Goal: Task Accomplishment & Management: Manage account settings

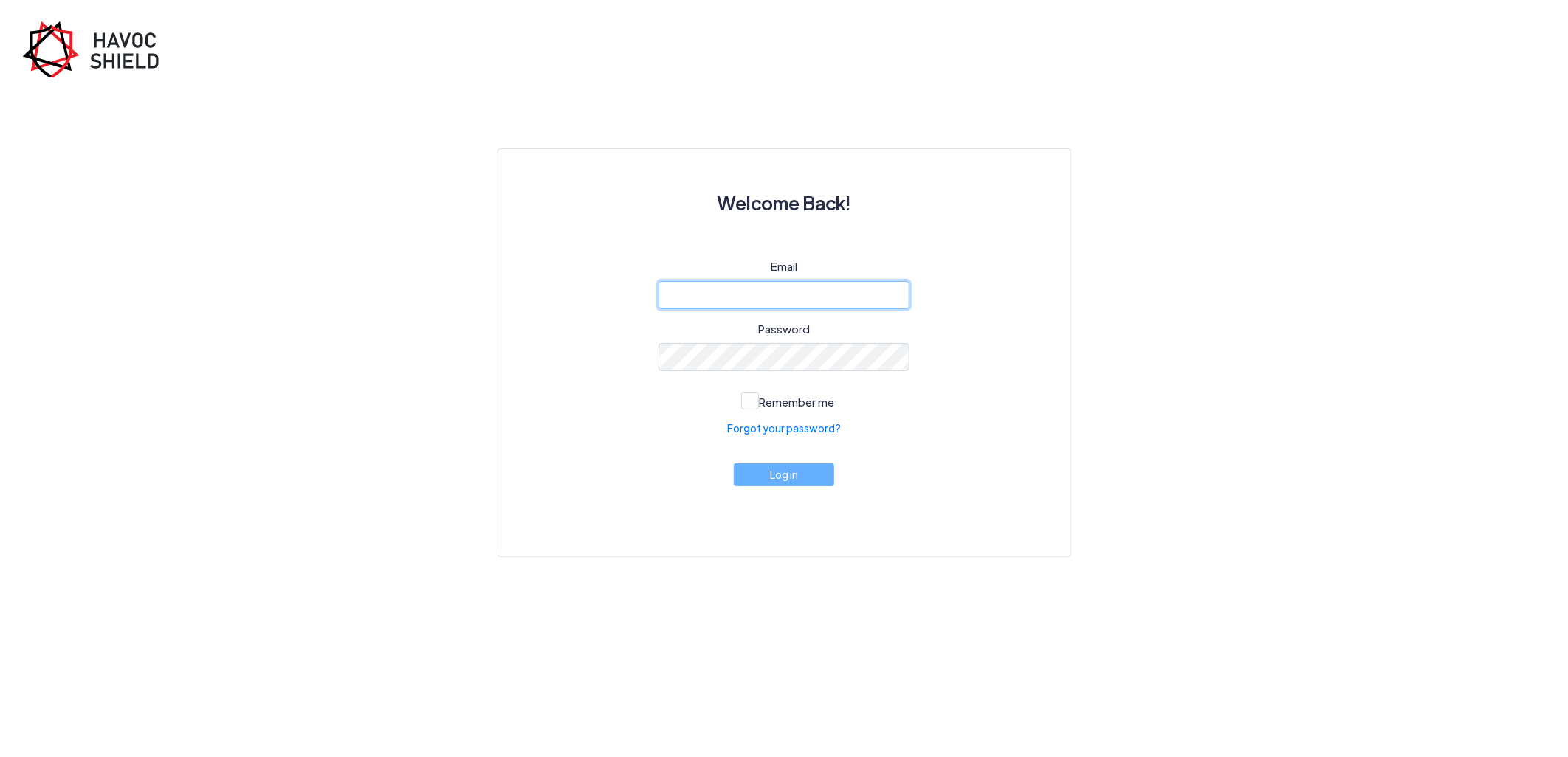
type input "[PERSON_NAME][EMAIL_ADDRESS][DOMAIN_NAME]"
click at [795, 476] on button "Log in" at bounding box center [784, 475] width 101 height 23
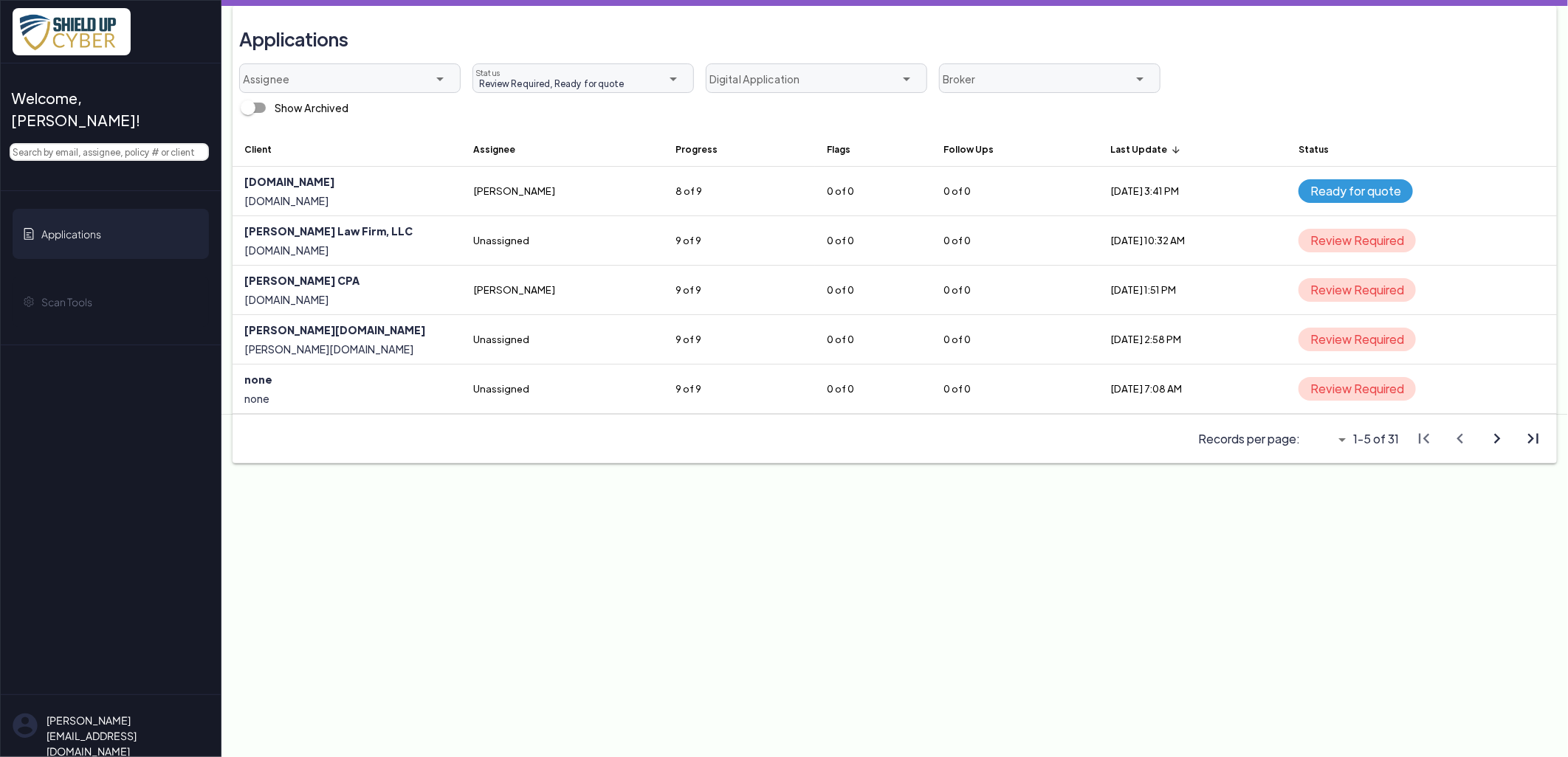
click at [1347, 436] on icon "arrow_drop_down" at bounding box center [1343, 440] width 18 height 18
click at [1330, 530] on div "All" at bounding box center [1319, 523] width 51 height 24
type input "All"
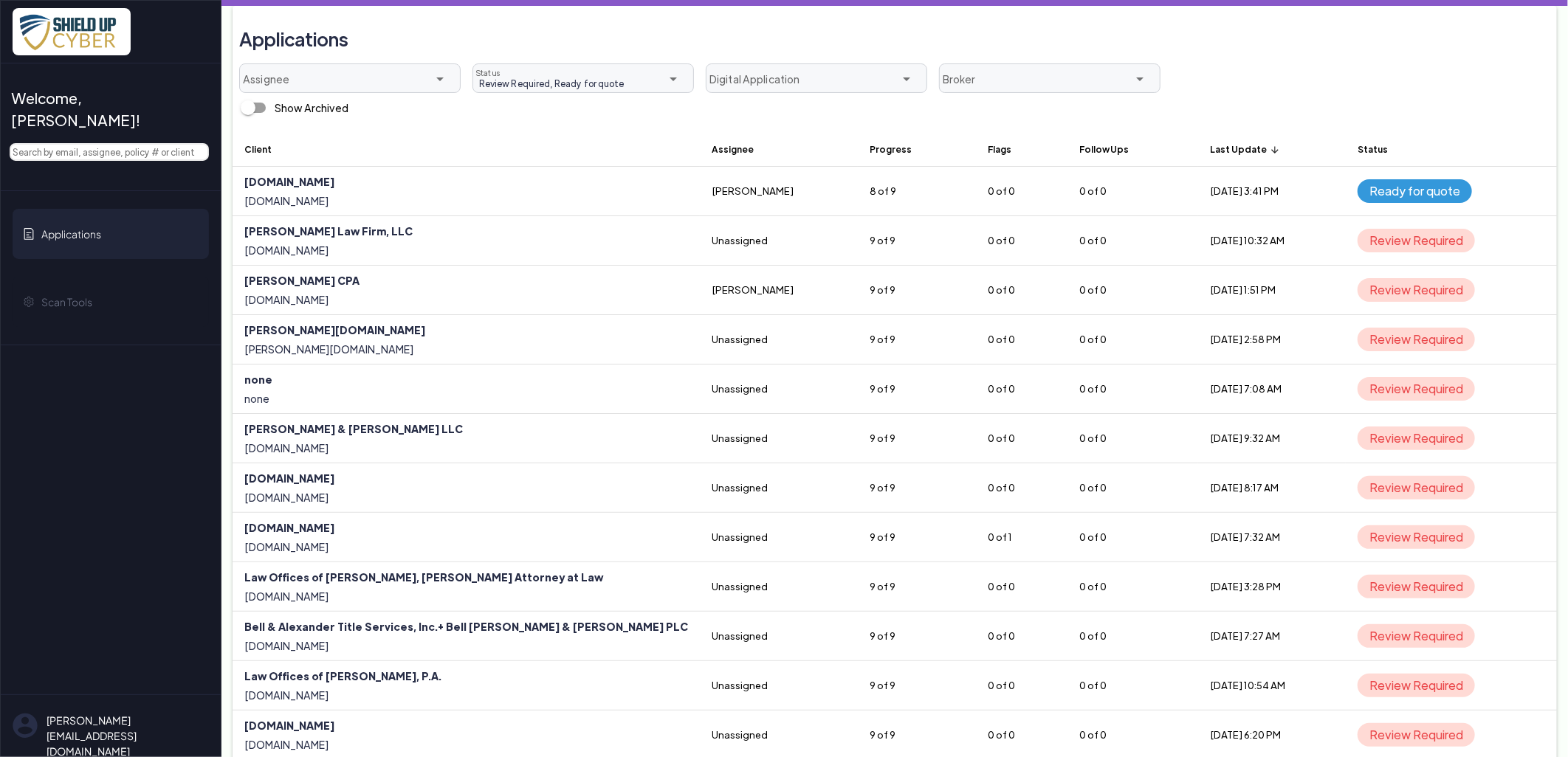
click at [1198, 144] on th "Last Update arrow_upward" at bounding box center [1272, 150] width 148 height 36
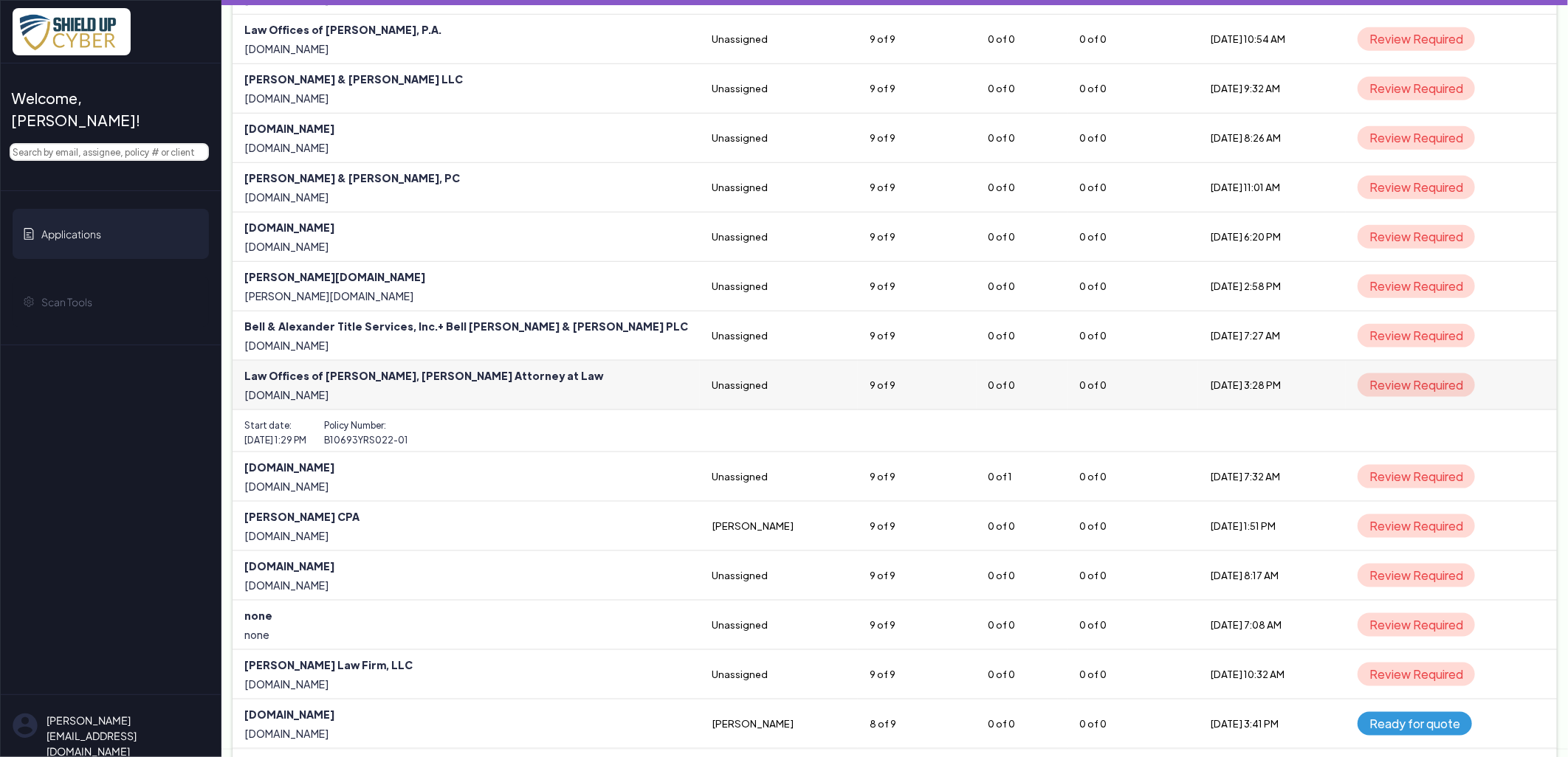
scroll to position [1035, 0]
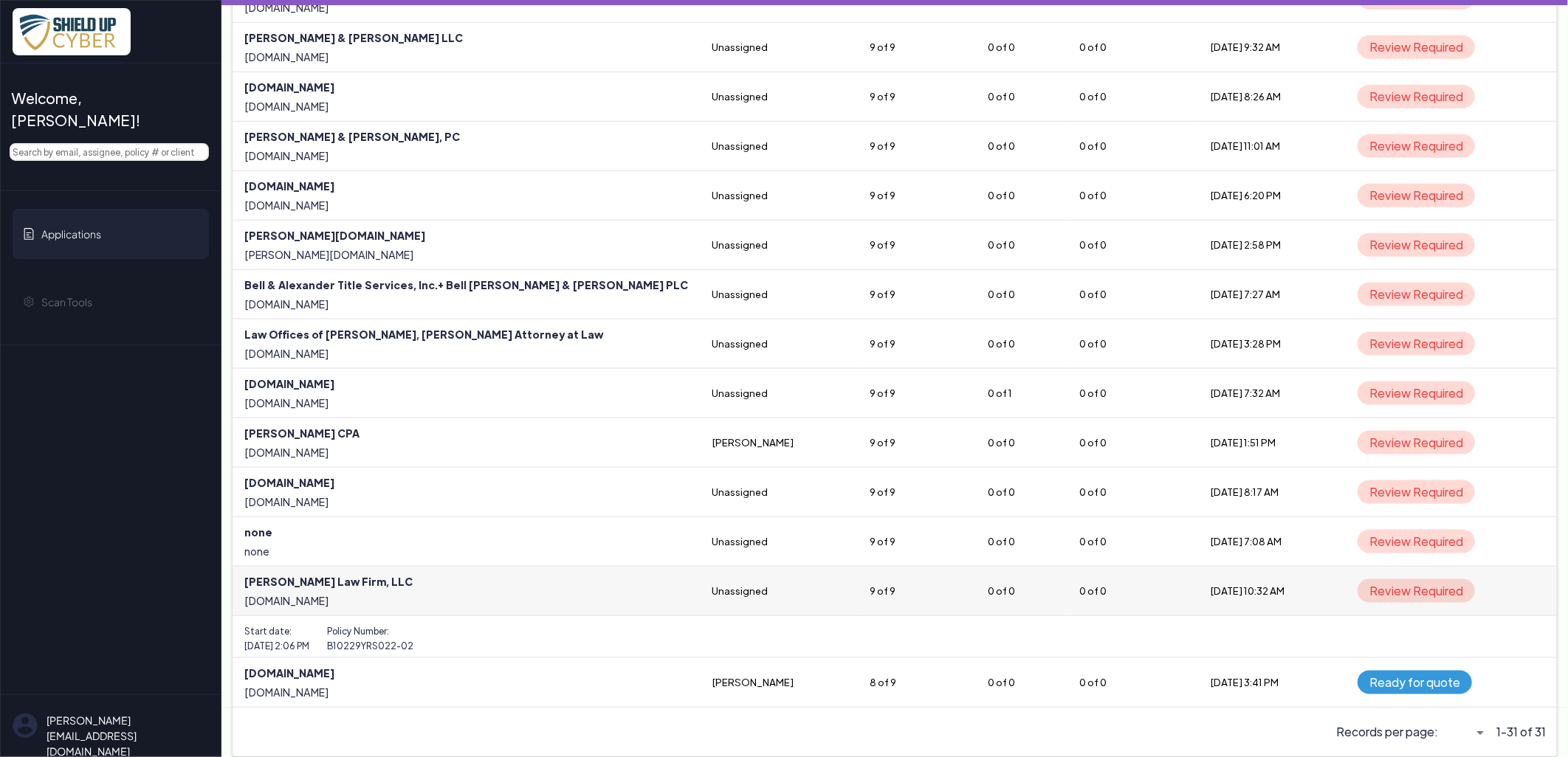
click at [297, 579] on link at bounding box center [466, 590] width 467 height 49
select select "5"
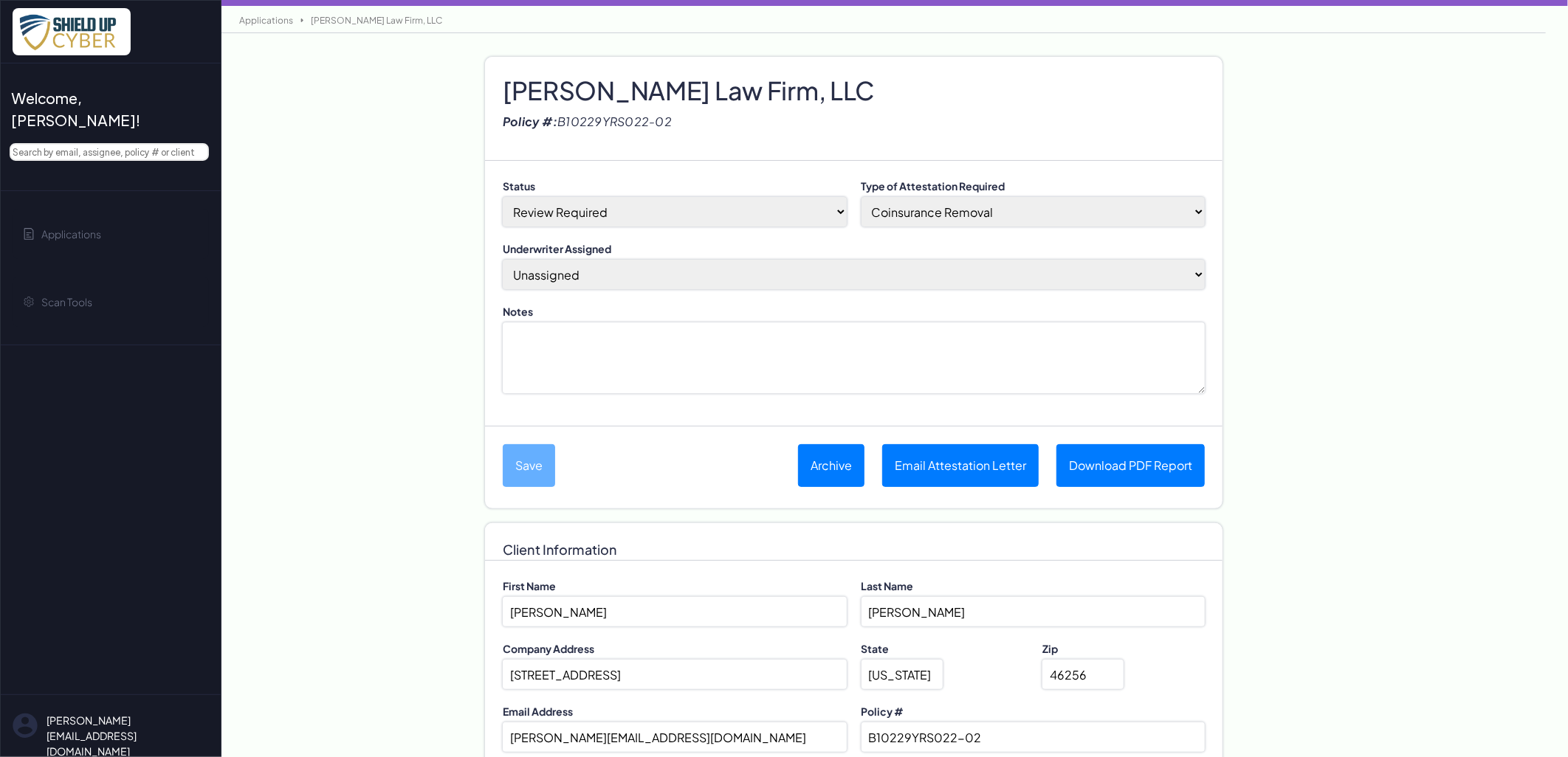
click at [559, 279] on select "[PERSON_NAME] (Assign to me) Unassigned April M [PERSON_NAME] BDI Underwriter […" at bounding box center [854, 275] width 702 height 30
select select "2810"
click at [503, 260] on select "[PERSON_NAME] (Assign to me) Unassigned April M [PERSON_NAME] BDI Underwriter […" at bounding box center [854, 275] width 702 height 30
drag, startPoint x: 897, startPoint y: 204, endPoint x: 902, endPoint y: 210, distance: 7.8
click at [897, 205] on select "Coinsurance Removal Shield Up Opt-In Completion Eligible to Submit a New App" at bounding box center [1033, 212] width 344 height 30
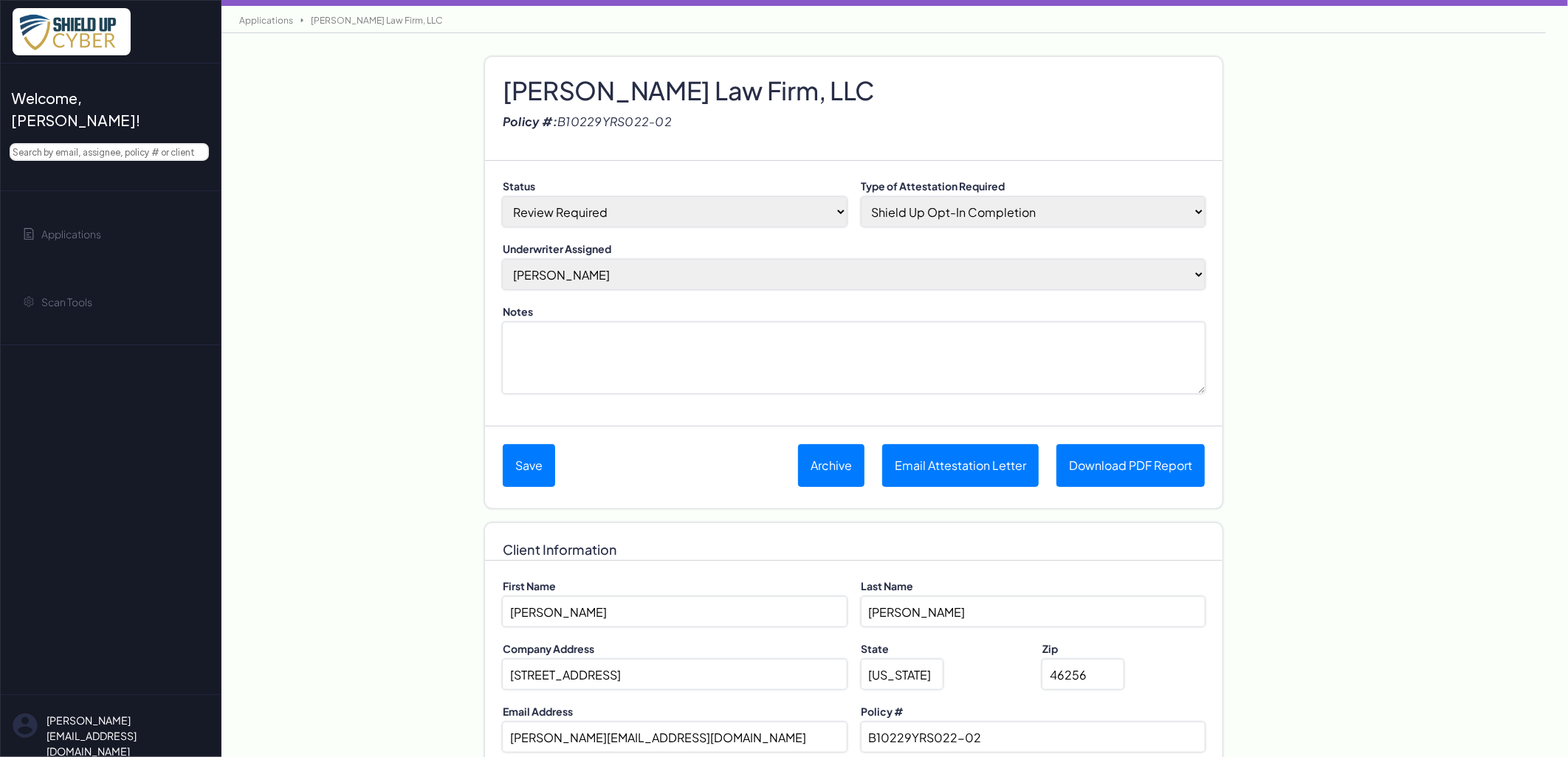
click at [862, 197] on select "Coinsurance Removal Shield Up Opt-In Completion Eligible to Submit a New App" at bounding box center [1033, 212] width 344 height 30
click at [672, 209] on select "Done-Approved Done-Declined Done-Pending Duplicate In Progress Not Started Pre-…" at bounding box center [674, 212] width 344 height 30
click at [961, 208] on select "Coinsurance Removal Shield Up Opt-In Completion Eligible to Submit a New App" at bounding box center [1033, 212] width 344 height 30
select select "coinsurance"
click at [862, 197] on select "Coinsurance Removal Shield Up Opt-In Completion Eligible to Submit a New App" at bounding box center [1033, 212] width 344 height 30
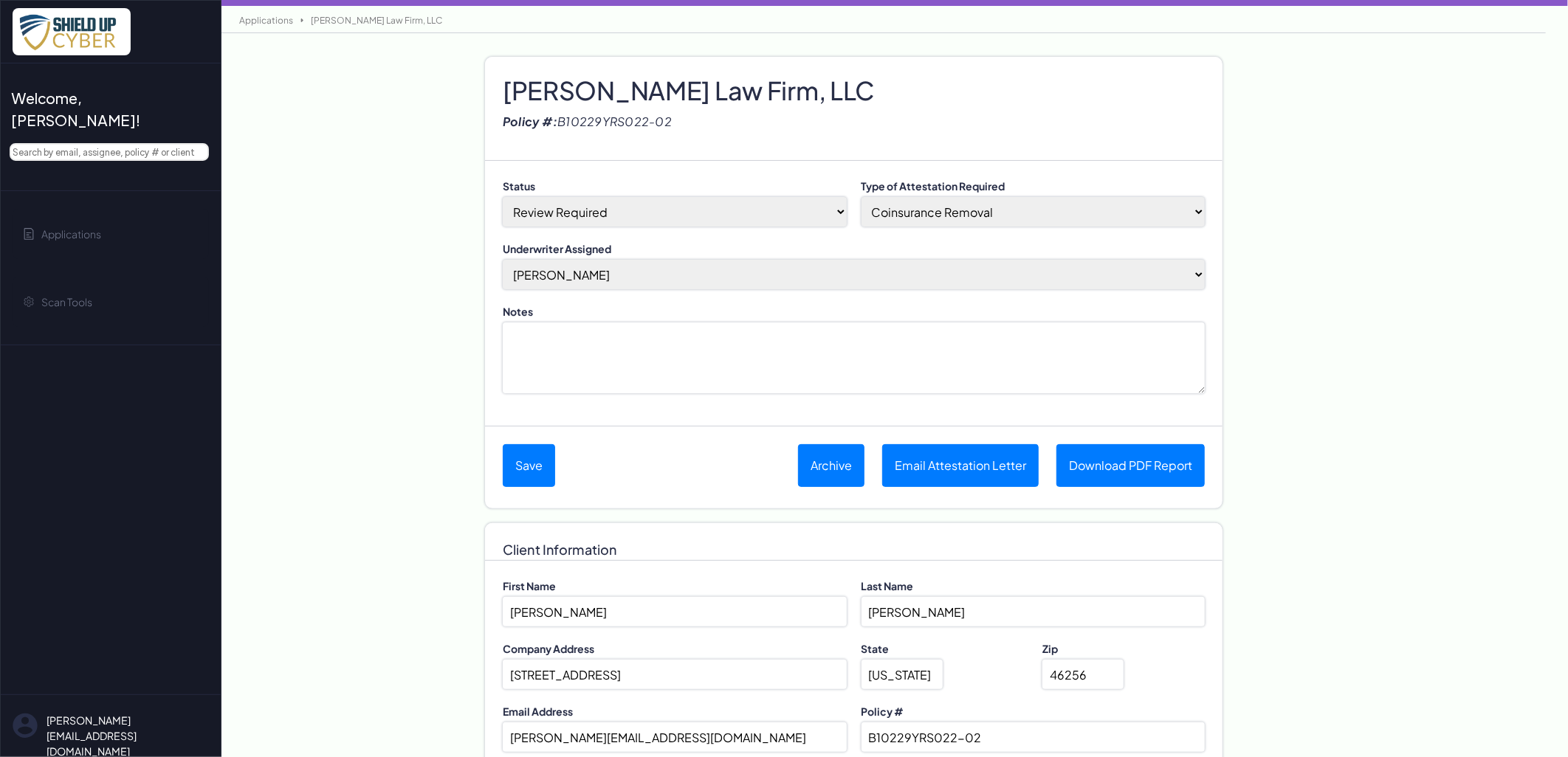
click at [666, 197] on select "Done-Approved Done-Declined Done-Pending Duplicate In Progress Not Started Pre-…" at bounding box center [674, 212] width 344 height 30
select select "3"
click at [503, 197] on select "Done-Approved Done-Declined Done-Pending Duplicate In Progress Not Started Pre-…" at bounding box center [674, 212] width 344 height 30
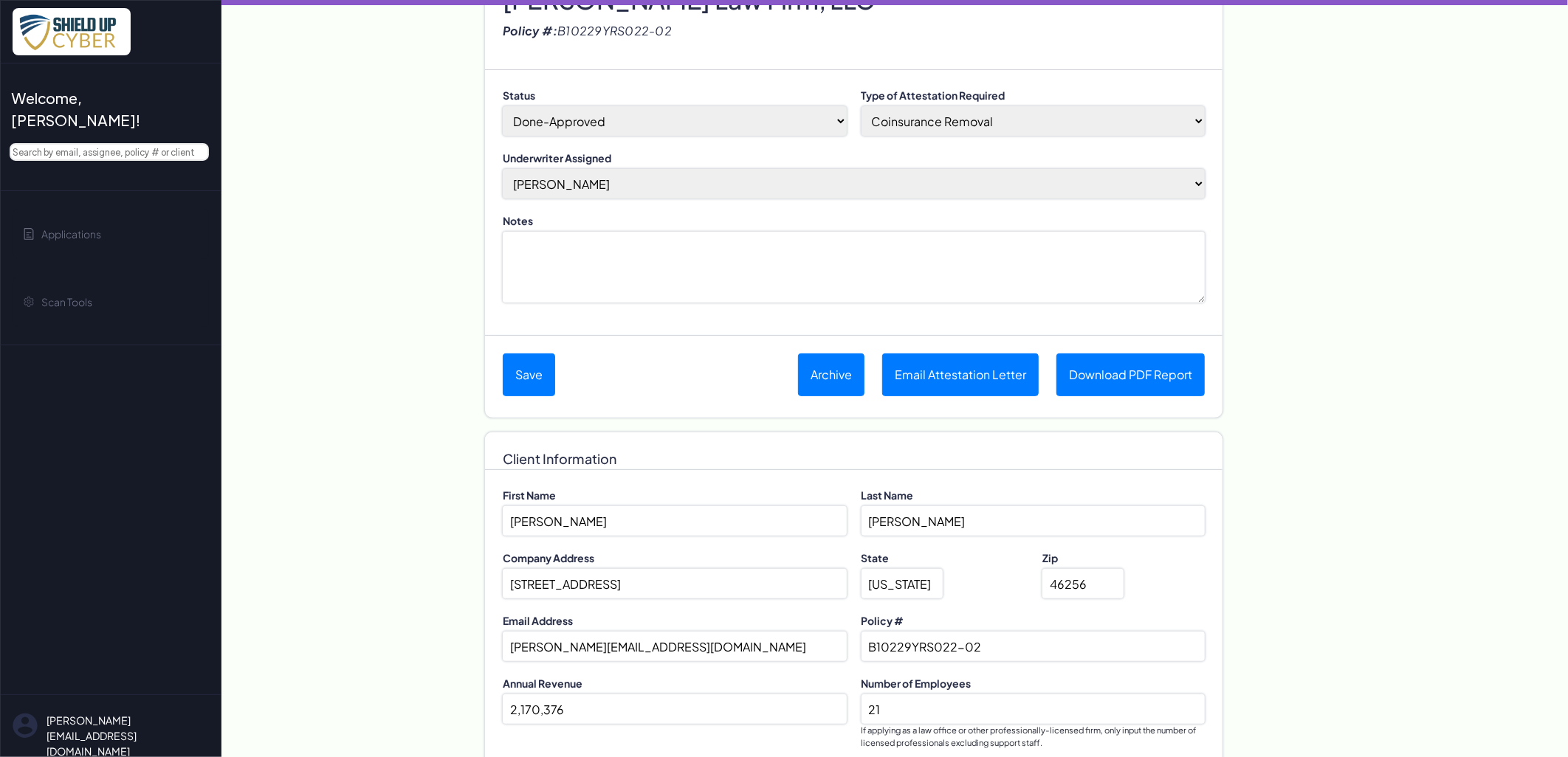
scroll to position [82, 0]
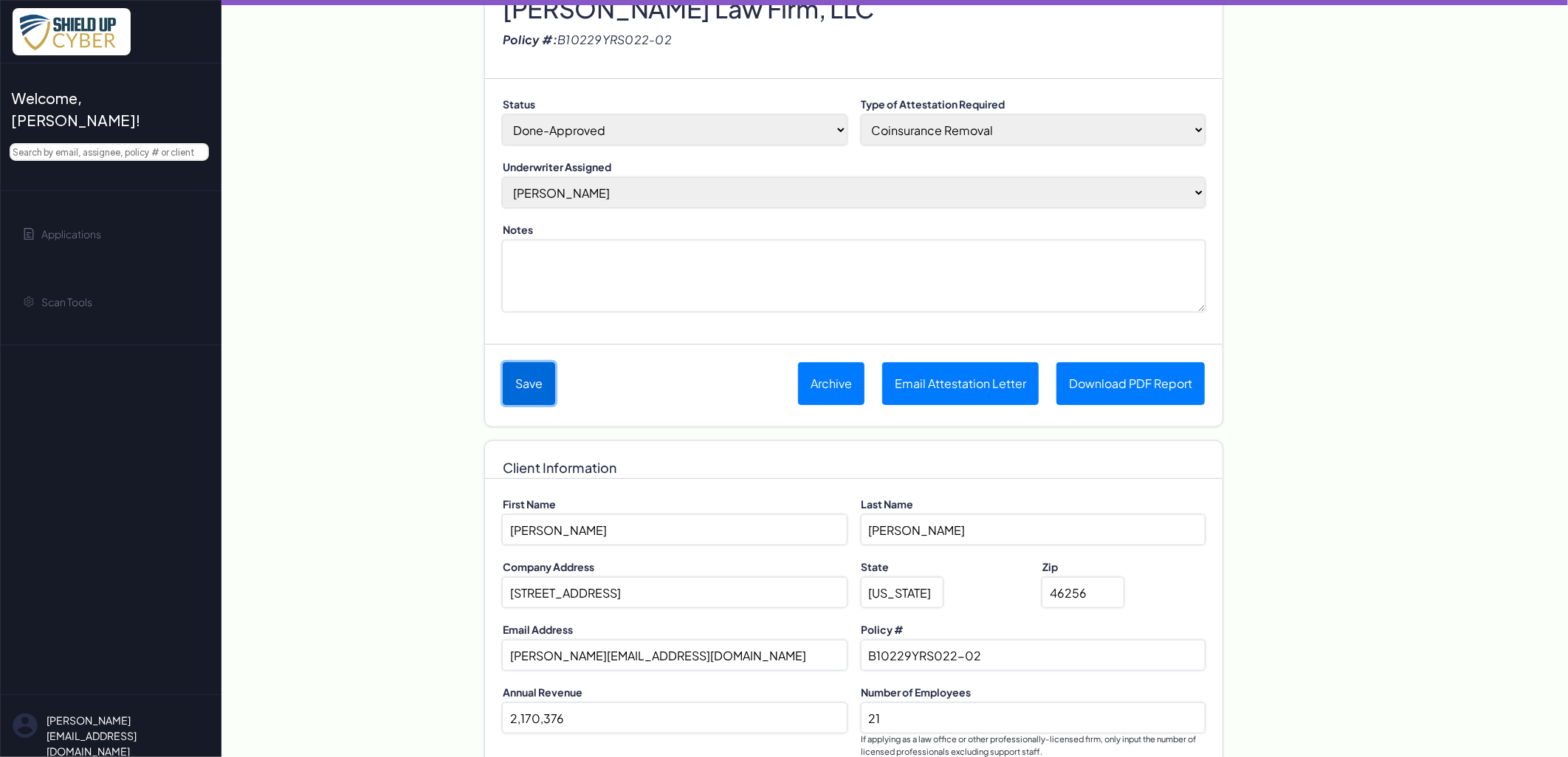
click at [523, 390] on button "Save" at bounding box center [529, 383] width 53 height 43
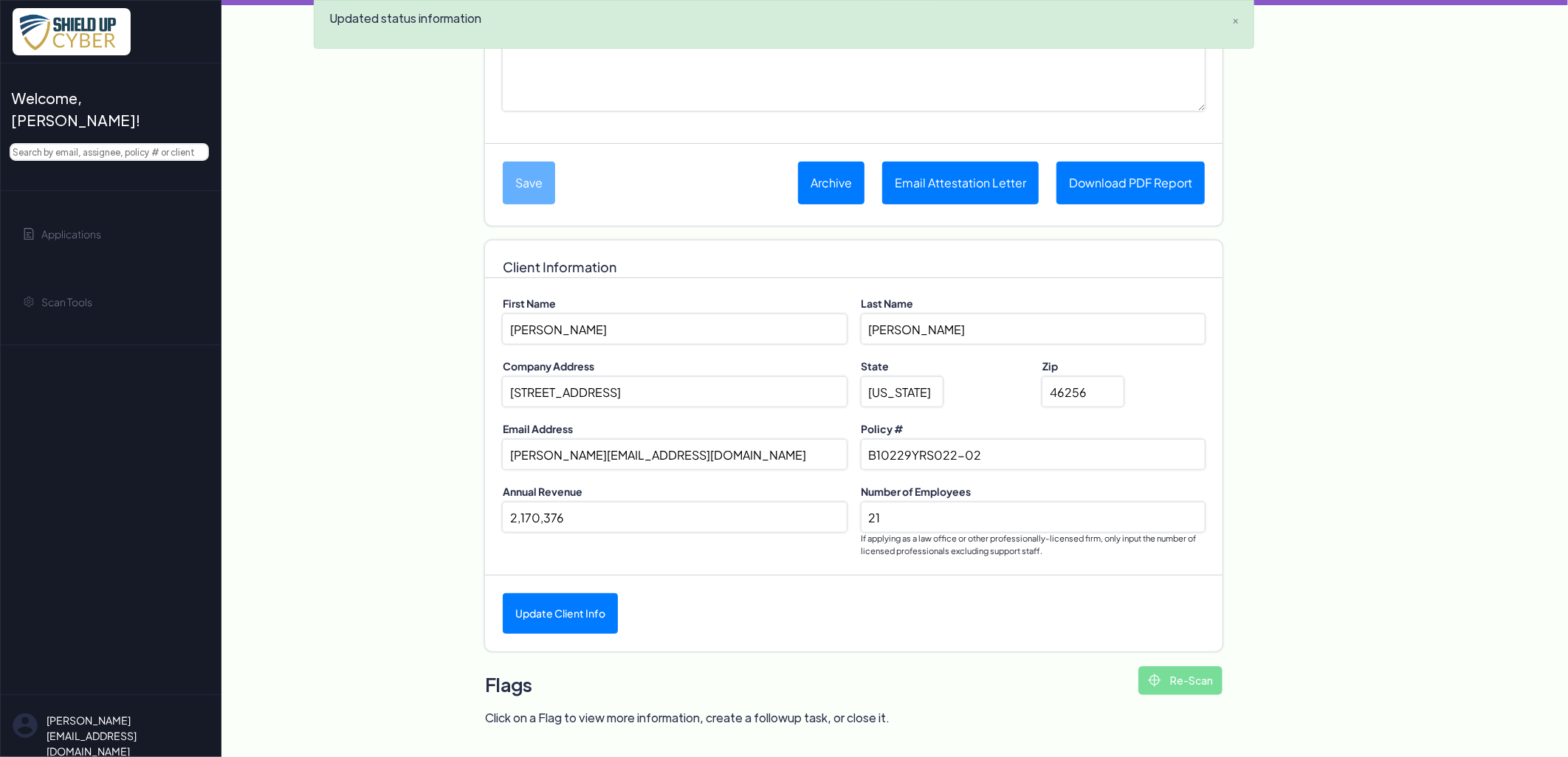
scroll to position [128, 0]
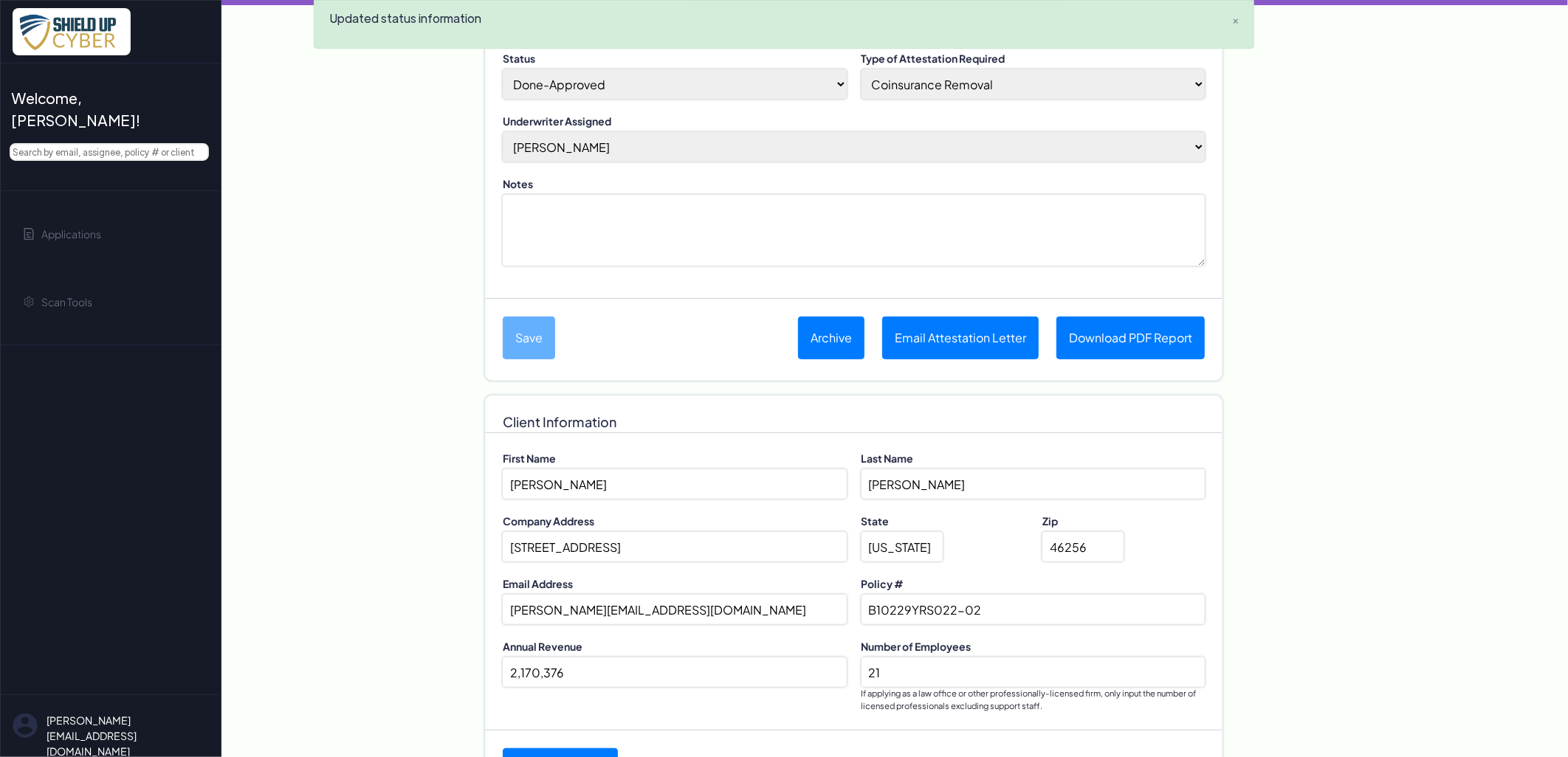
click at [603, 245] on textarea "Notes" at bounding box center [854, 229] width 702 height 71
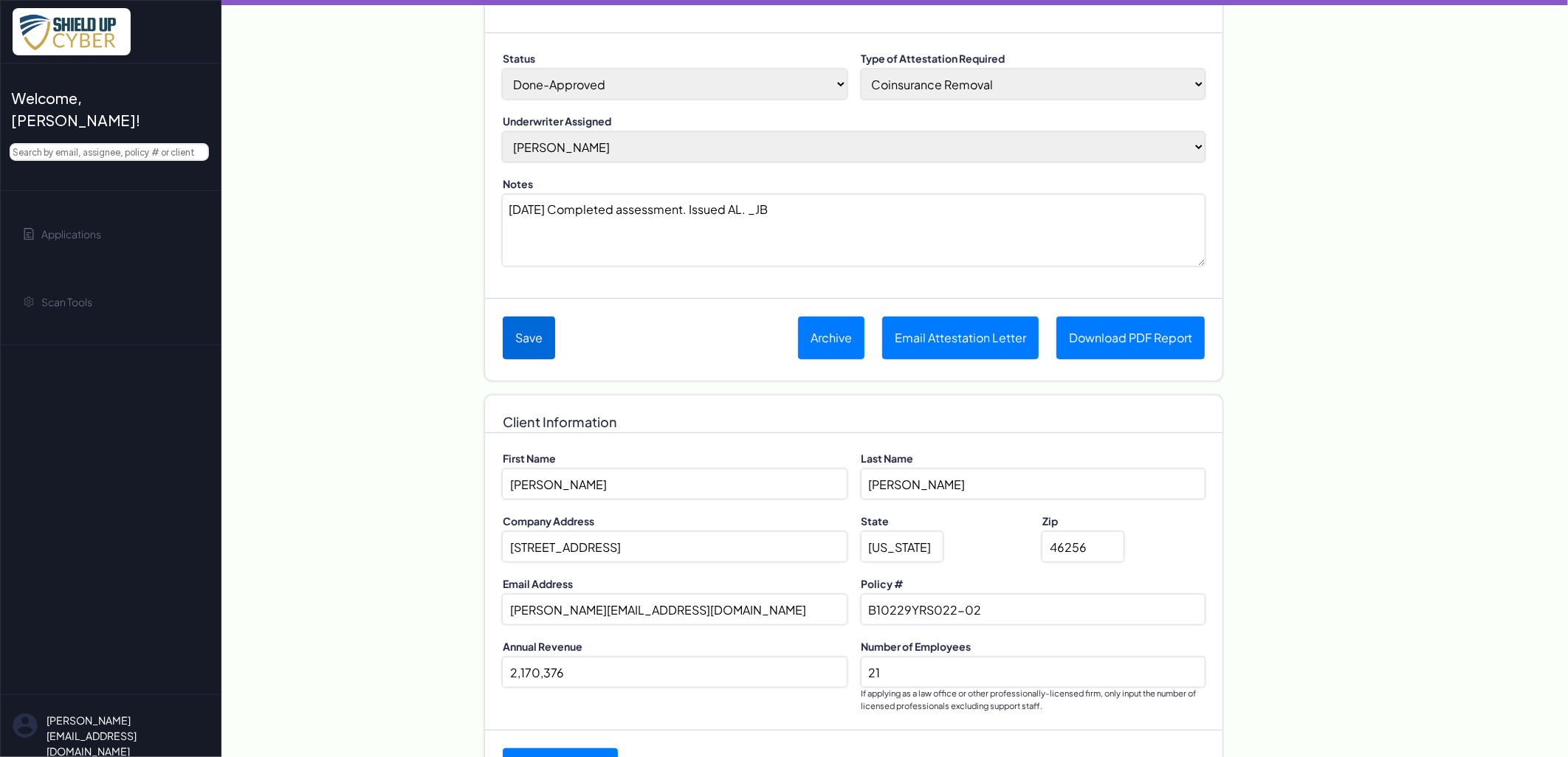
type textarea "[DATE] Completed assessment. Issued AL. _JB"
click at [516, 342] on button "Save" at bounding box center [529, 338] width 53 height 43
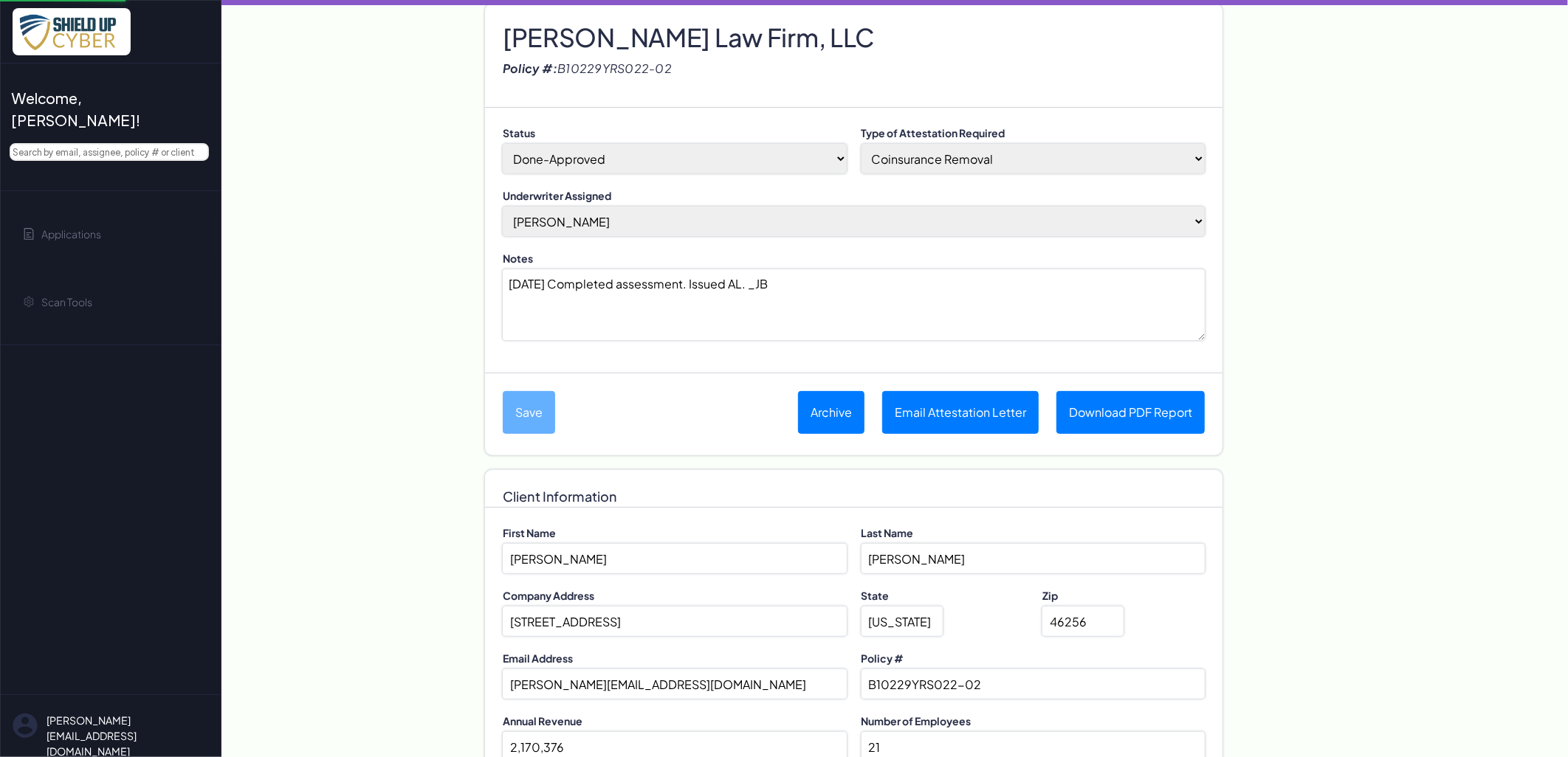
scroll to position [0, 0]
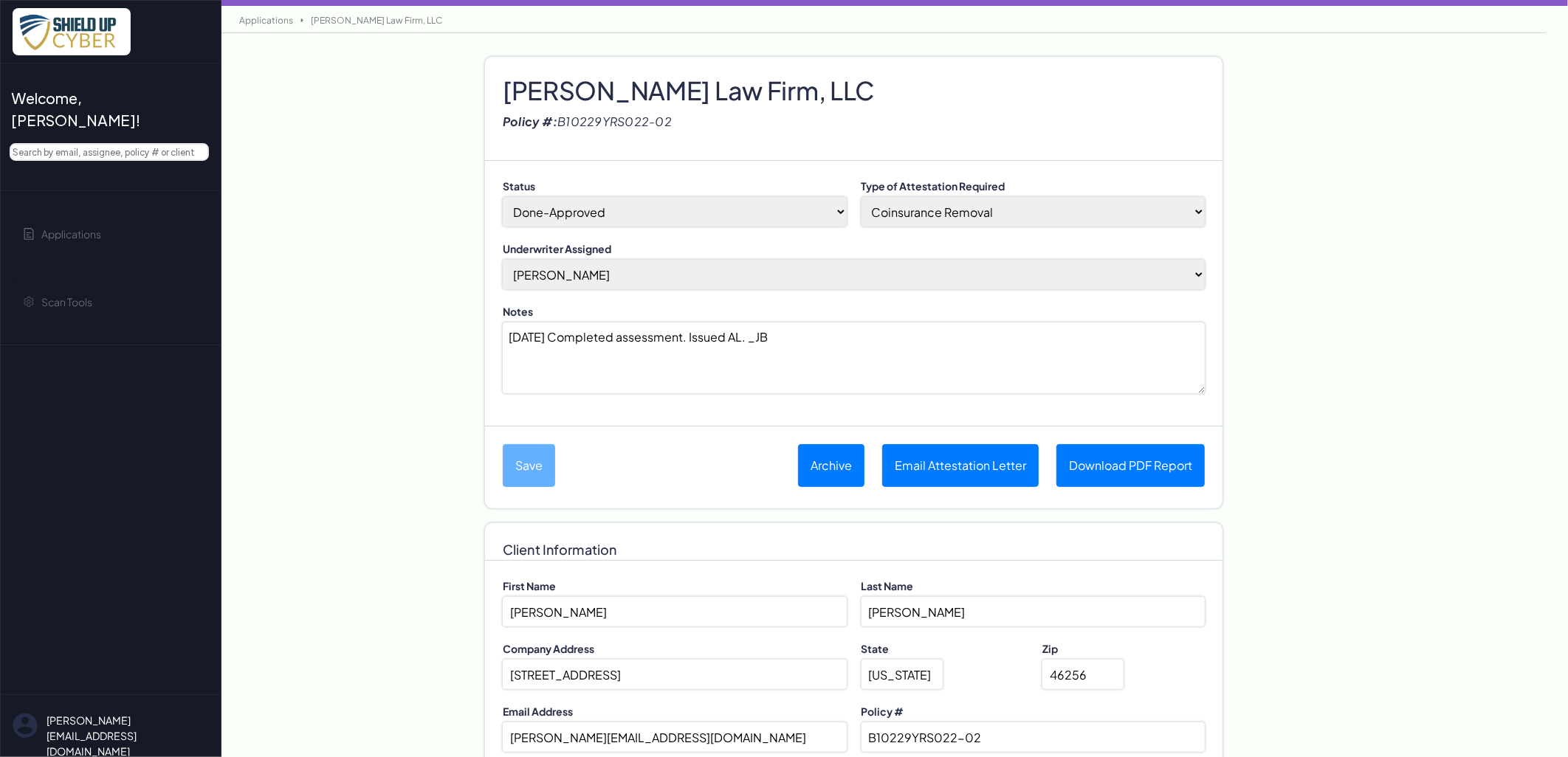
click at [536, 87] on h2 "[PERSON_NAME] Law Firm, LLC" at bounding box center [854, 75] width 702 height 22
click at [535, 87] on h2 "[PERSON_NAME] Law Firm, LLC" at bounding box center [854, 75] width 702 height 22
copy h2 "[PERSON_NAME] Law Firm, LLC"
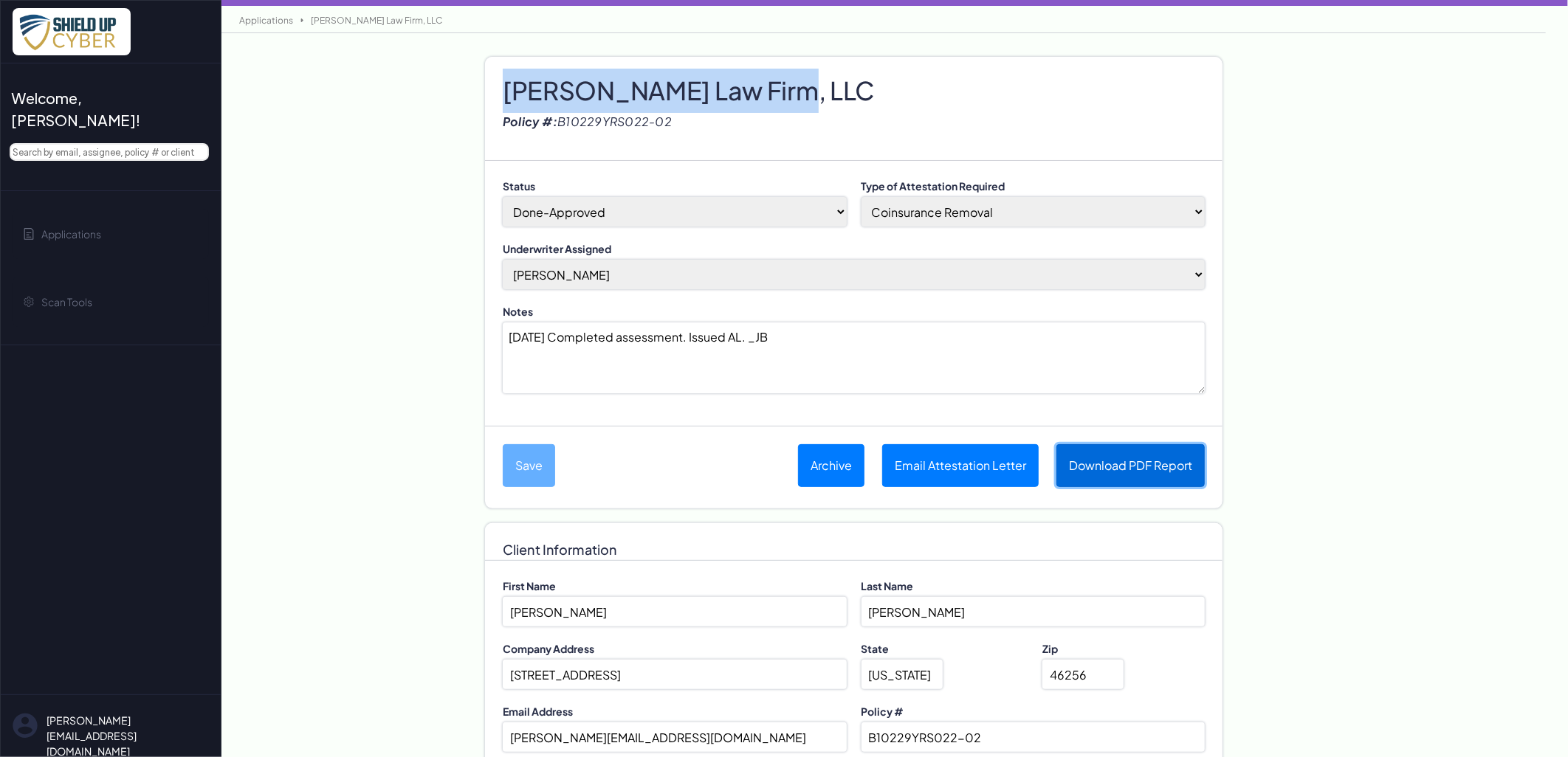
click at [1138, 464] on link "Download PDF Report" at bounding box center [1130, 466] width 149 height 43
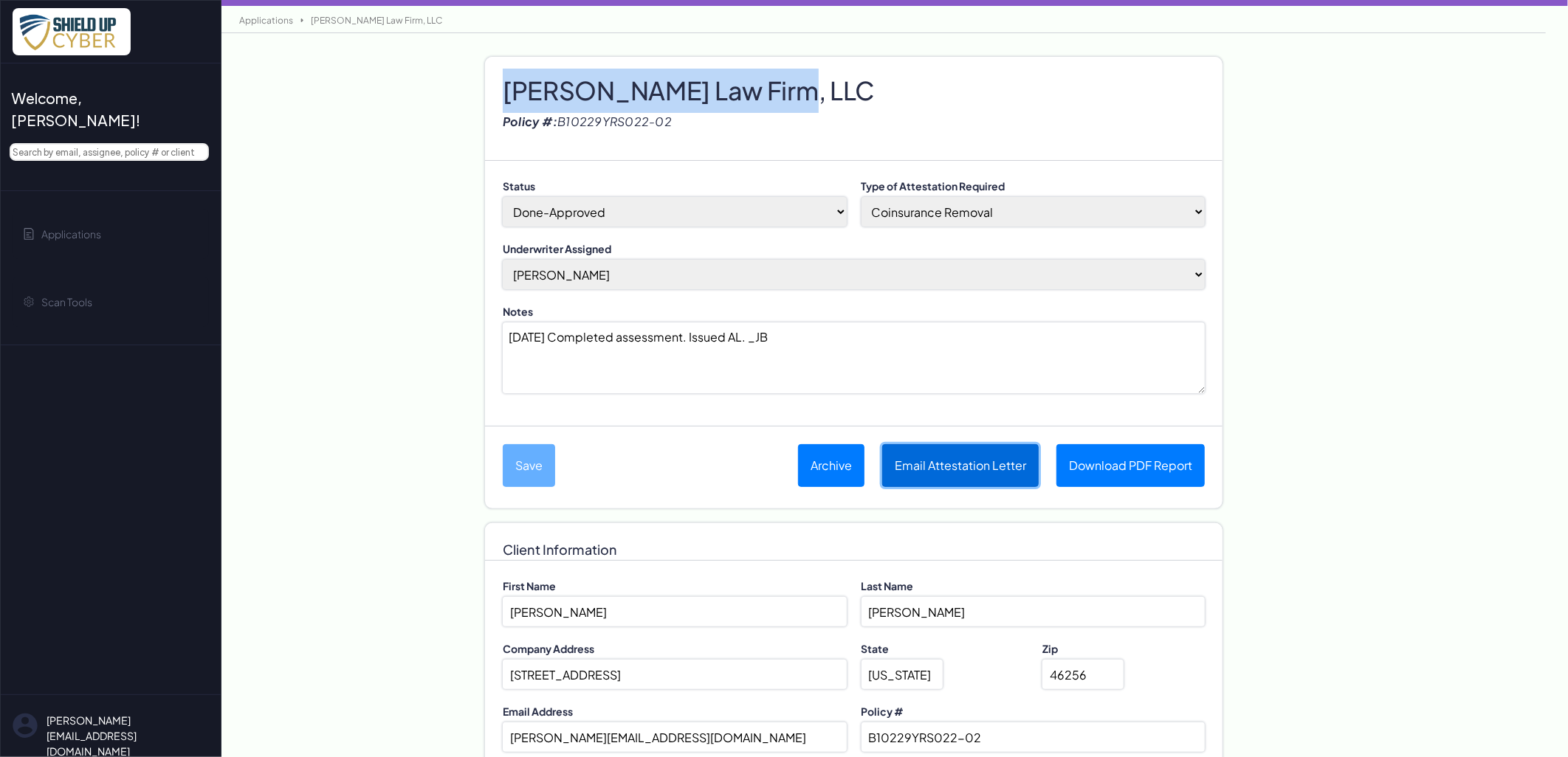
click at [981, 463] on button "Email Attestation Letter" at bounding box center [960, 466] width 157 height 43
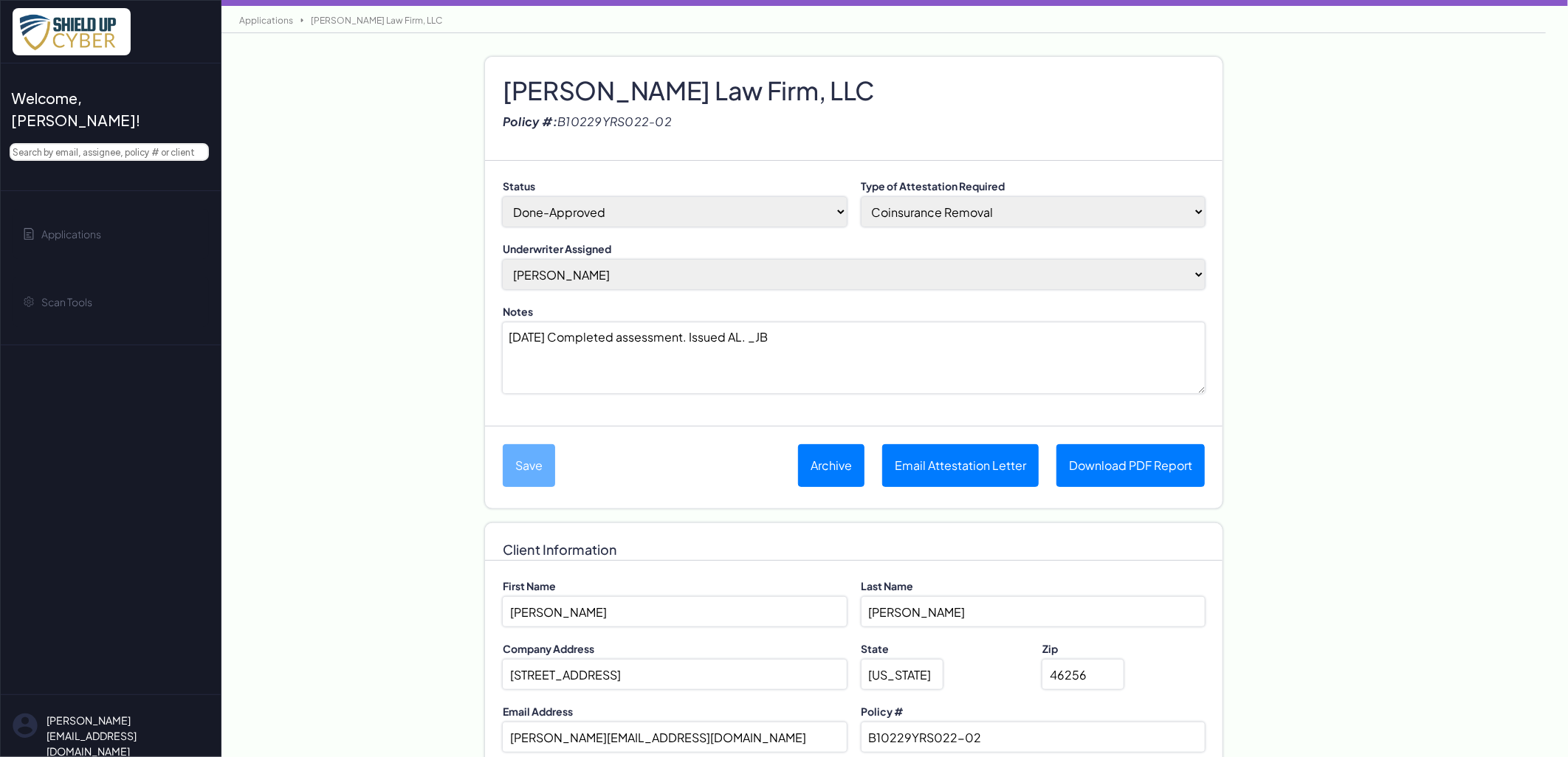
click at [255, 19] on link "Applications" at bounding box center [265, 20] width 69 height 11
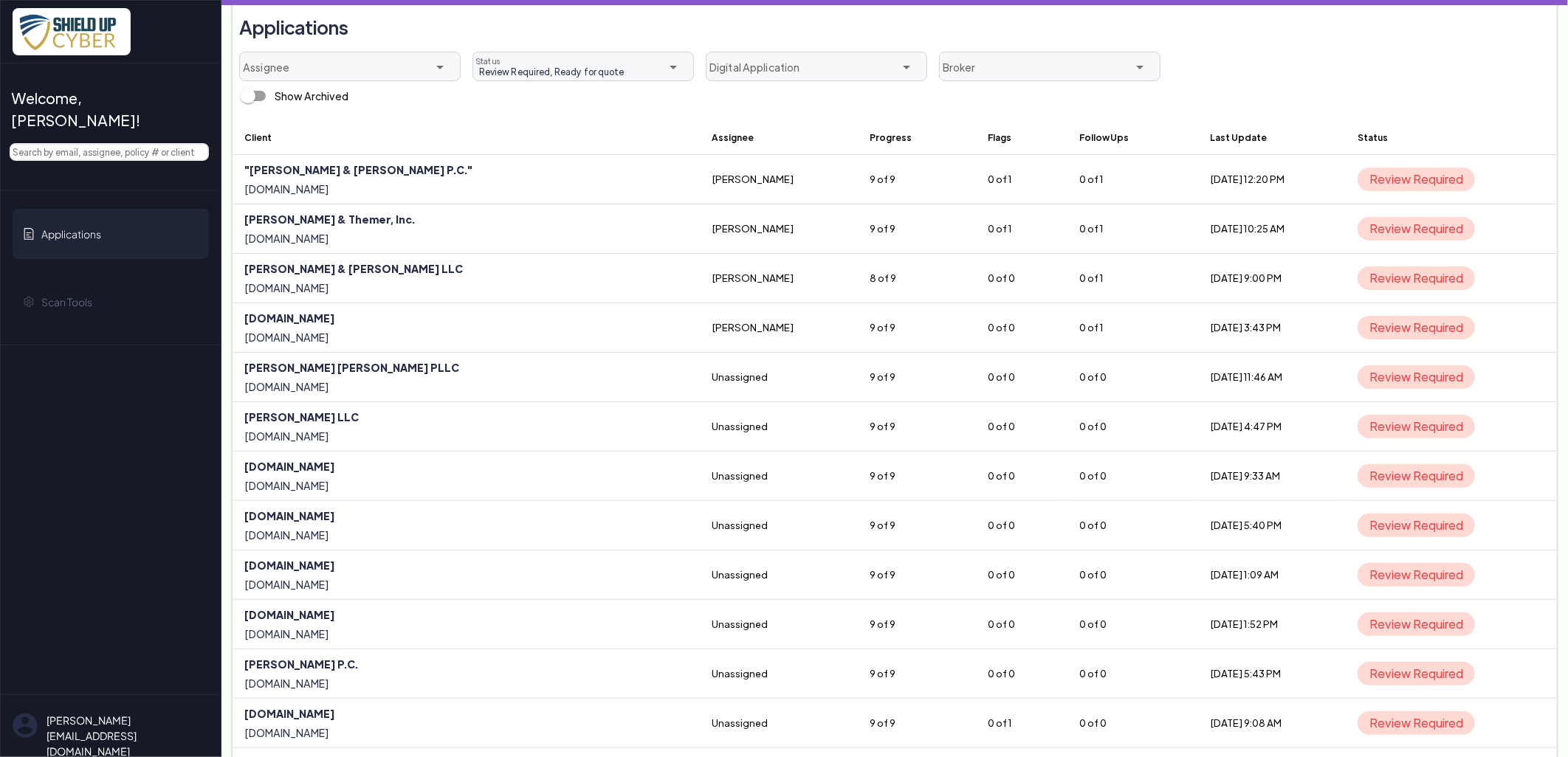
scroll to position [1, 0]
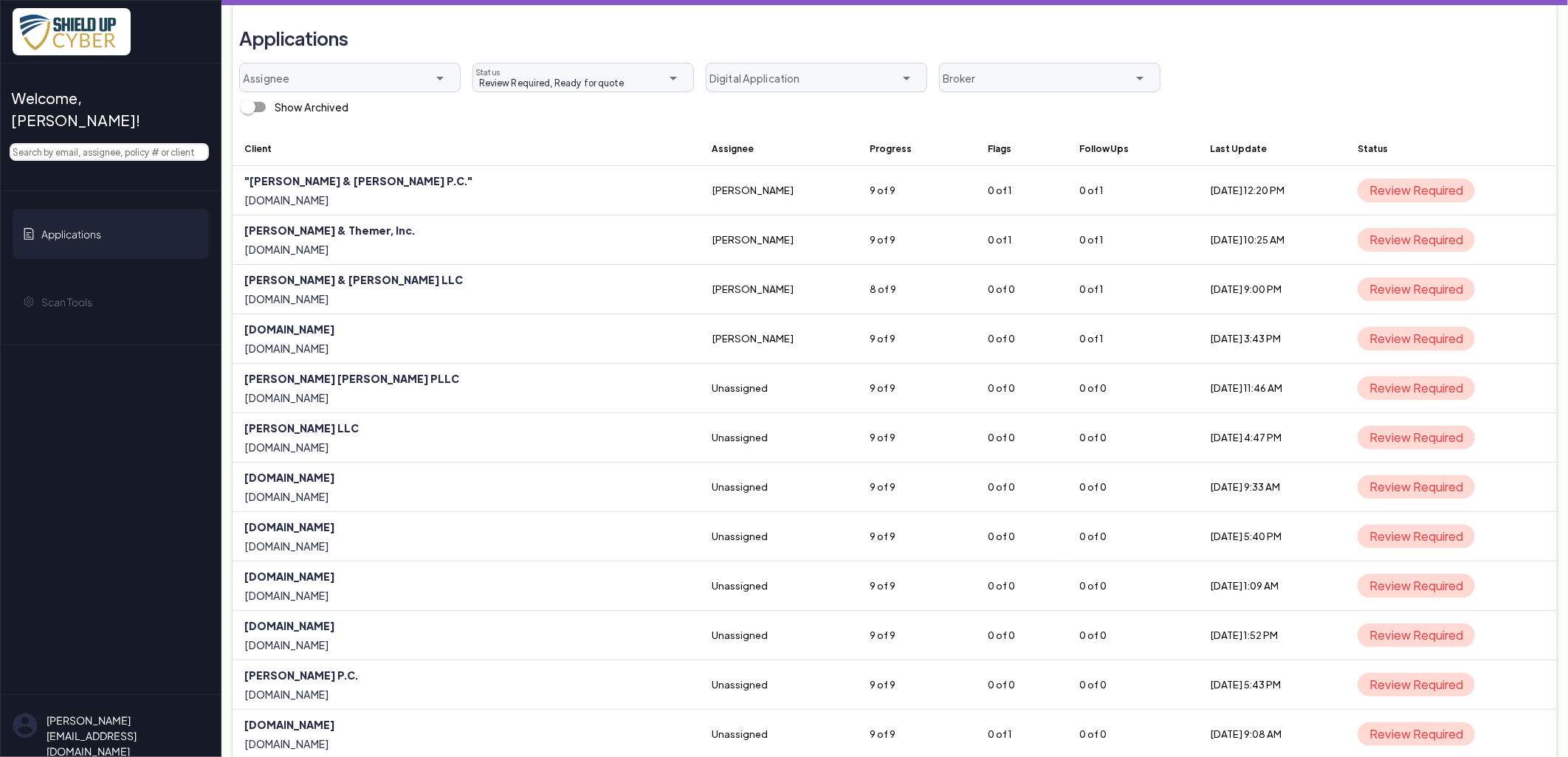
click at [533, 71] on div "Review Required, Ready for quote Review Required, Ready for quote Status" at bounding box center [572, 79] width 197 height 30
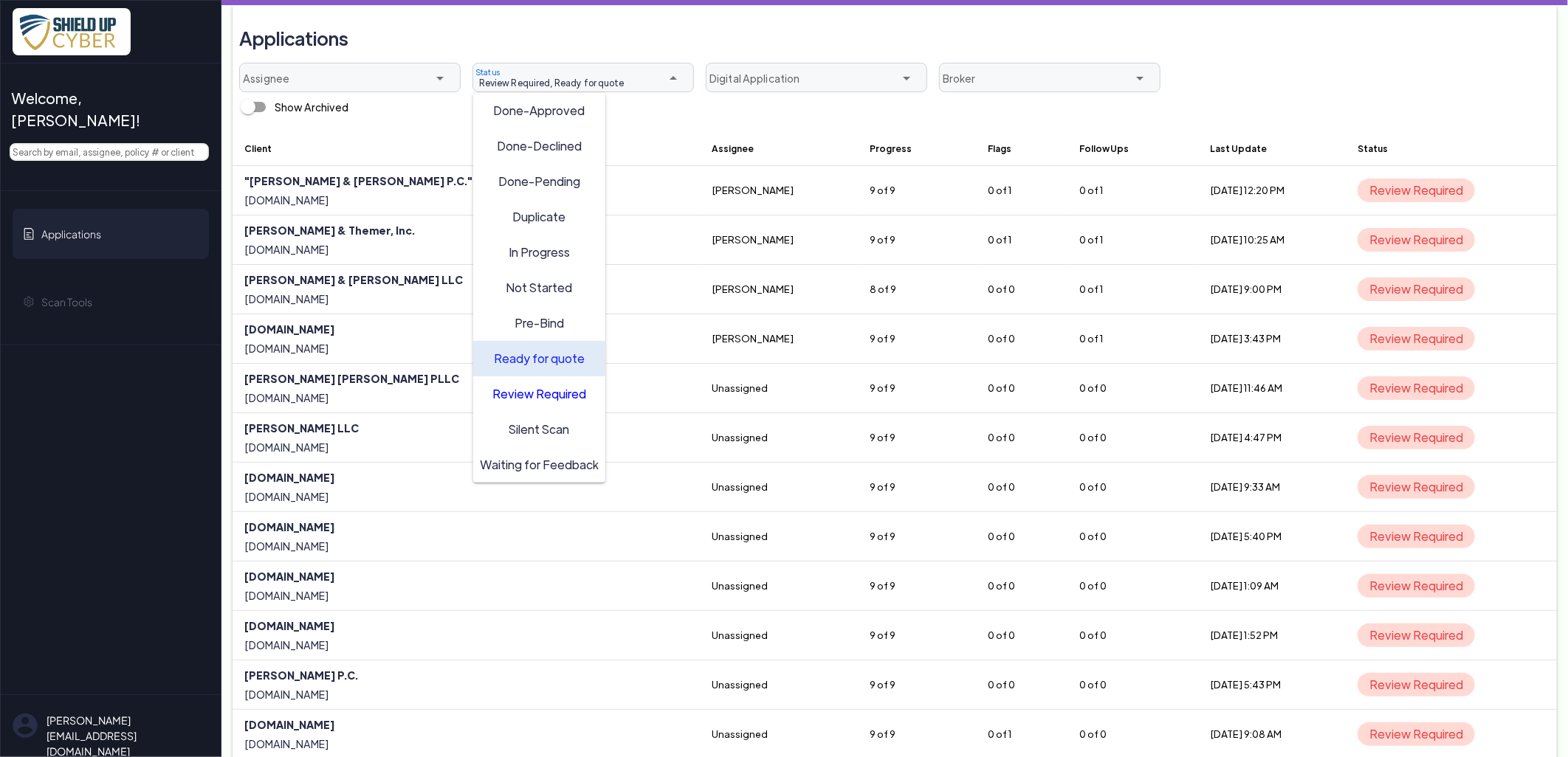
click at [563, 357] on span "Ready for quote" at bounding box center [539, 358] width 91 height 16
type input "Review Required"
drag, startPoint x: 556, startPoint y: 388, endPoint x: 548, endPoint y: 384, distance: 8.9
click at [555, 388] on span "Review Required" at bounding box center [540, 393] width 94 height 16
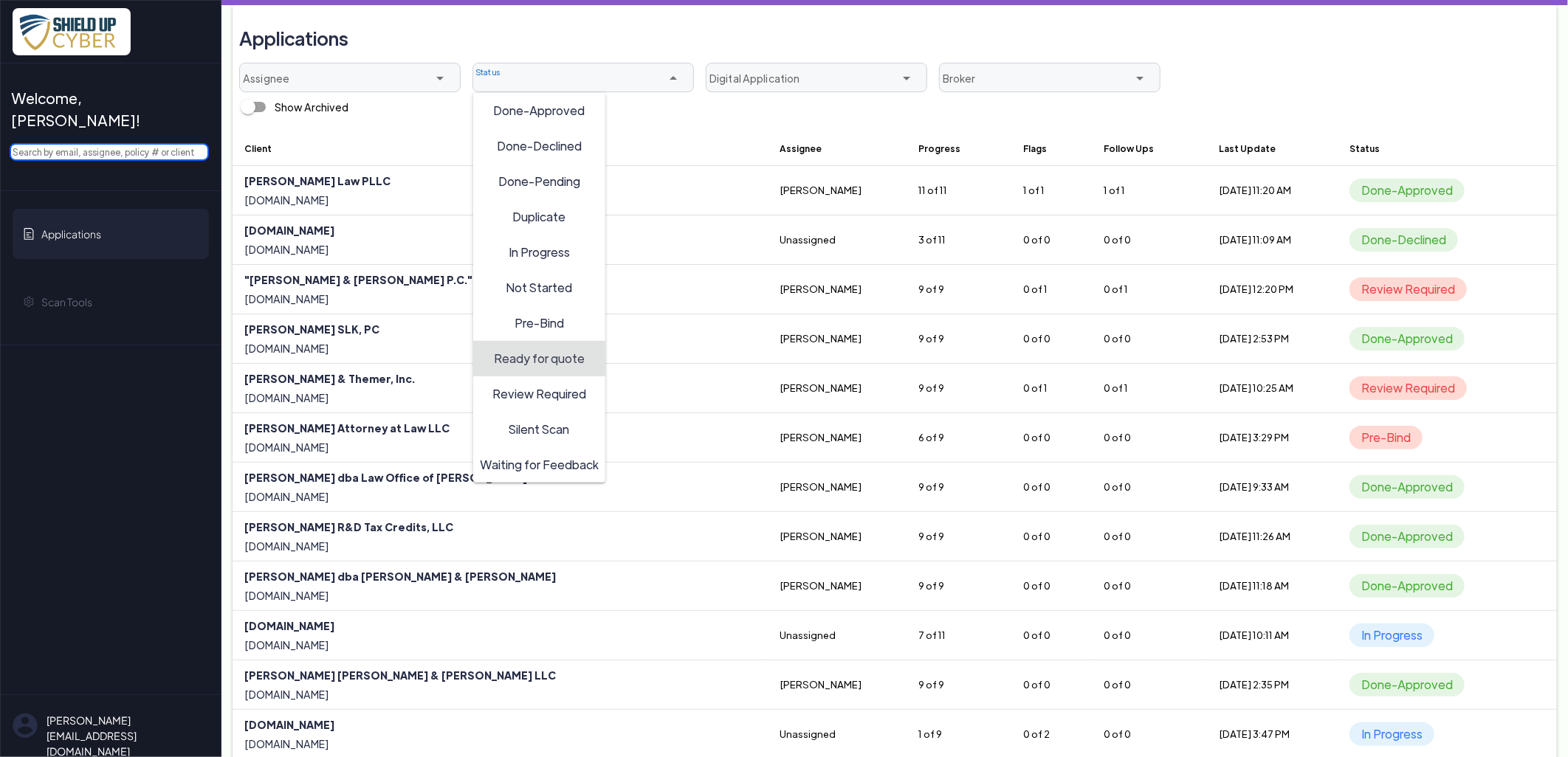
click at [137, 144] on input "text" at bounding box center [110, 153] width 199 height 18
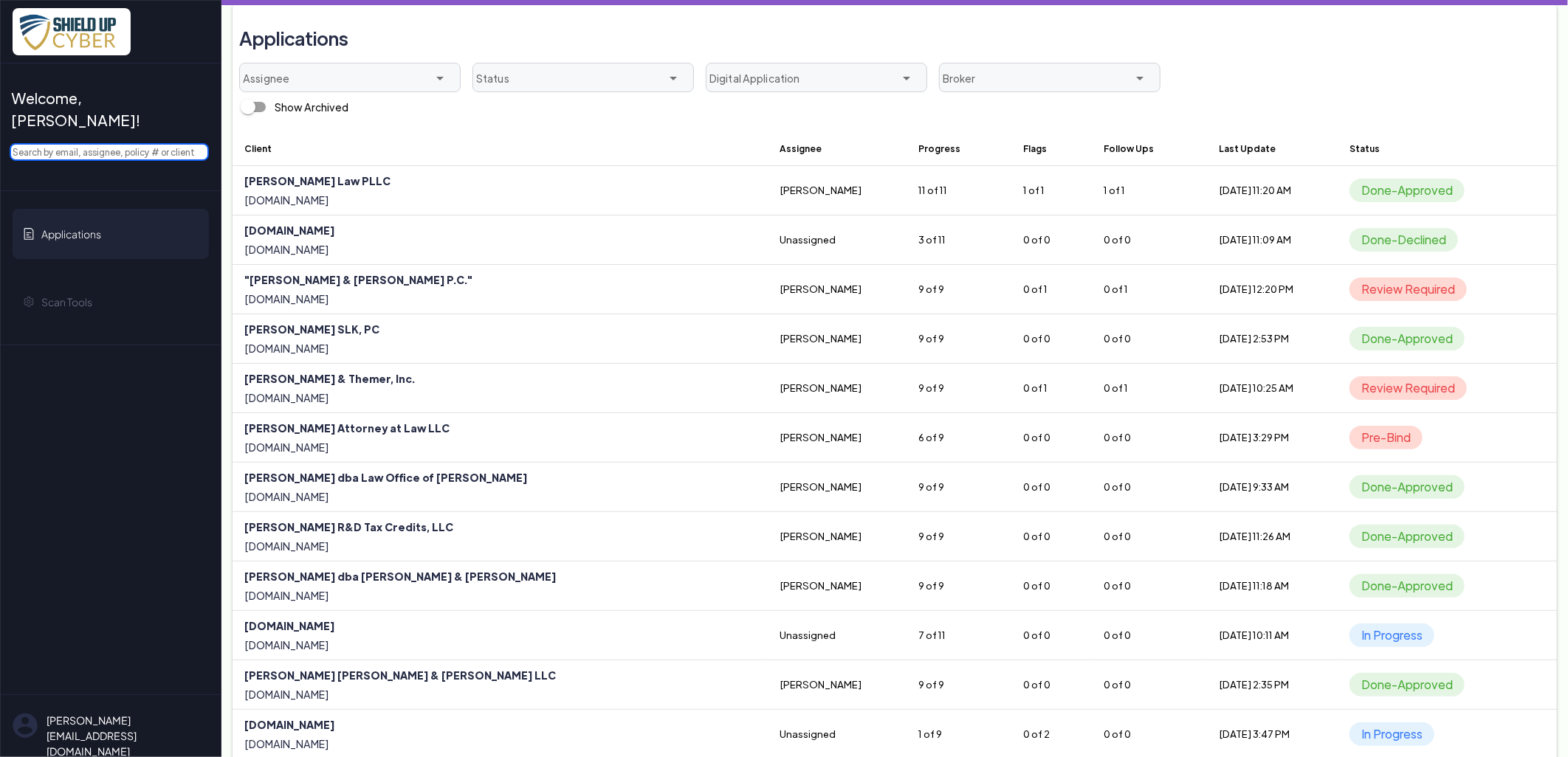
click at [136, 144] on input "text" at bounding box center [110, 153] width 199 height 18
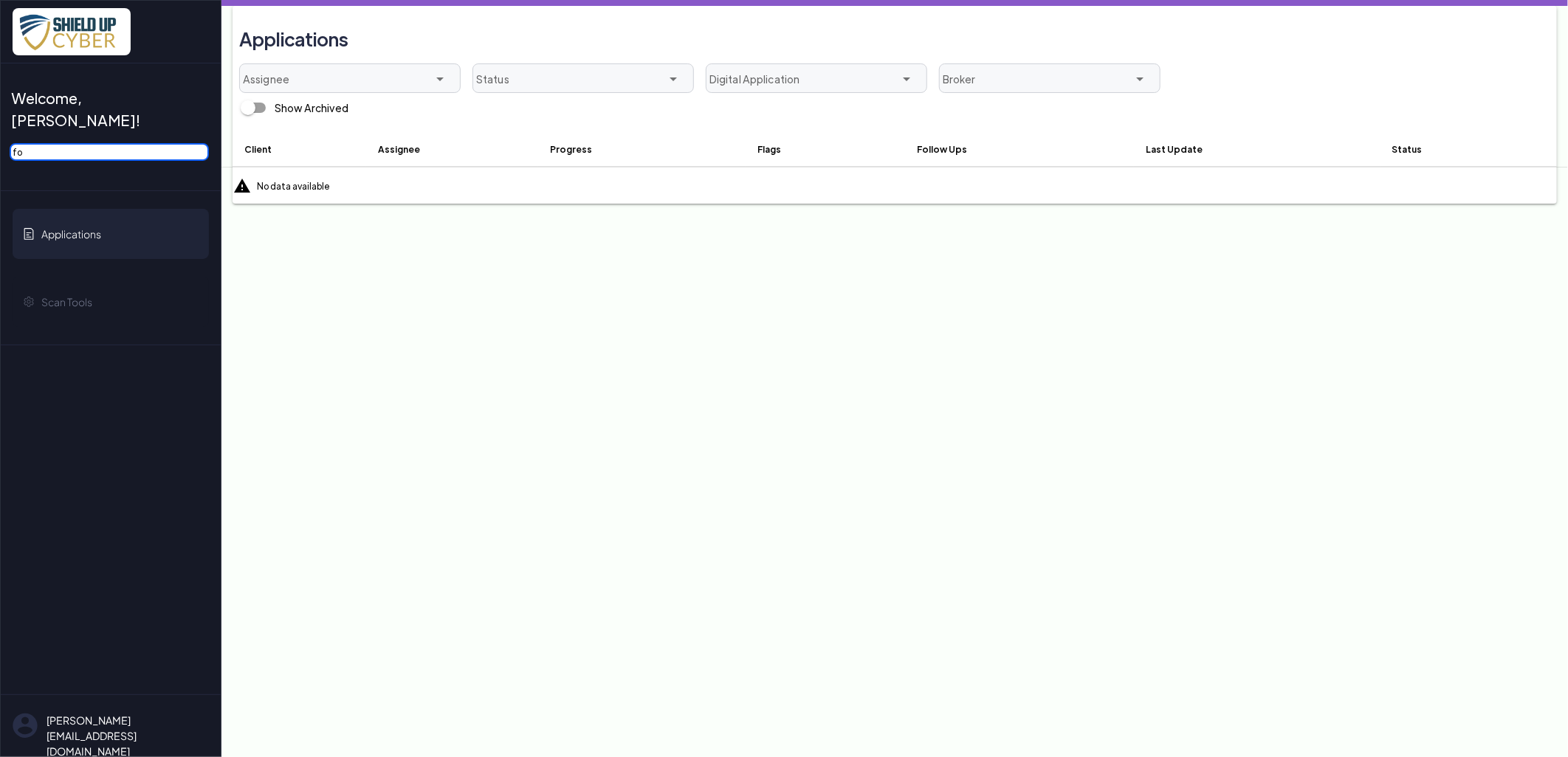
type input "f"
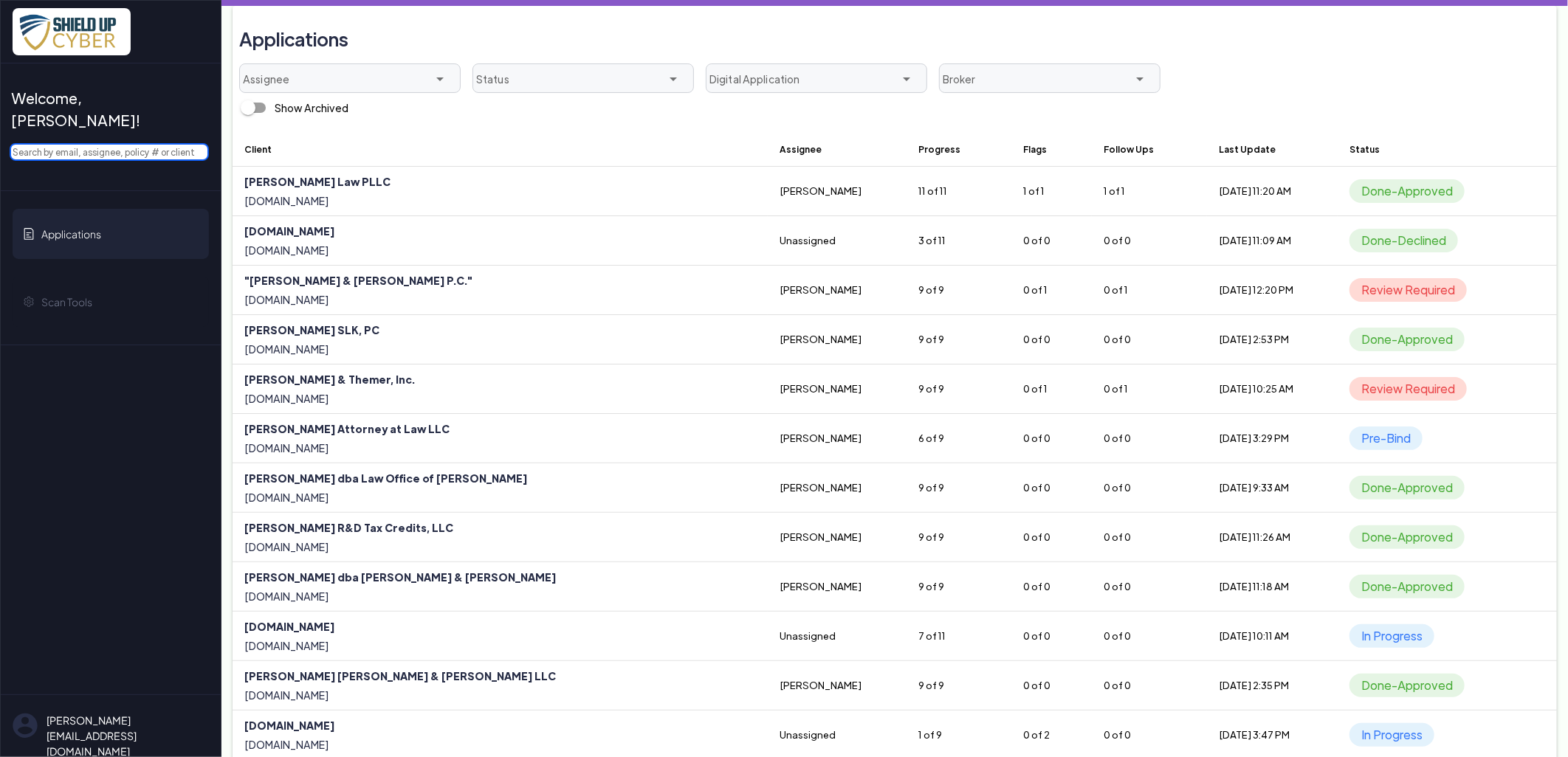
click at [135, 144] on input "text" at bounding box center [110, 153] width 199 height 18
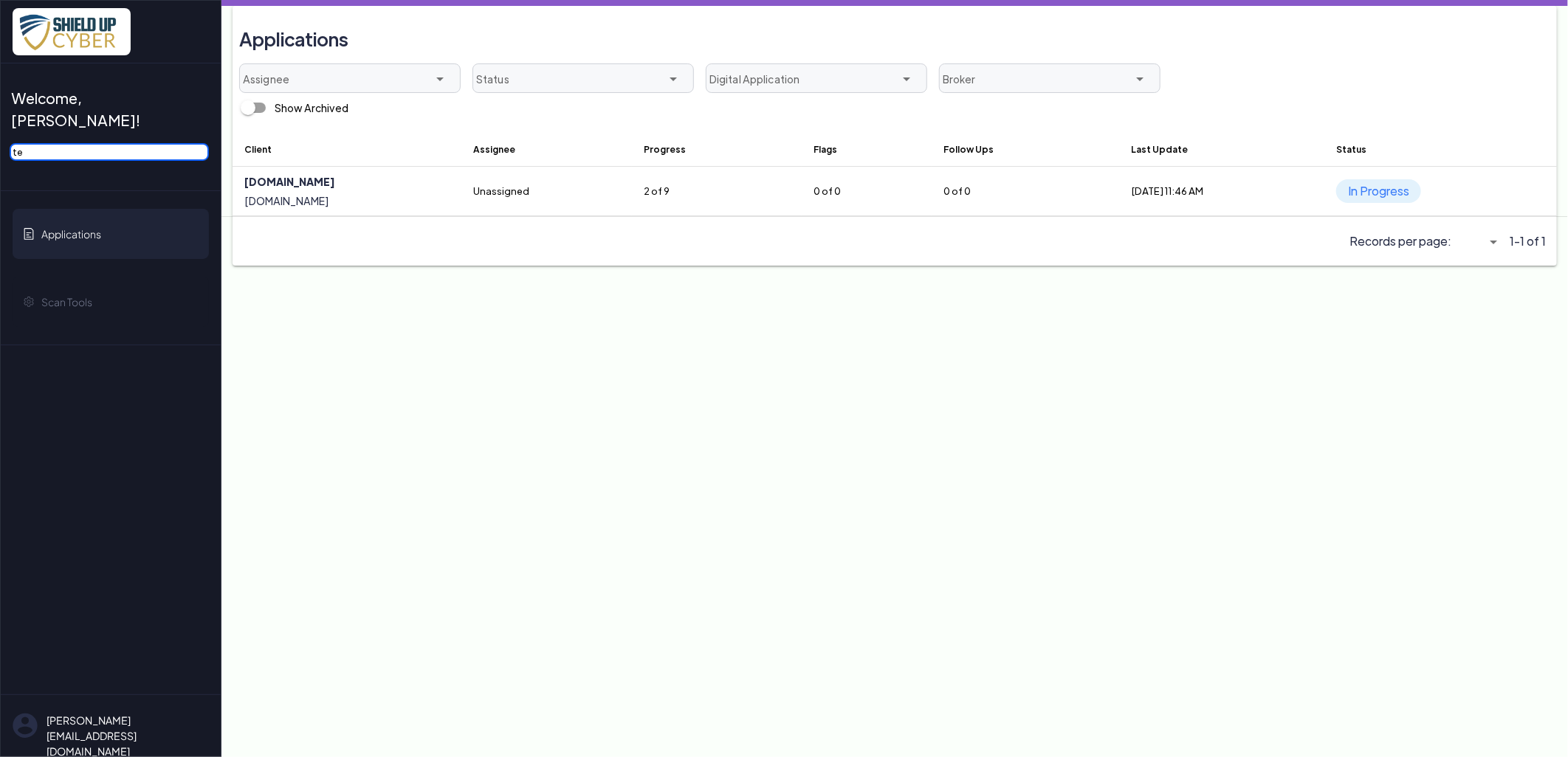
type input "t"
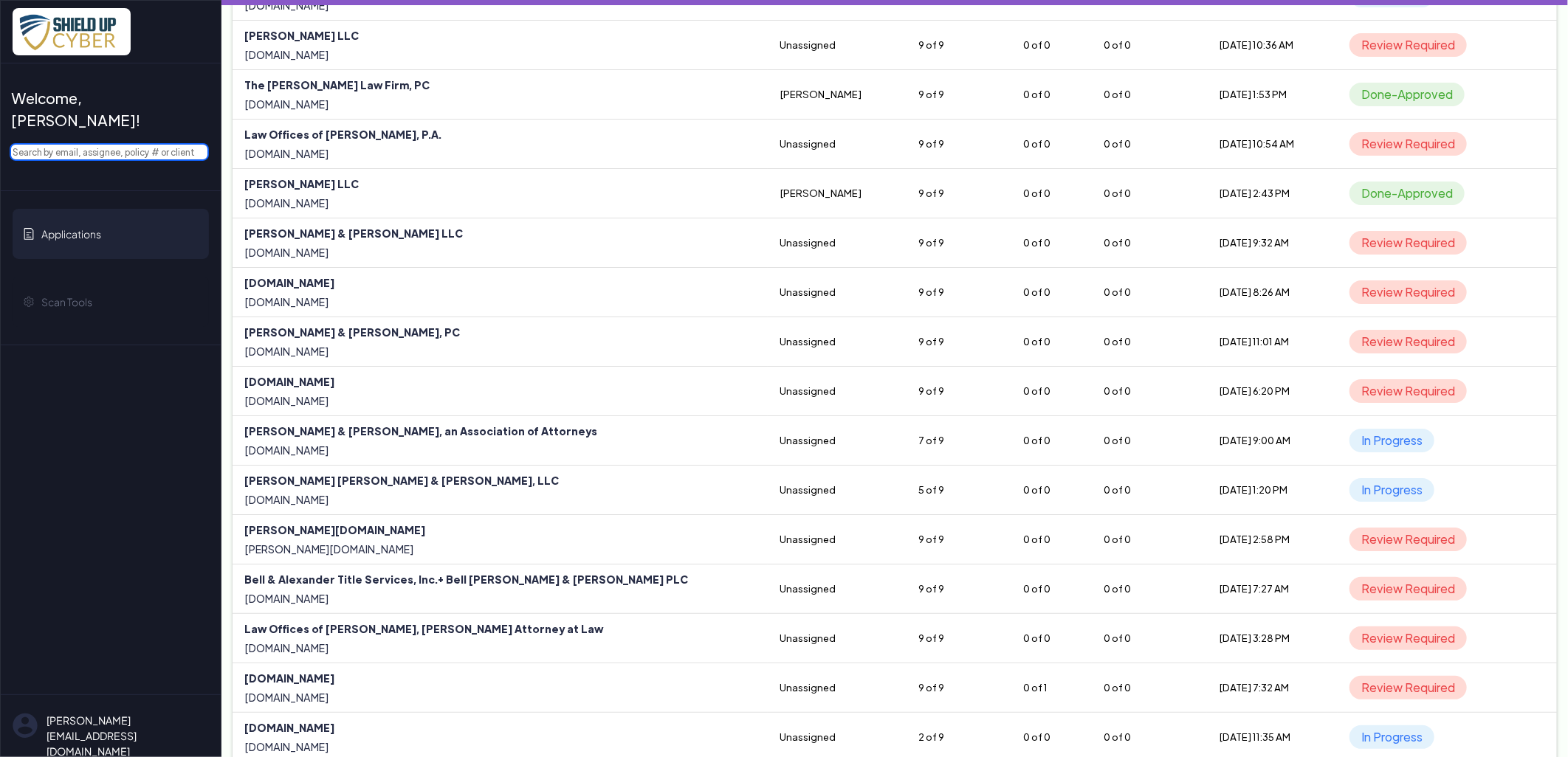
scroll to position [3360, 0]
click at [132, 144] on input "text" at bounding box center [110, 153] width 199 height 18
click at [130, 144] on input "text" at bounding box center [110, 153] width 199 height 18
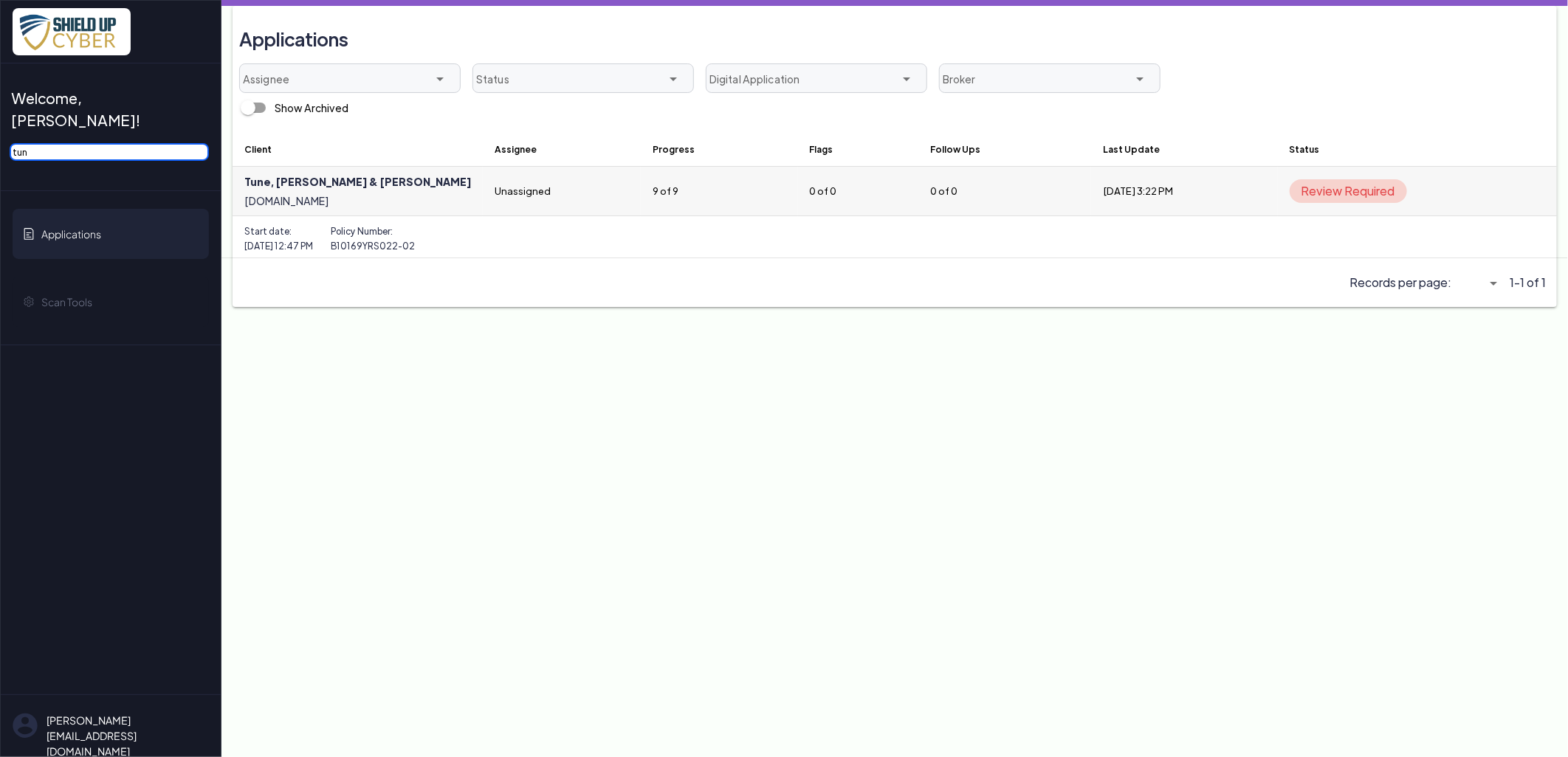
type input "tun"
click at [348, 182] on link at bounding box center [357, 190] width 250 height 49
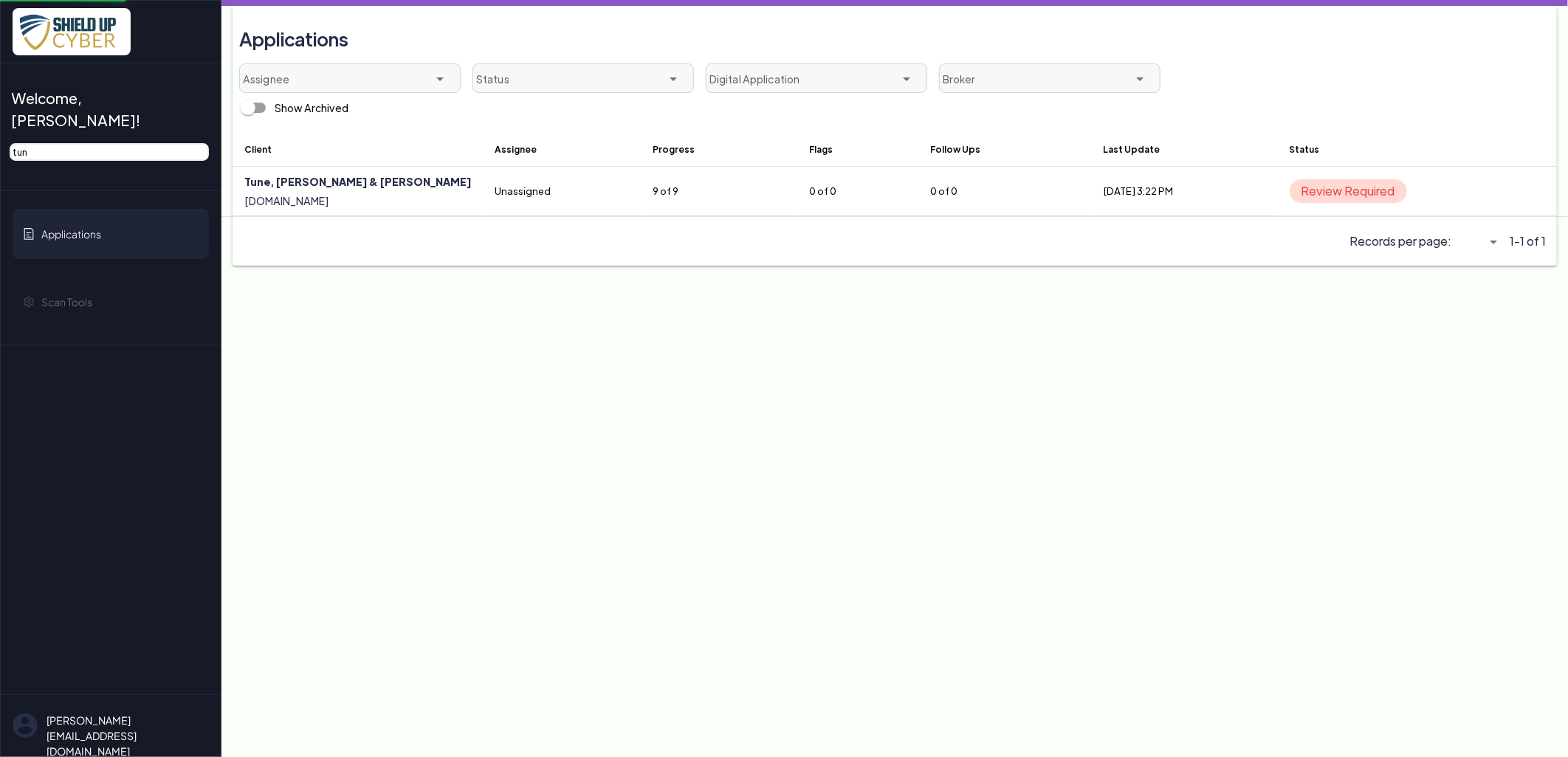
select select "5"
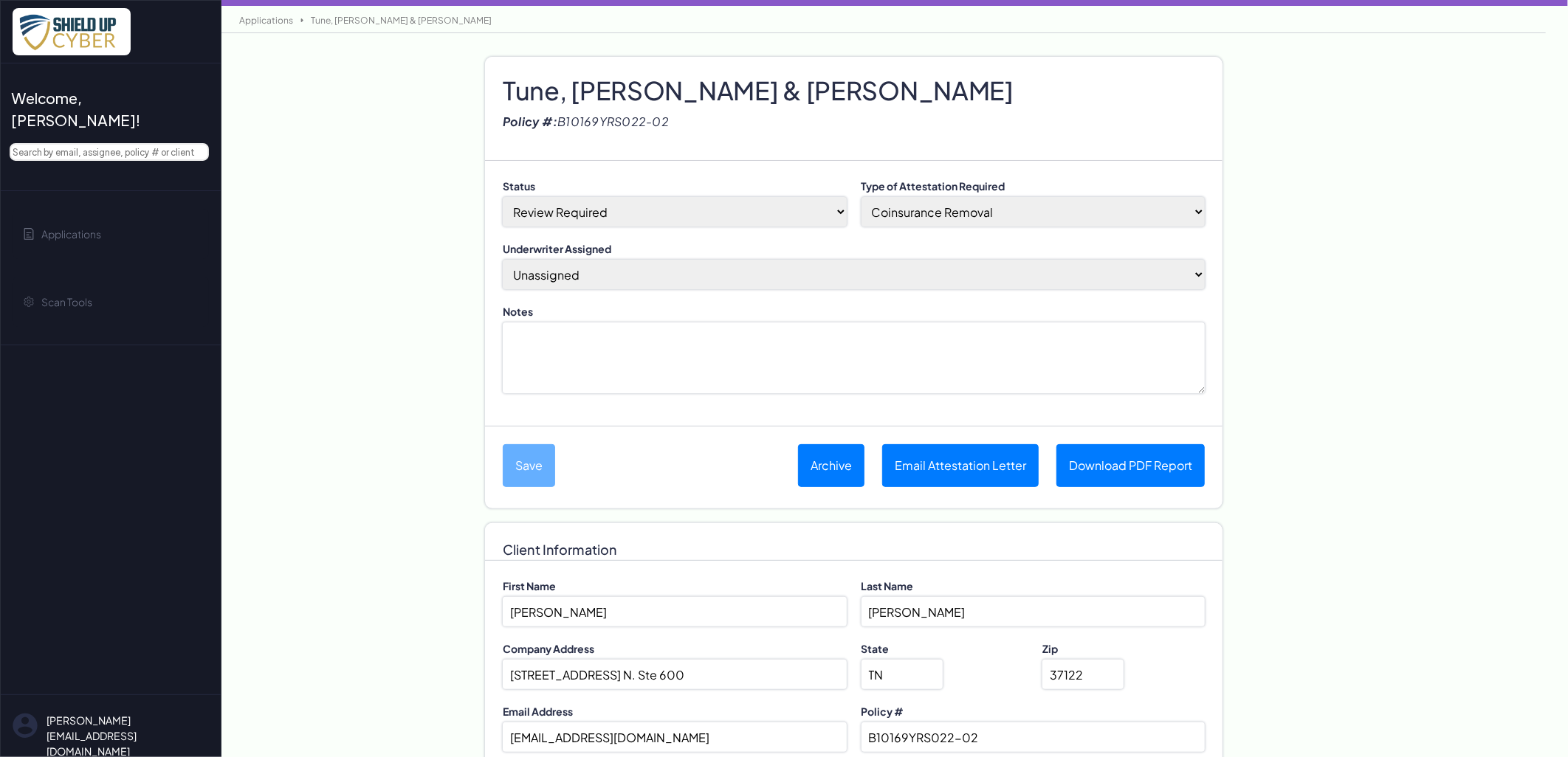
click at [642, 281] on select "[PERSON_NAME] (Assign to me) Unassigned April M [PERSON_NAME] BDI Underwriter […" at bounding box center [854, 275] width 702 height 30
select select "2810"
click at [503, 260] on select "[PERSON_NAME] (Assign to me) Unassigned April M [PERSON_NAME] BDI Underwriter […" at bounding box center [854, 275] width 702 height 30
drag, startPoint x: 951, startPoint y: 211, endPoint x: 959, endPoint y: 227, distance: 17.9
click at [951, 211] on select "Coinsurance Removal Shield Up Opt-In Completion Eligible to Submit a New App" at bounding box center [1033, 212] width 344 height 30
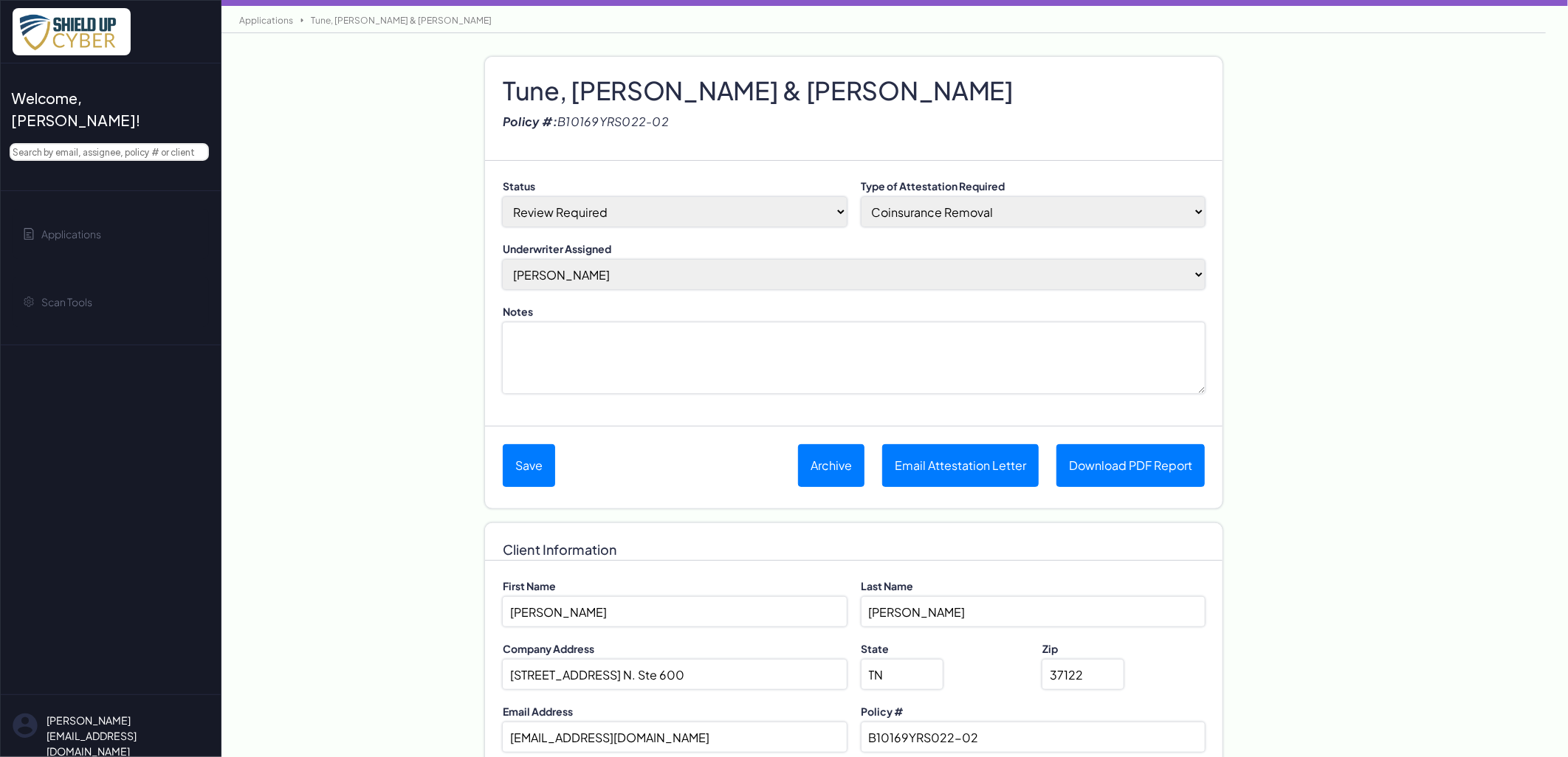
select select "no-coinsurance"
click at [862, 197] on select "Coinsurance Removal Shield Up Opt-In Completion Eligible to Submit a New App" at bounding box center [1033, 212] width 344 height 30
drag, startPoint x: 588, startPoint y: 207, endPoint x: 587, endPoint y: 220, distance: 13.0
click at [588, 207] on select "Done-Approved Done-Declined Done-Pending Duplicate In Progress Not Started Pre-…" at bounding box center [674, 212] width 344 height 30
select select "3"
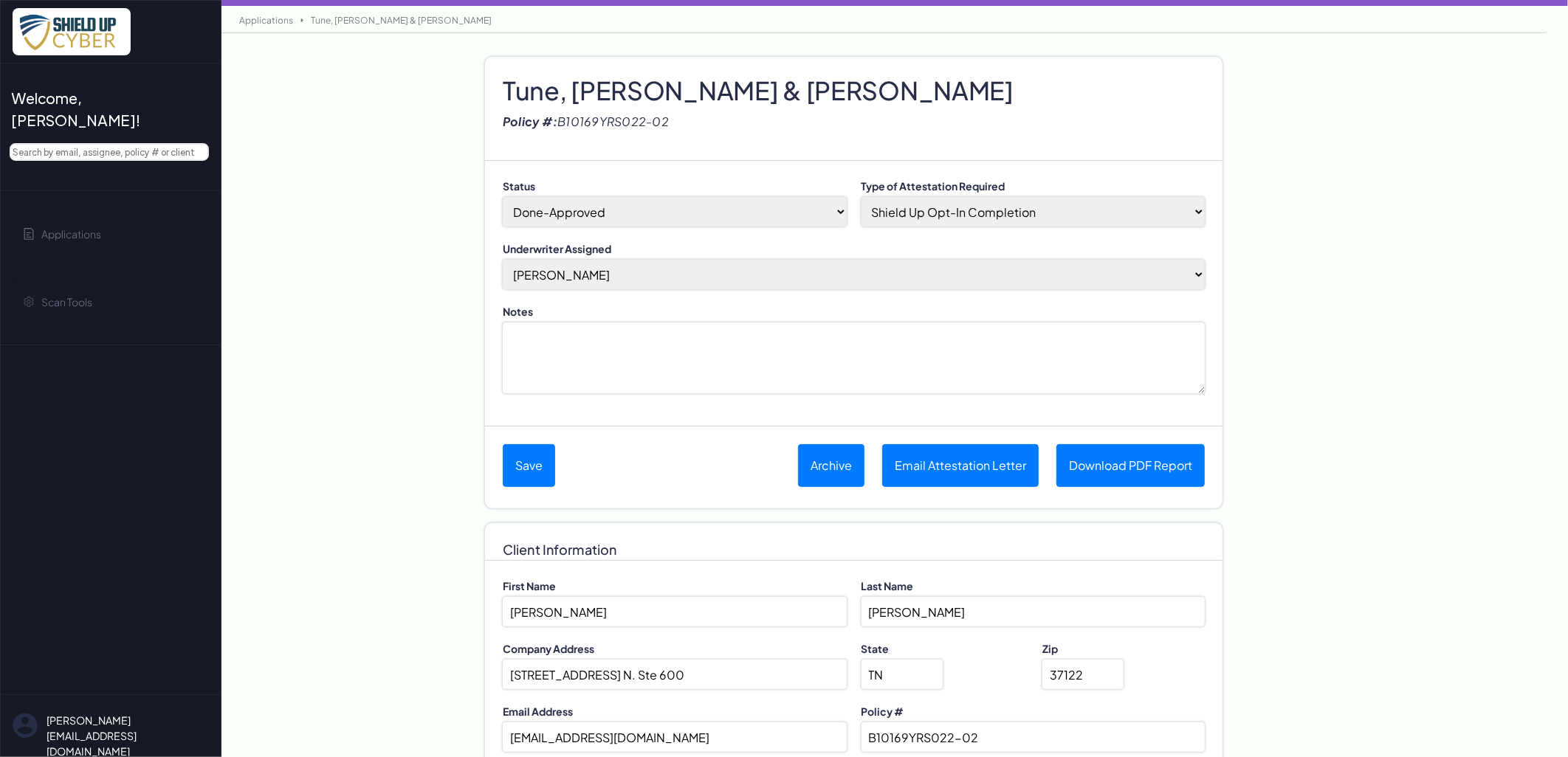
click at [503, 197] on select "Done-Approved Done-Declined Done-Pending Duplicate In Progress Not Started Pre-…" at bounding box center [674, 212] width 344 height 30
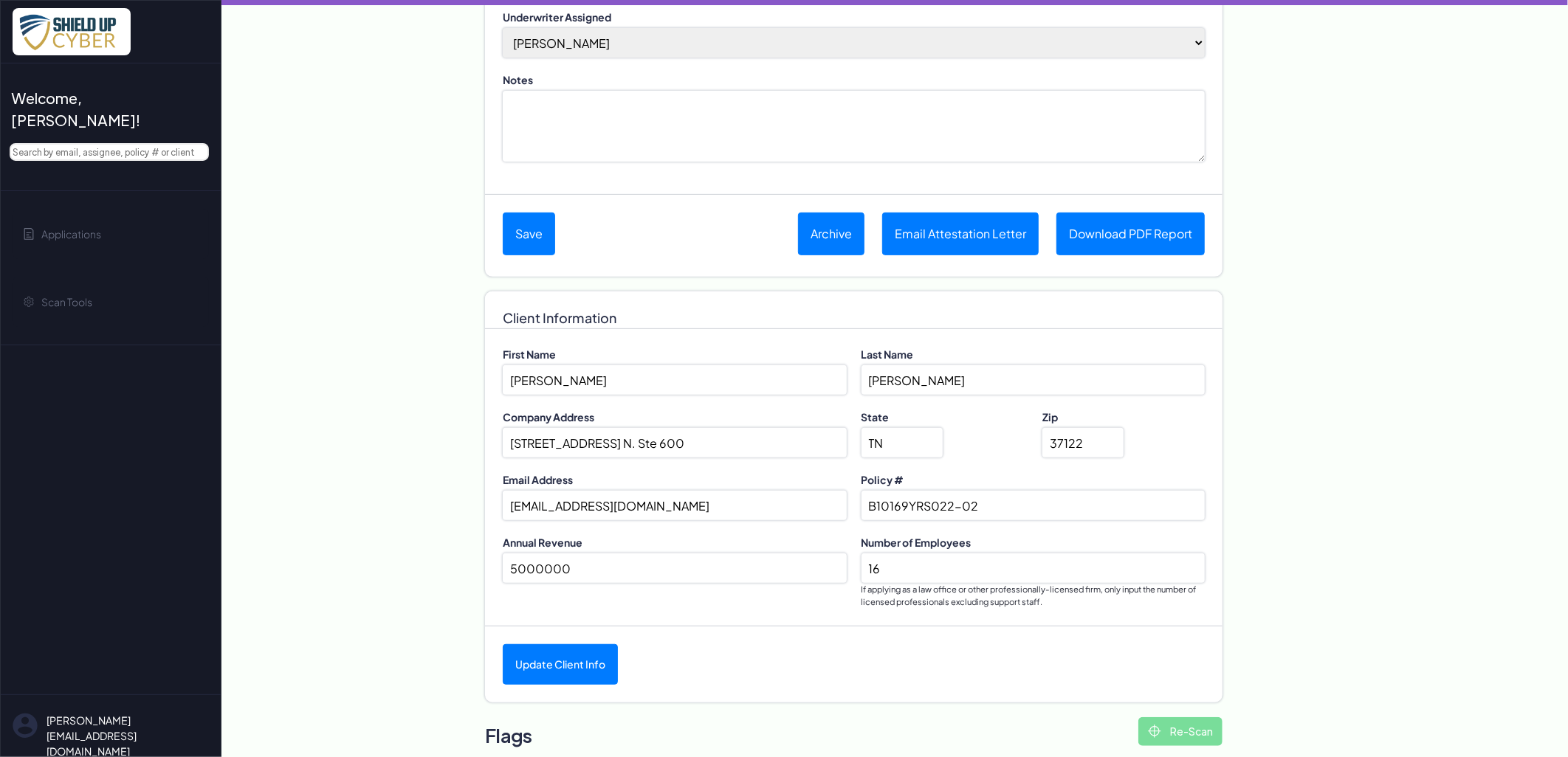
scroll to position [46, 0]
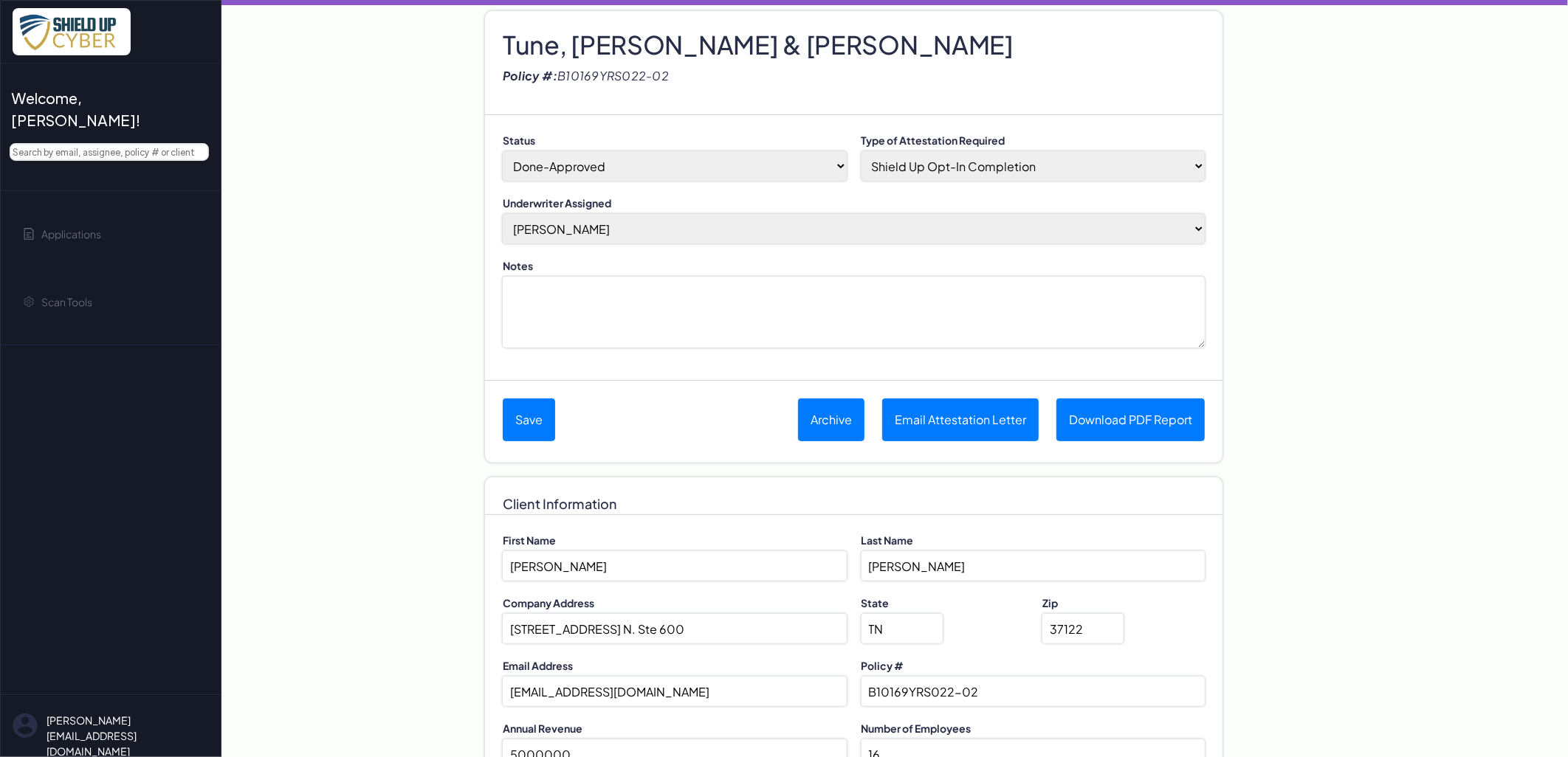
click at [774, 274] on div "Notes" at bounding box center [854, 303] width 702 height 90
click at [758, 300] on textarea "Notes" at bounding box center [854, 312] width 702 height 71
type textarea "[DATE]-Completed Assessment. Issued AL. -JB"
click at [527, 416] on button "Save" at bounding box center [529, 420] width 53 height 43
click at [669, 41] on h2 "Tune, [PERSON_NAME] & [PERSON_NAME]" at bounding box center [854, 30] width 702 height 22
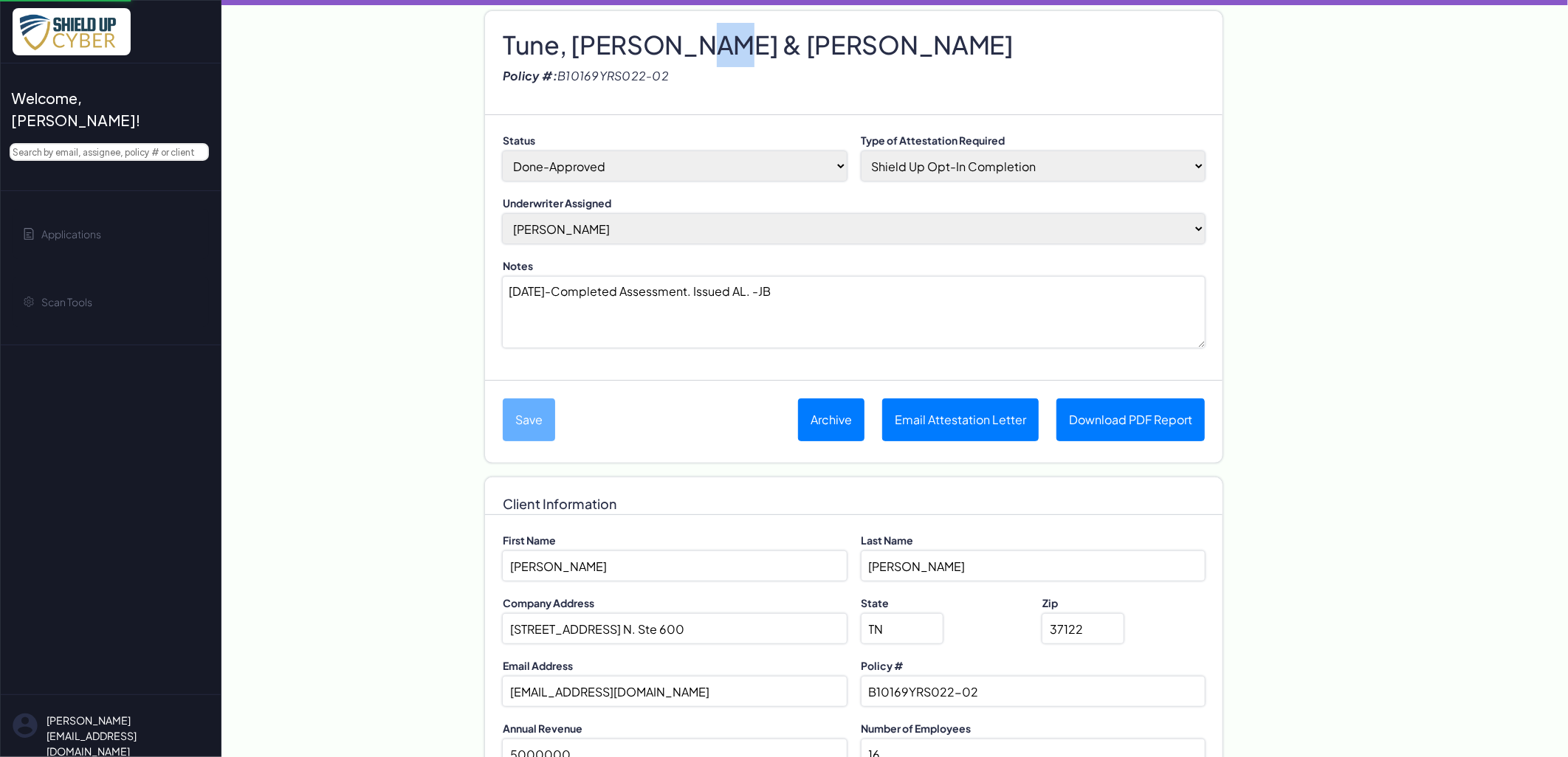
click at [669, 41] on h2 "Tune, [PERSON_NAME] & [PERSON_NAME]" at bounding box center [854, 30] width 702 height 22
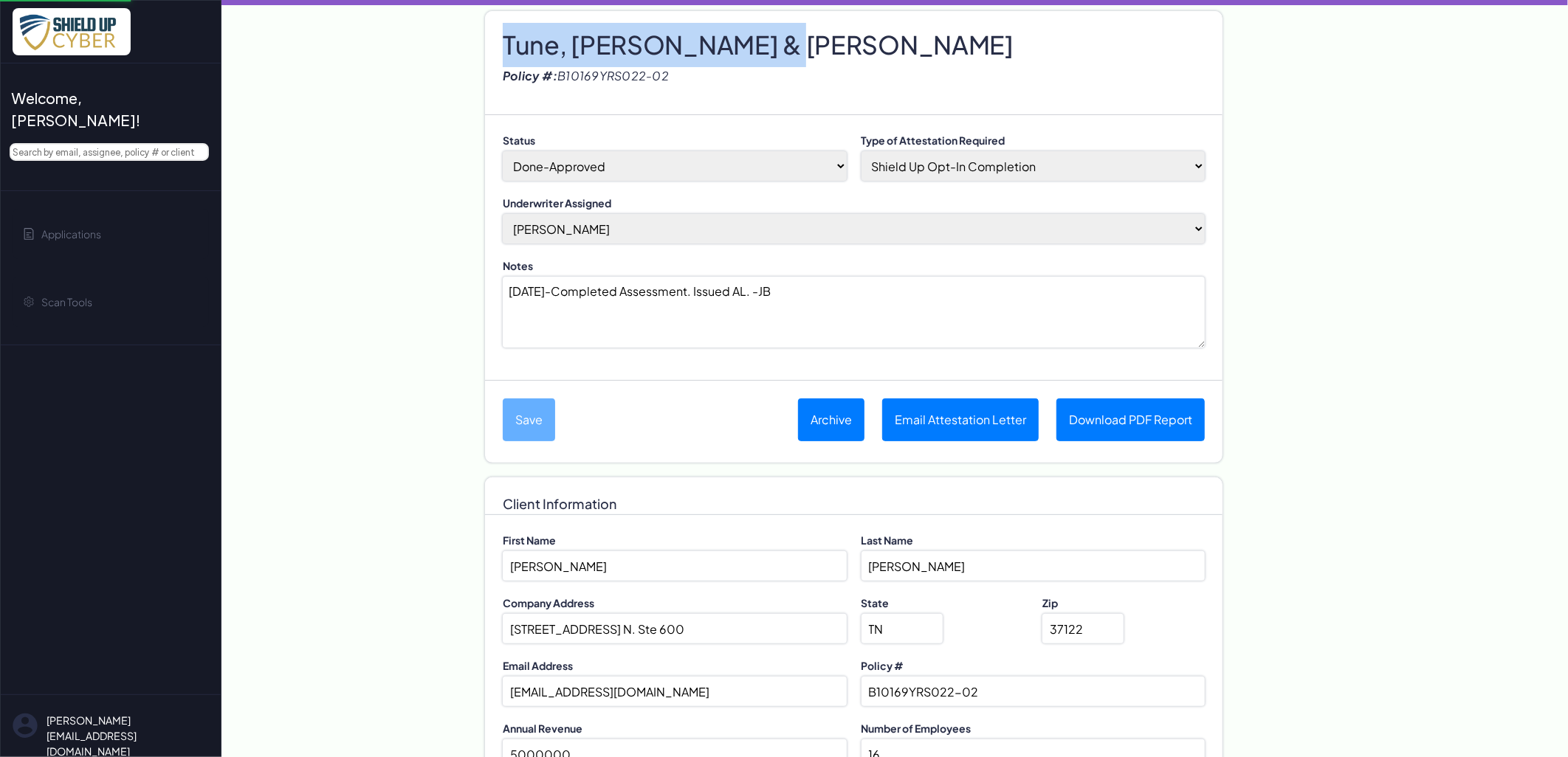
click at [669, 41] on h2 "Tune, [PERSON_NAME] & [PERSON_NAME]" at bounding box center [854, 30] width 702 height 22
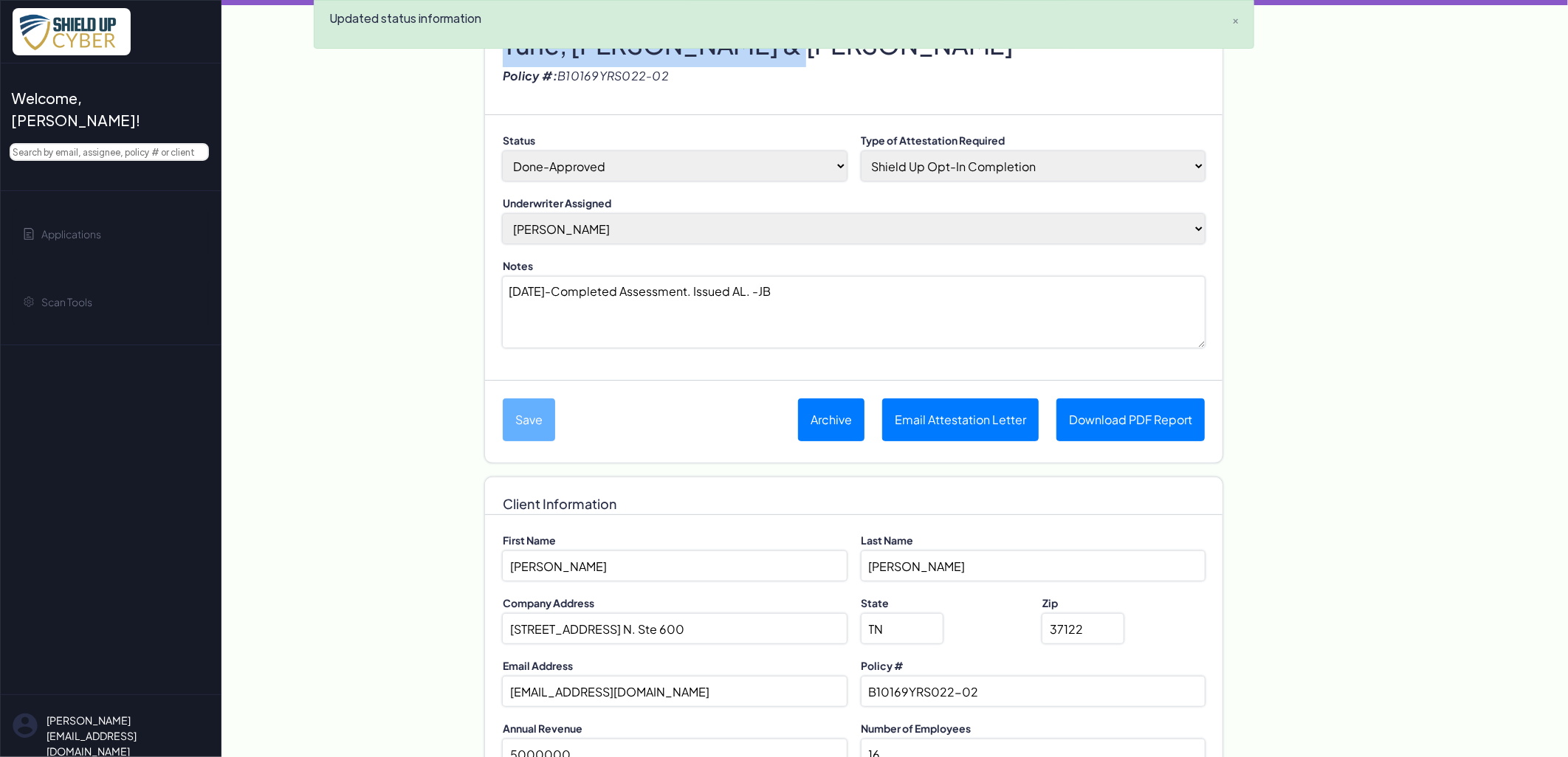
copy h2 "Tune, [PERSON_NAME] & [PERSON_NAME]"
click at [951, 409] on button "Email Attestation Letter" at bounding box center [960, 420] width 157 height 43
click at [1122, 423] on link "Download PDF Report" at bounding box center [1130, 420] width 149 height 43
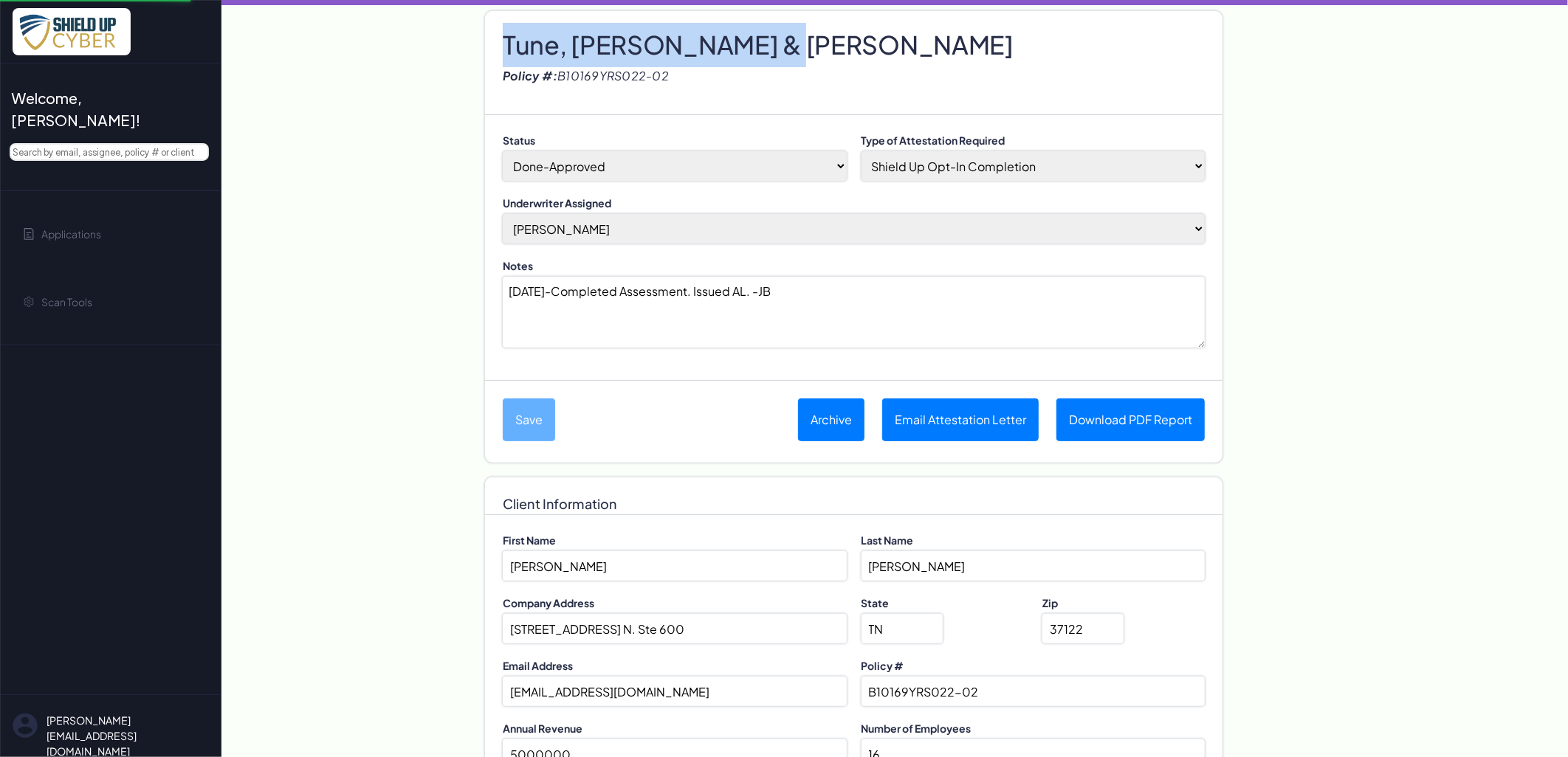
select select "no-coinsurance"
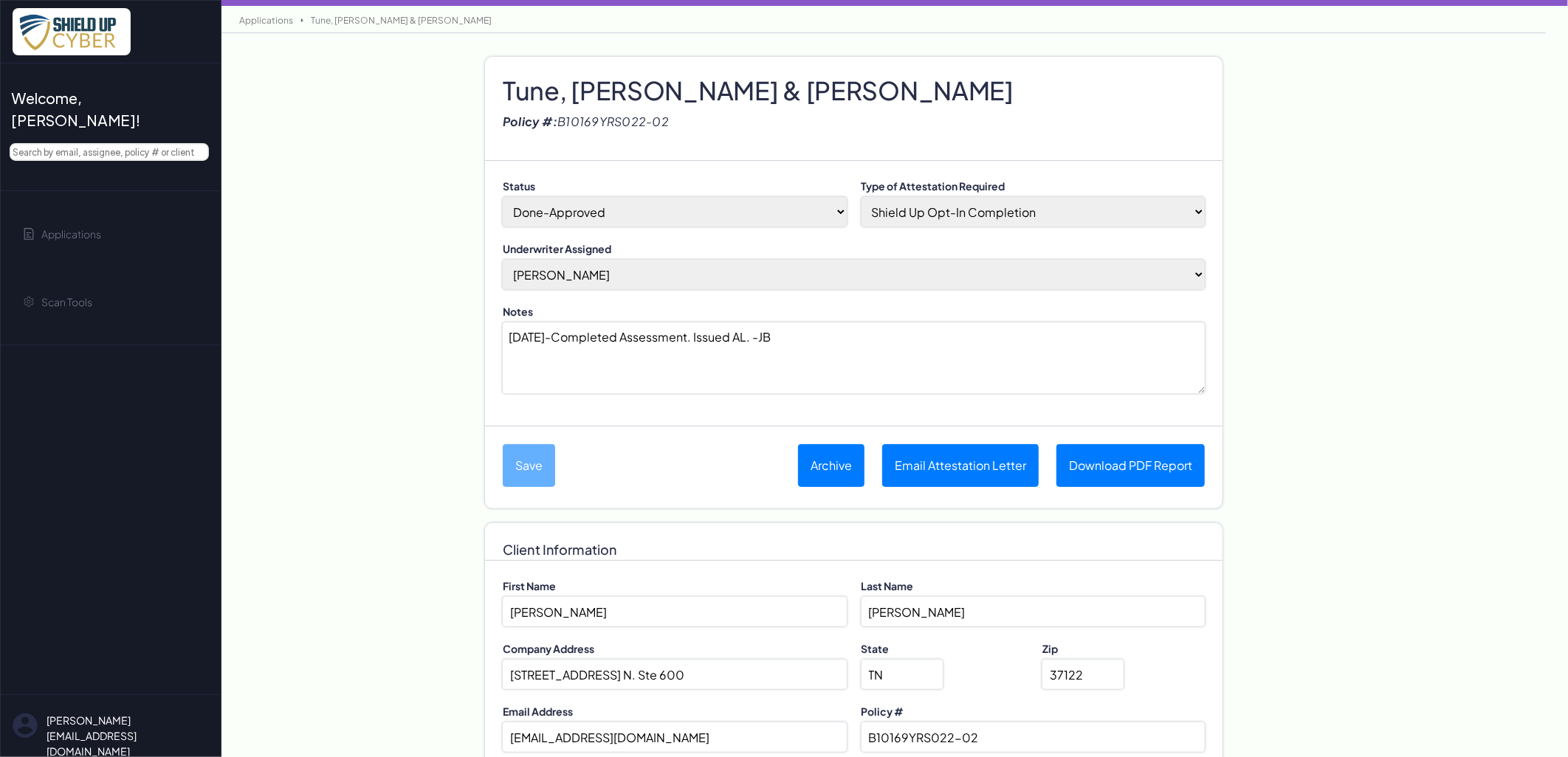
drag, startPoint x: 98, startPoint y: 214, endPoint x: 283, endPoint y: 239, distance: 186.7
click at [98, 226] on span "Applications" at bounding box center [71, 234] width 60 height 16
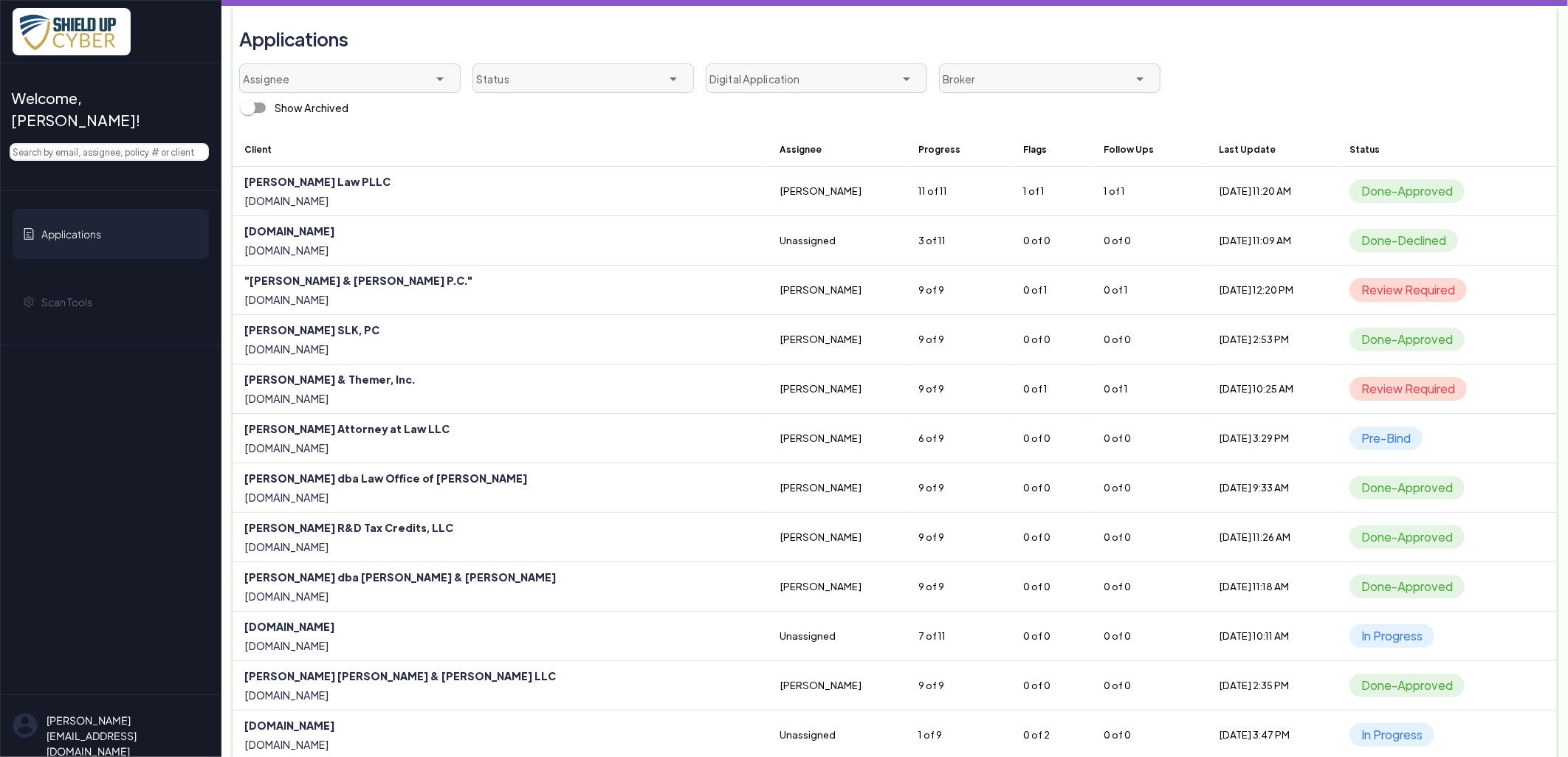
click at [640, 78] on div at bounding box center [561, 84] width 176 height 19
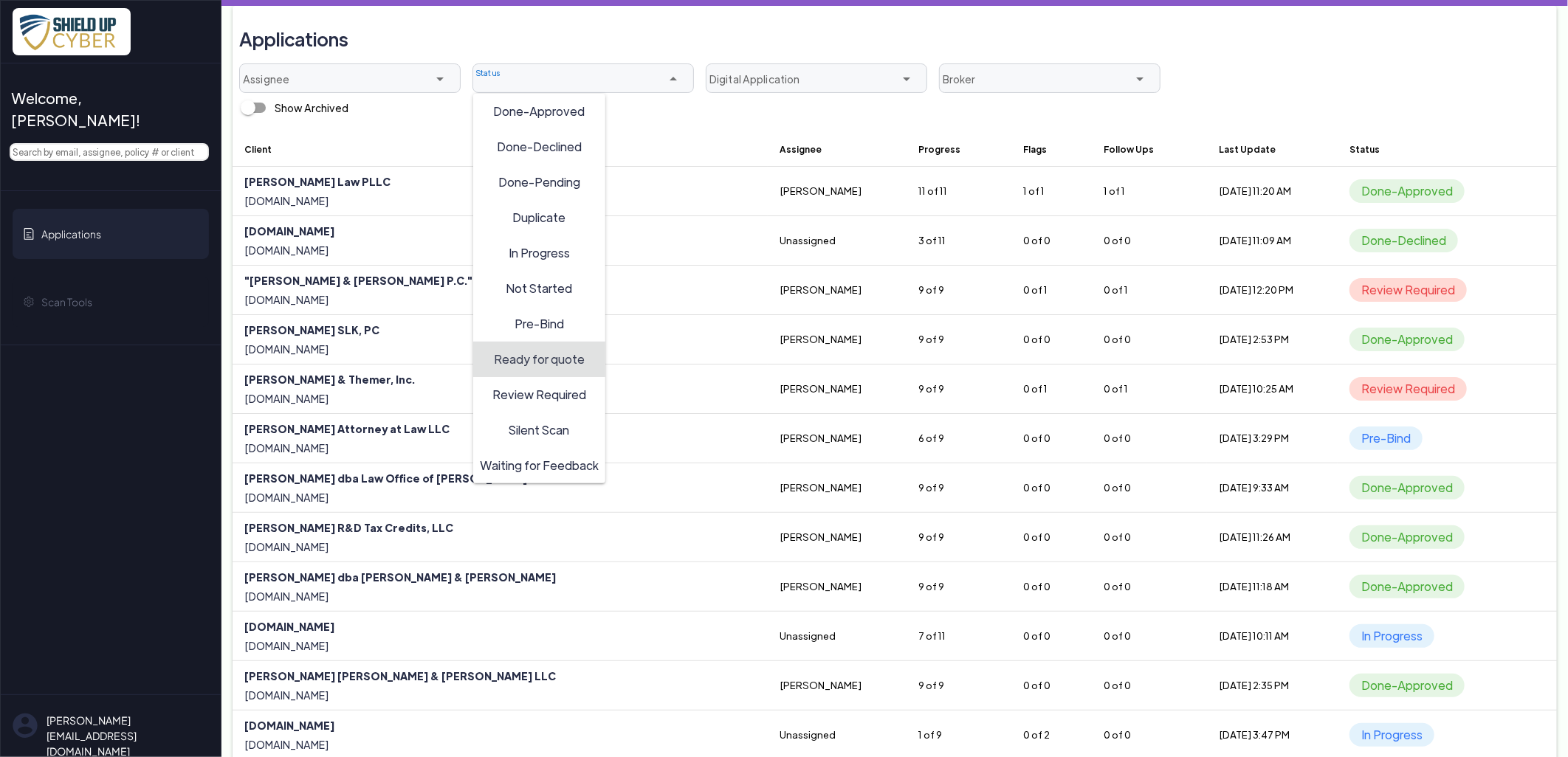
click at [535, 393] on span "Review Required" at bounding box center [540, 394] width 94 height 16
type input "Review Required"
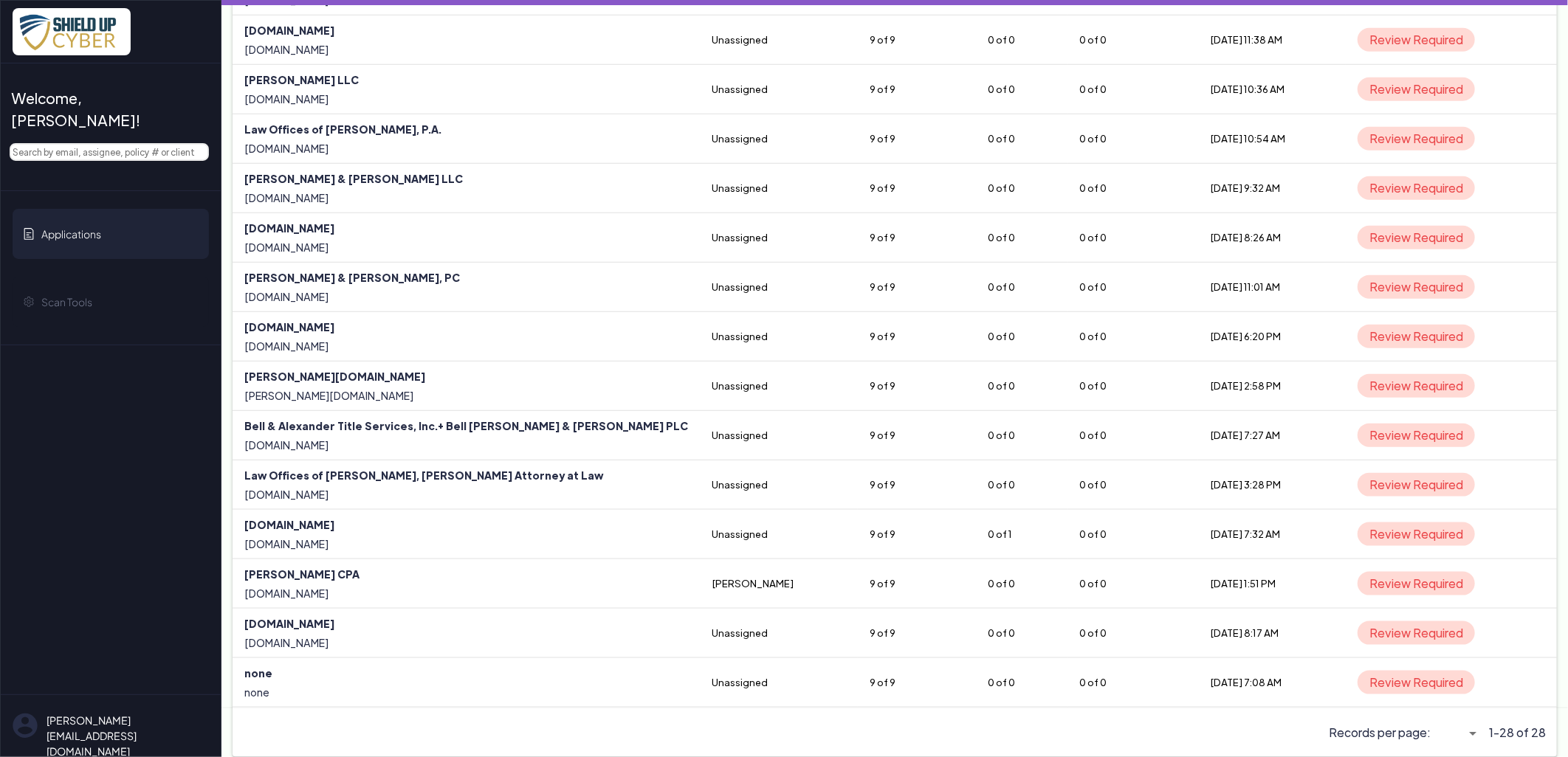
scroll to position [845, 0]
click at [110, 144] on input "text" at bounding box center [110, 153] width 199 height 18
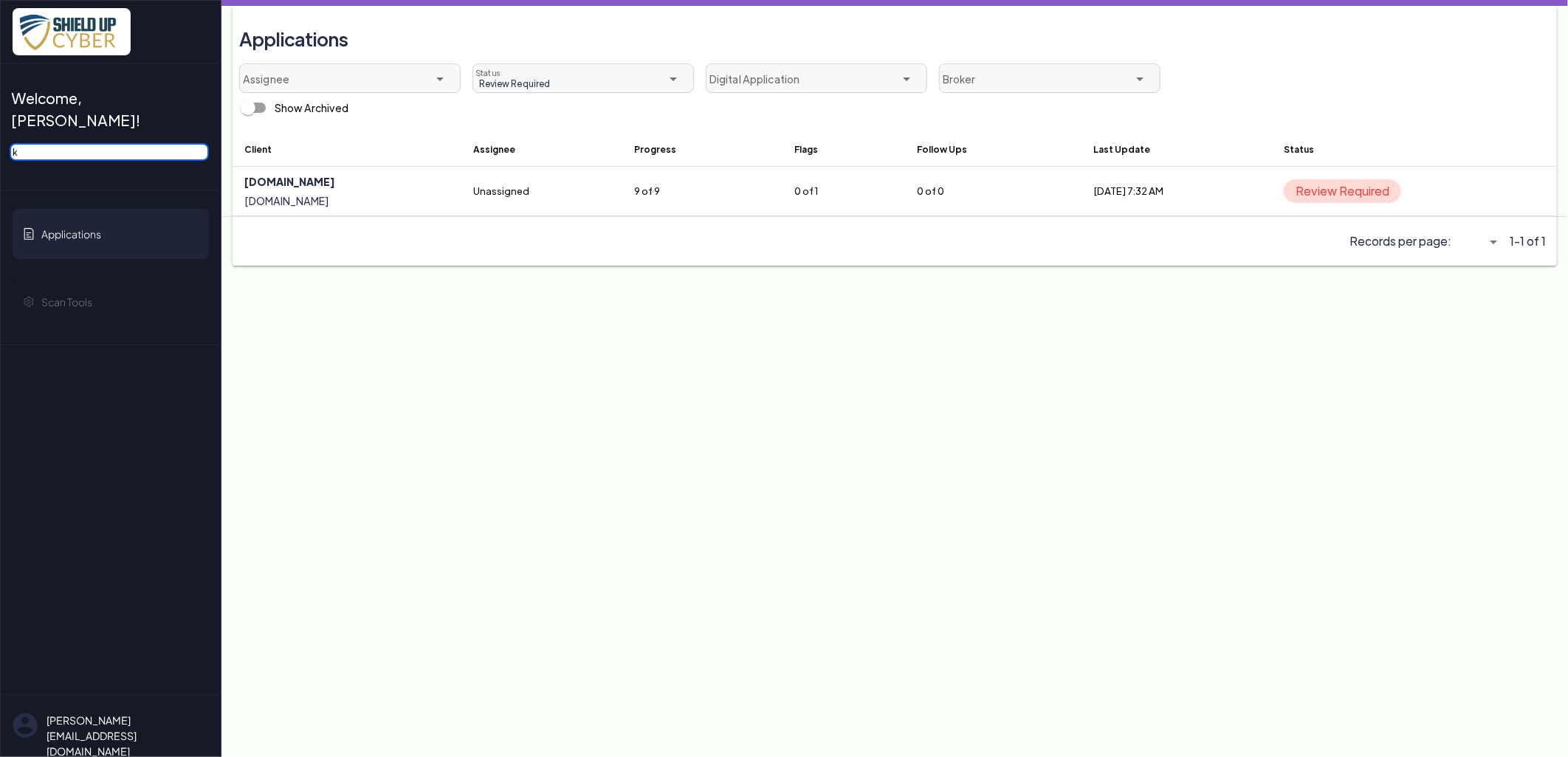
scroll to position [0, 0]
type input "ks"
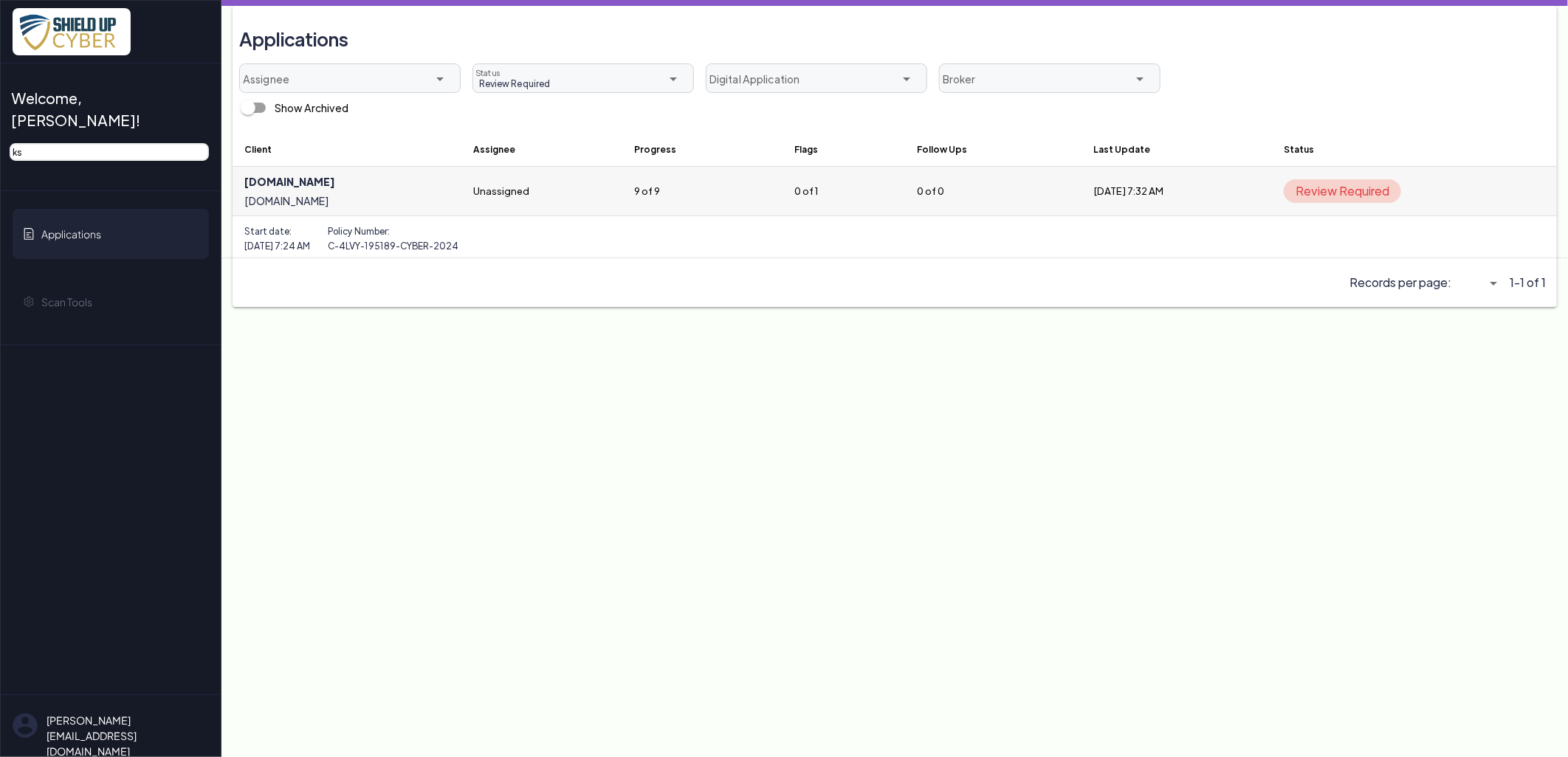
click at [313, 181] on link at bounding box center [346, 190] width 228 height 49
select select "5"
select select "null"
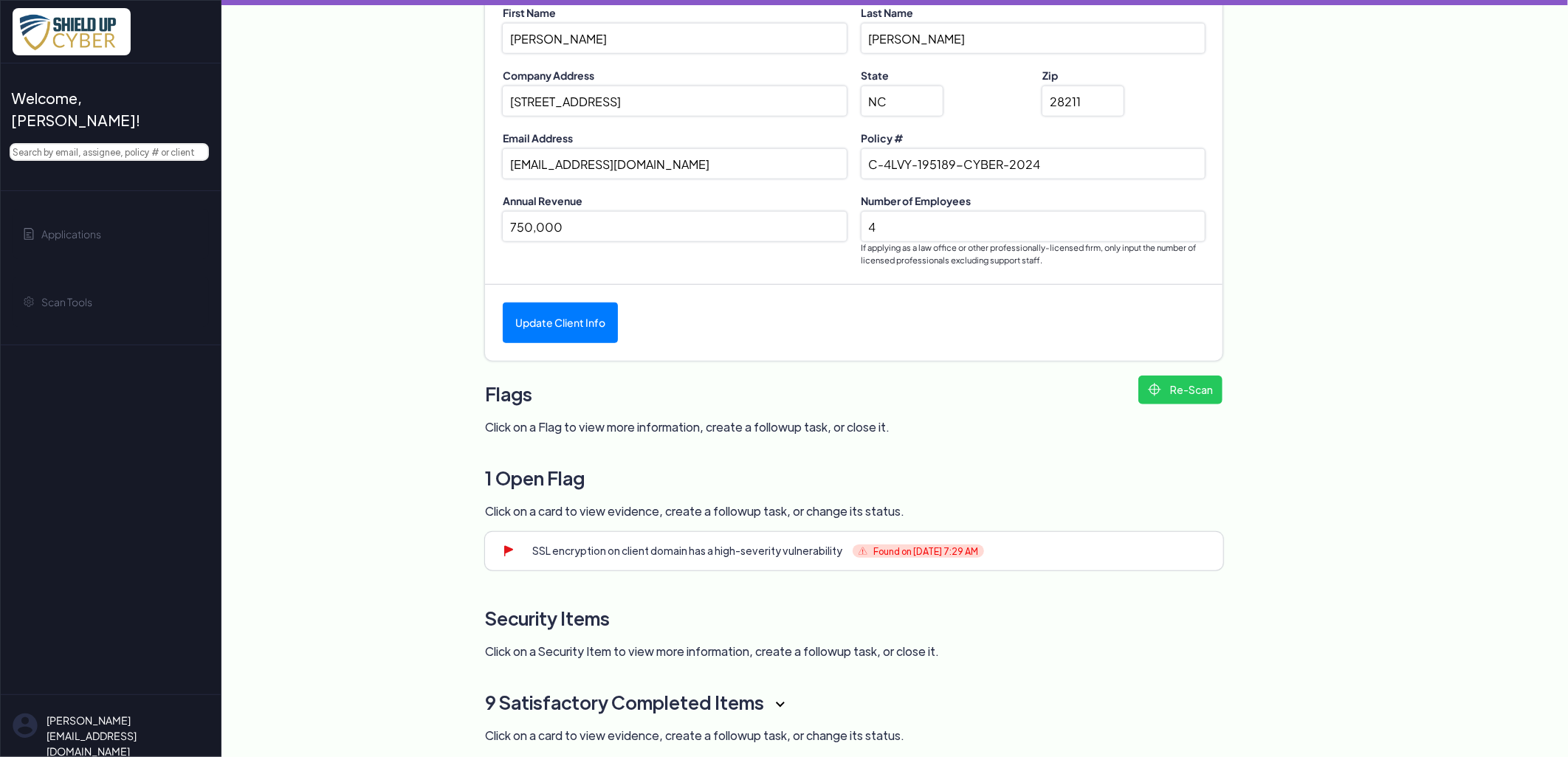
scroll to position [590, 0]
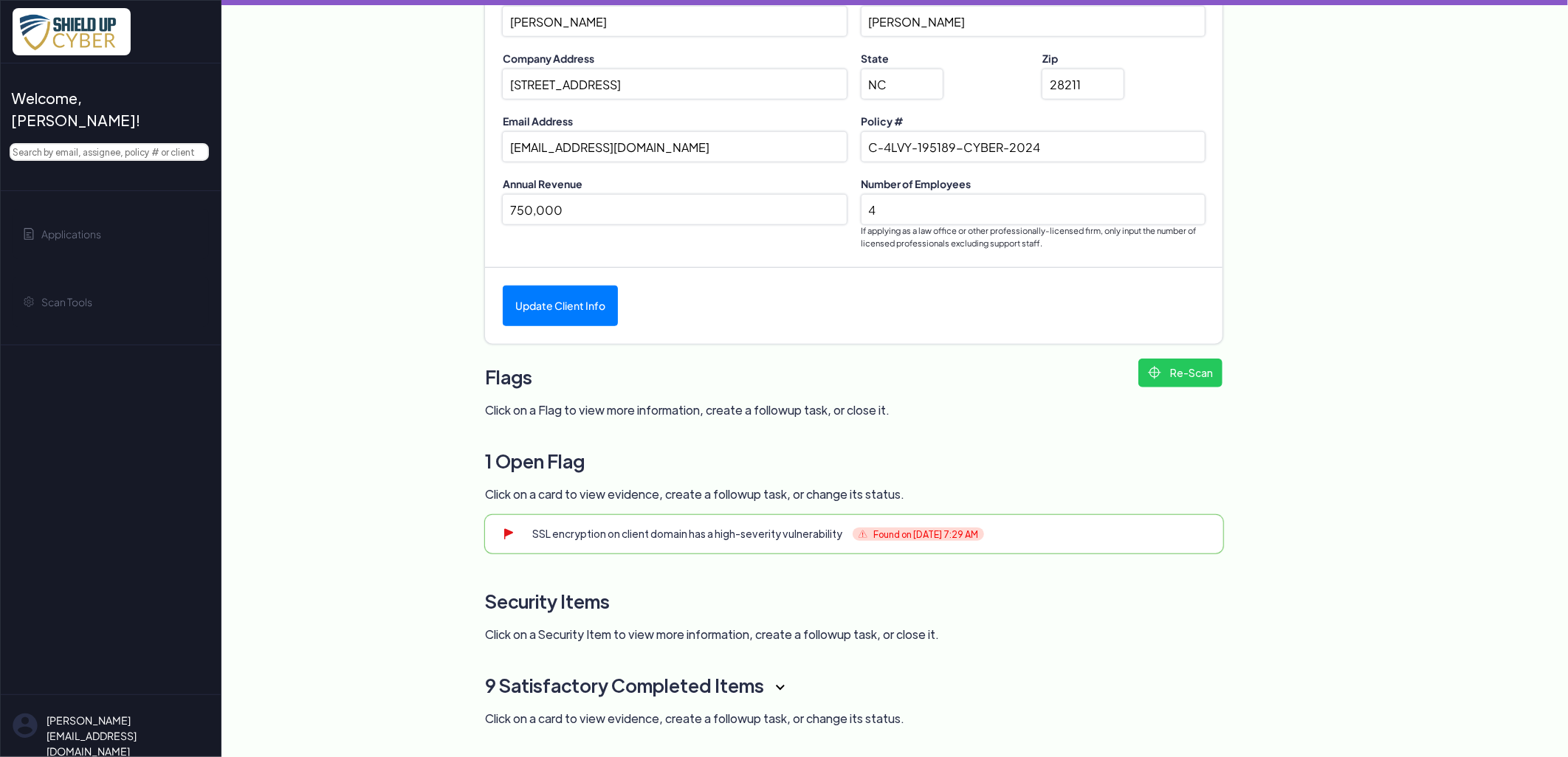
click at [735, 533] on link at bounding box center [854, 535] width 738 height 38
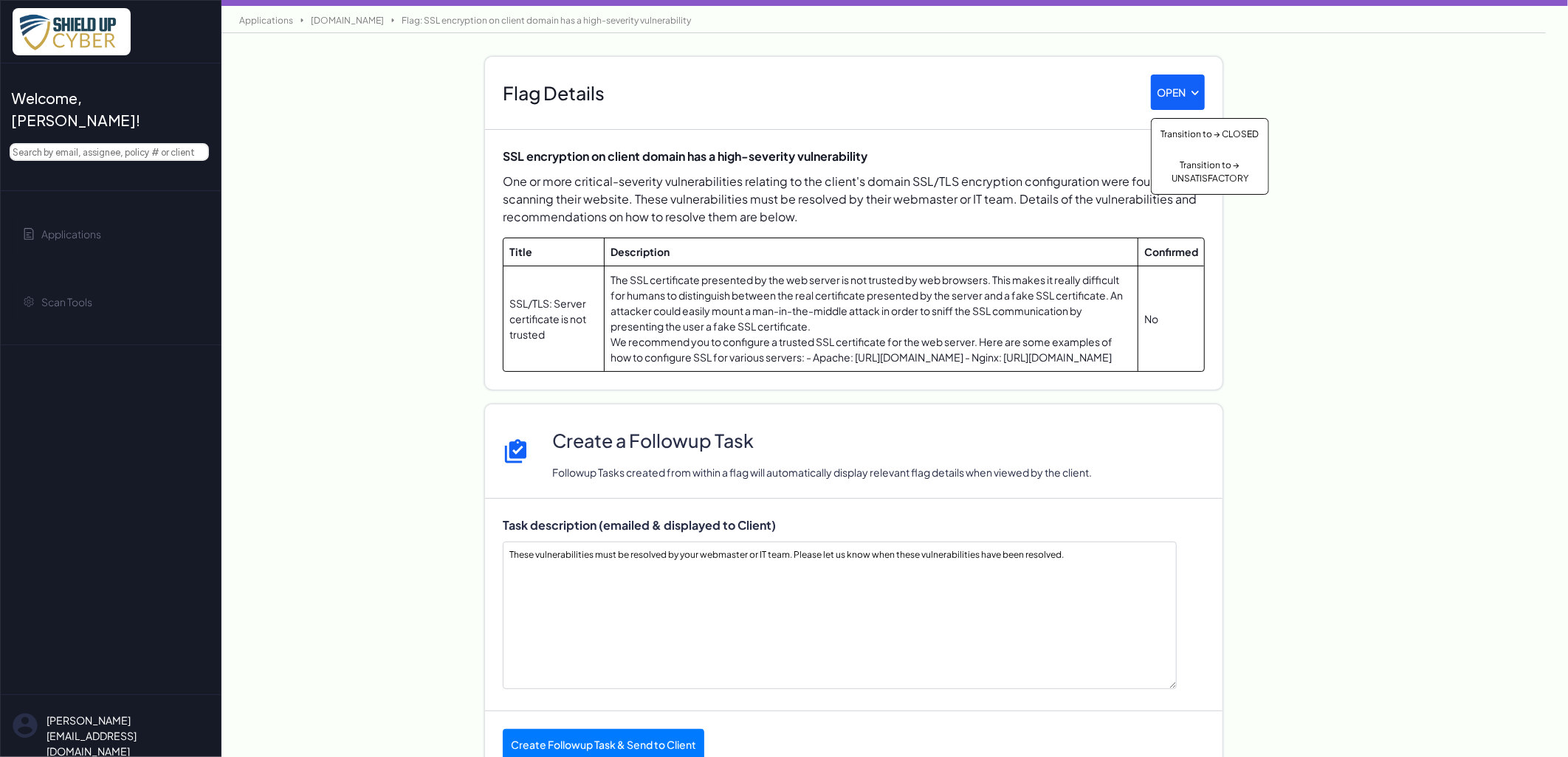
click at [1167, 90] on p "OPEN" at bounding box center [1171, 93] width 29 height 16
click at [1075, 100] on div "Flag Details OPEN Transition to → CLOSED Transition to → UNSATISFACTORY" at bounding box center [853, 93] width 737 height 73
click at [369, 22] on link "[DOMAIN_NAME]" at bounding box center [347, 20] width 88 height 11
select select "5"
select select "null"
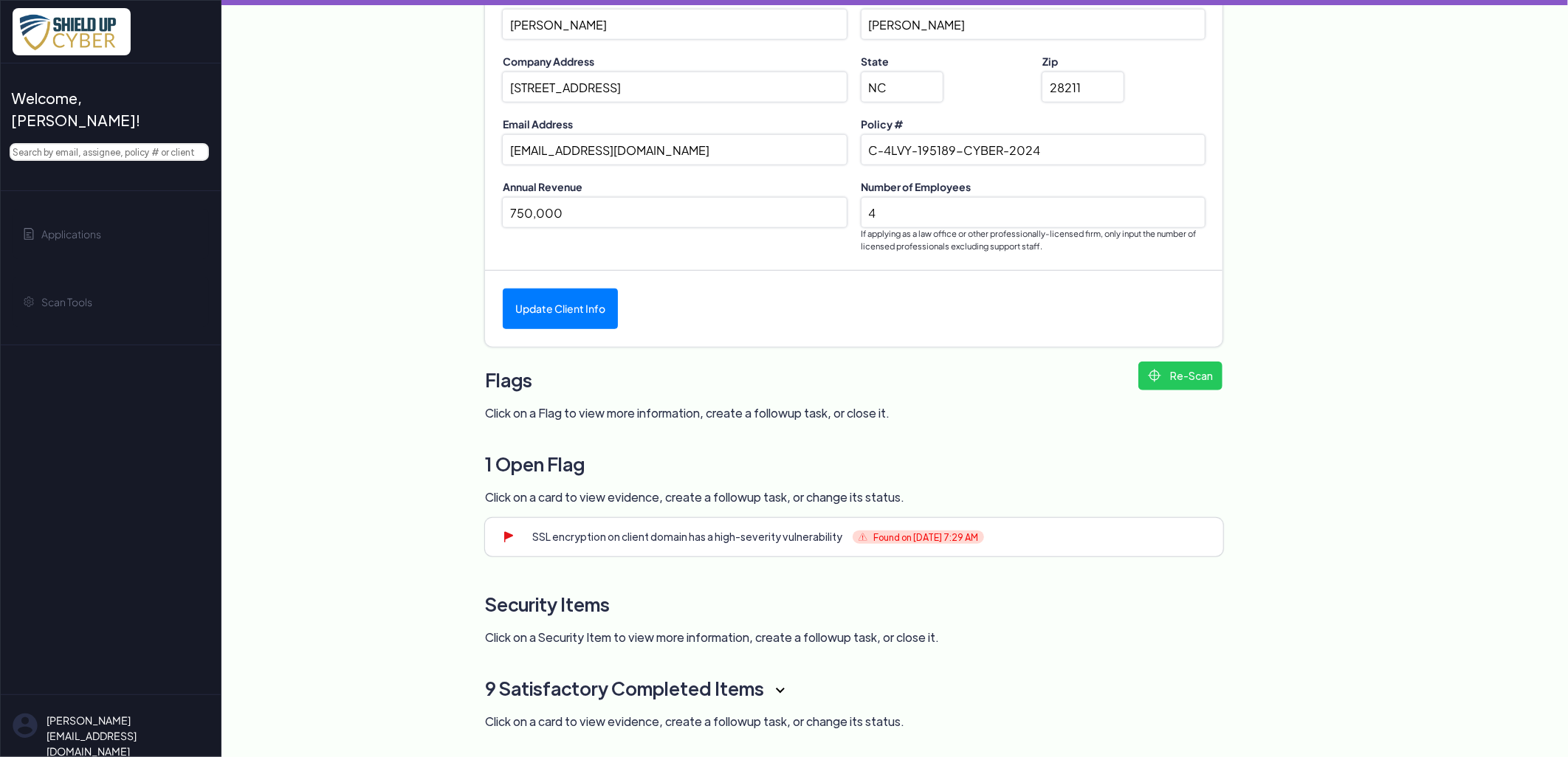
scroll to position [590, 0]
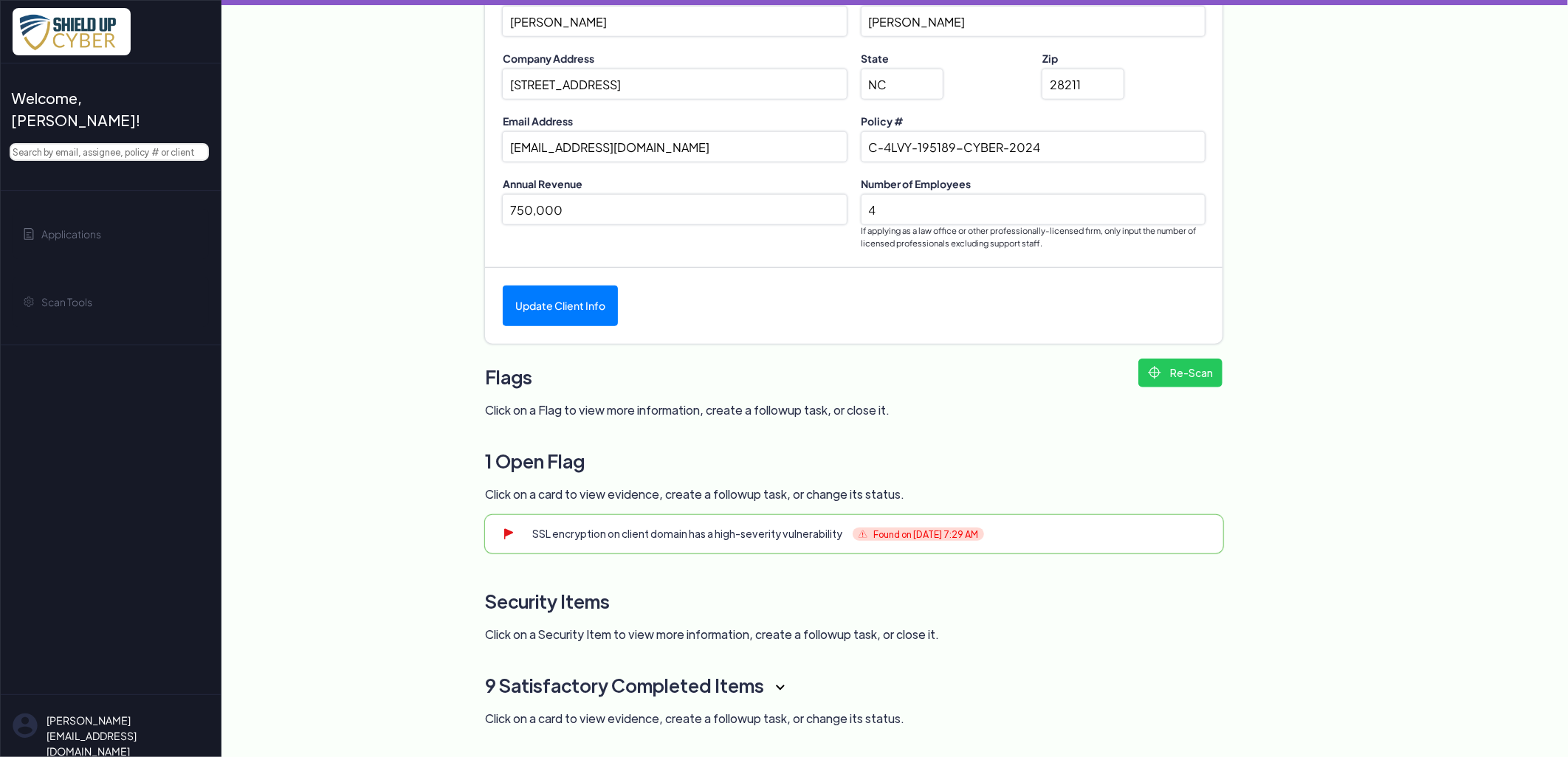
click at [748, 541] on link at bounding box center [854, 535] width 738 height 38
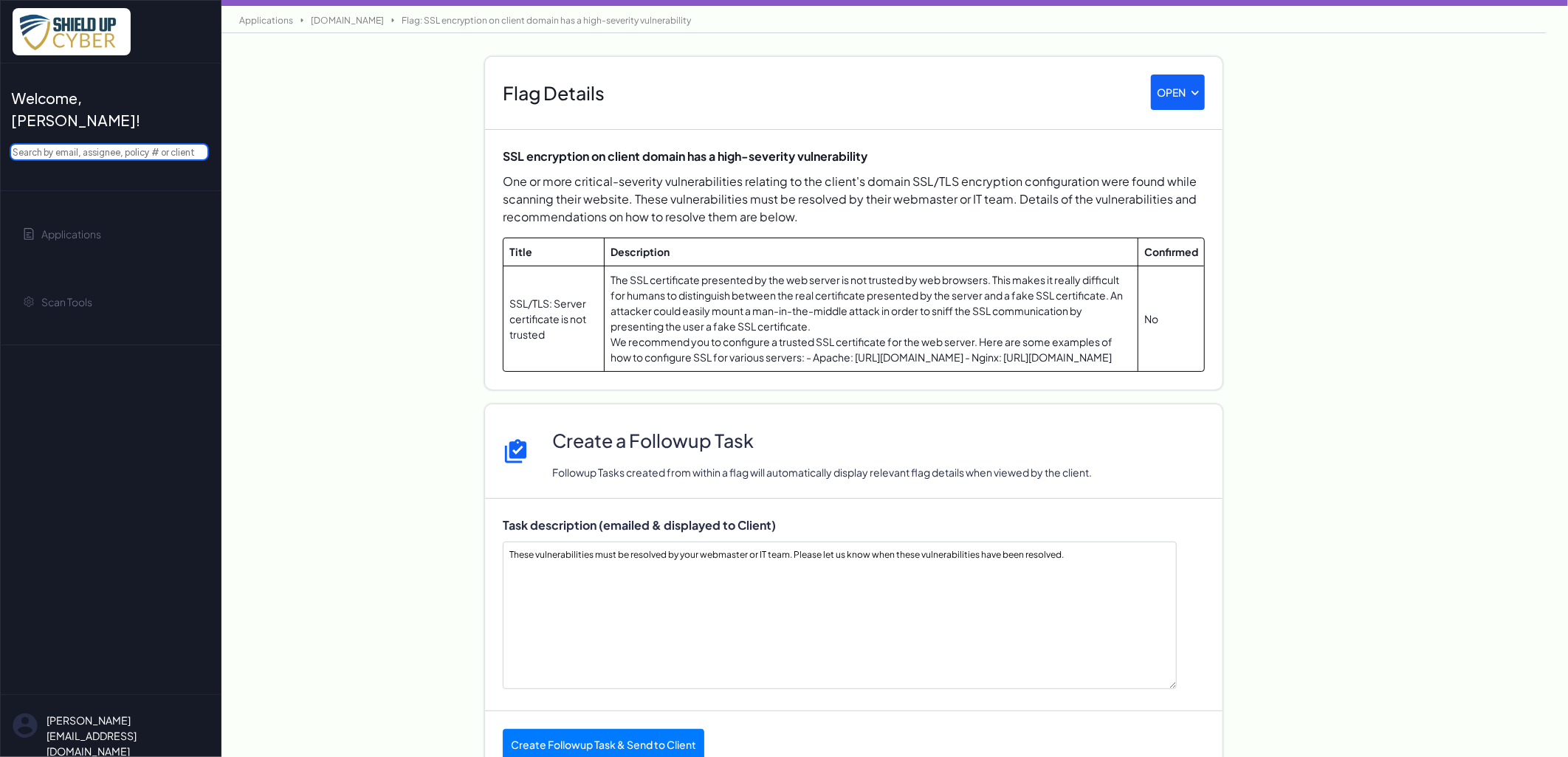
click at [111, 144] on input "text" at bounding box center [110, 153] width 199 height 18
type input "mage"
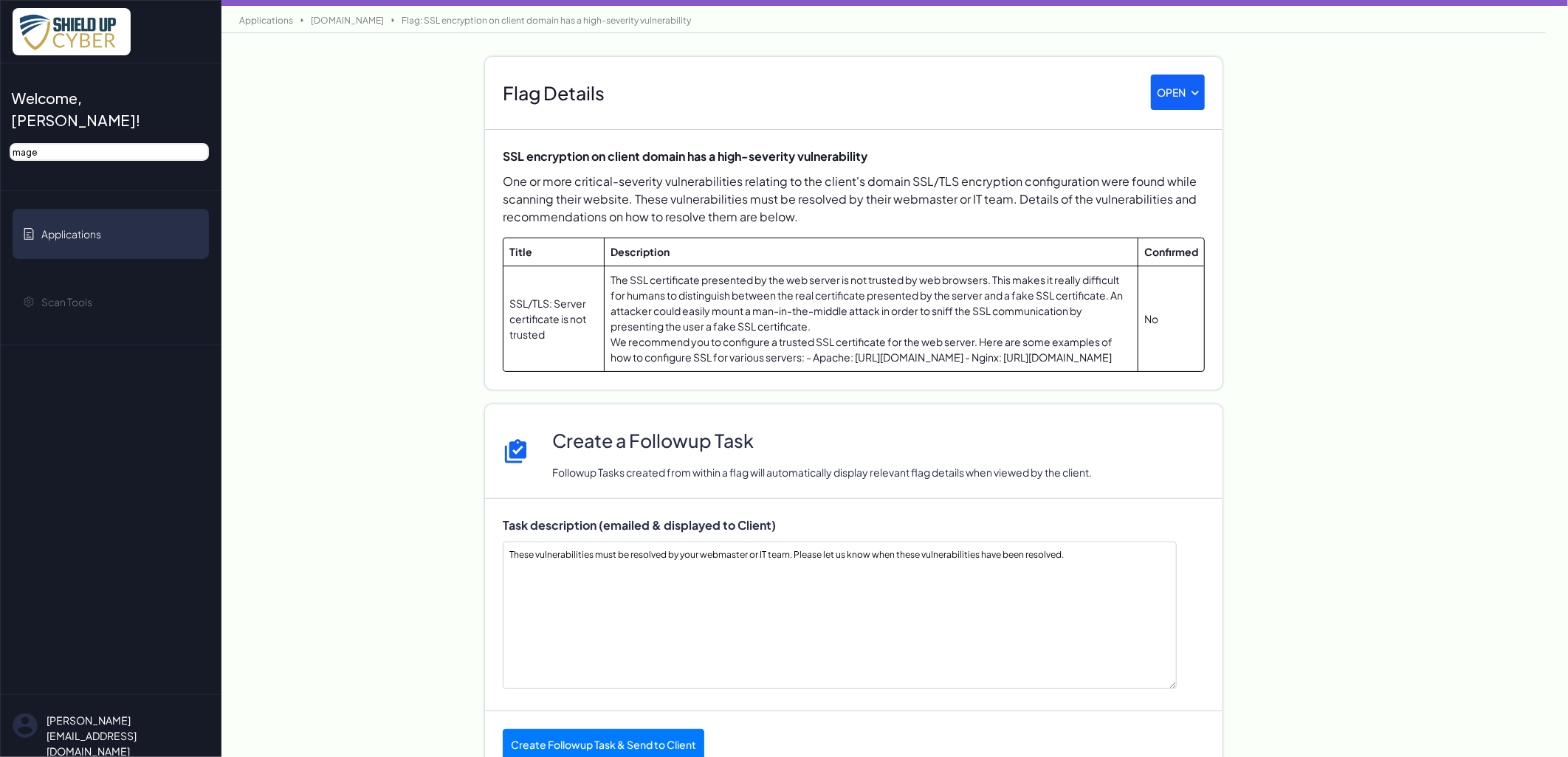
click at [89, 219] on link "Applications" at bounding box center [111, 233] width 196 height 50
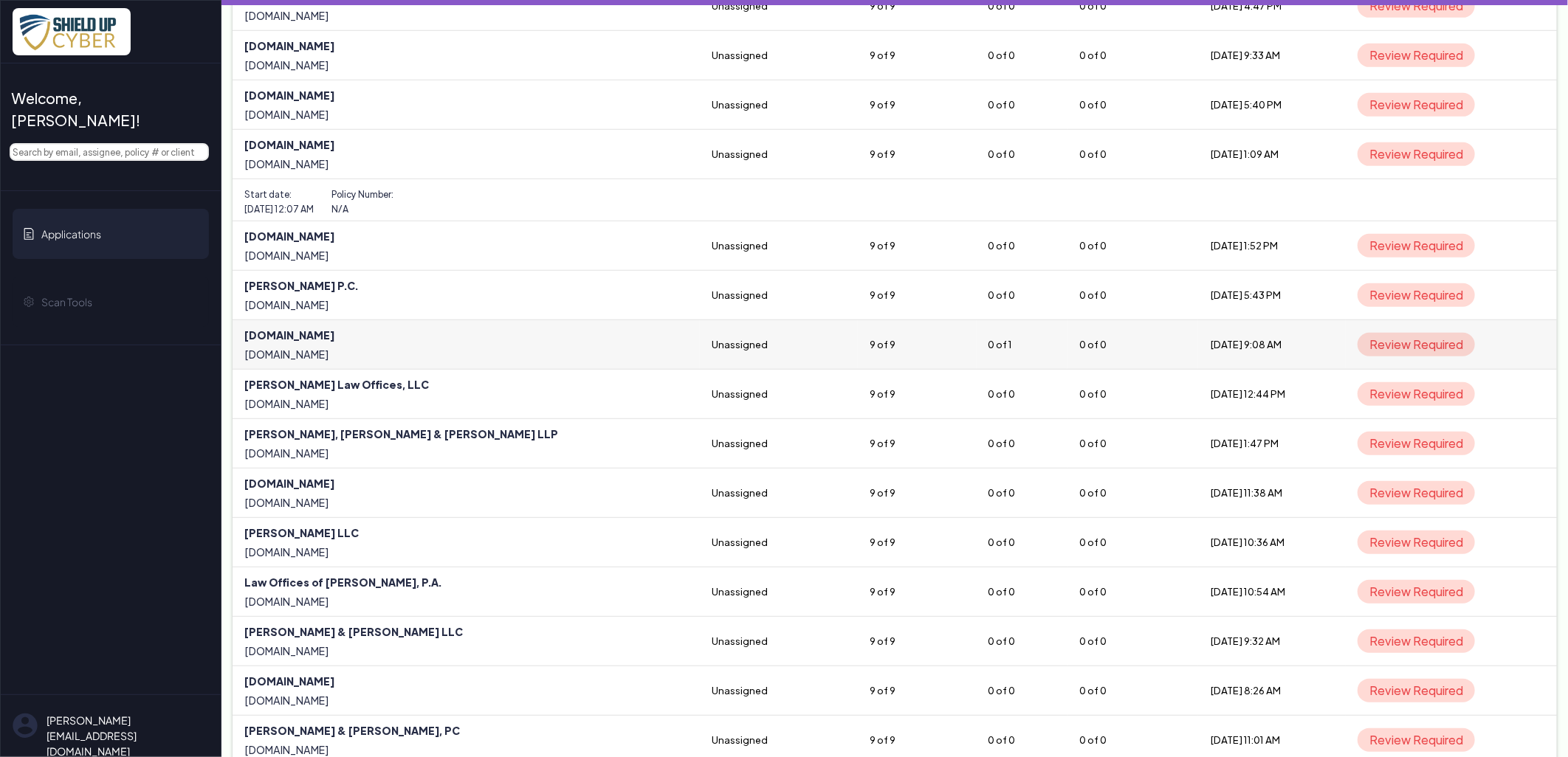
scroll to position [573, 0]
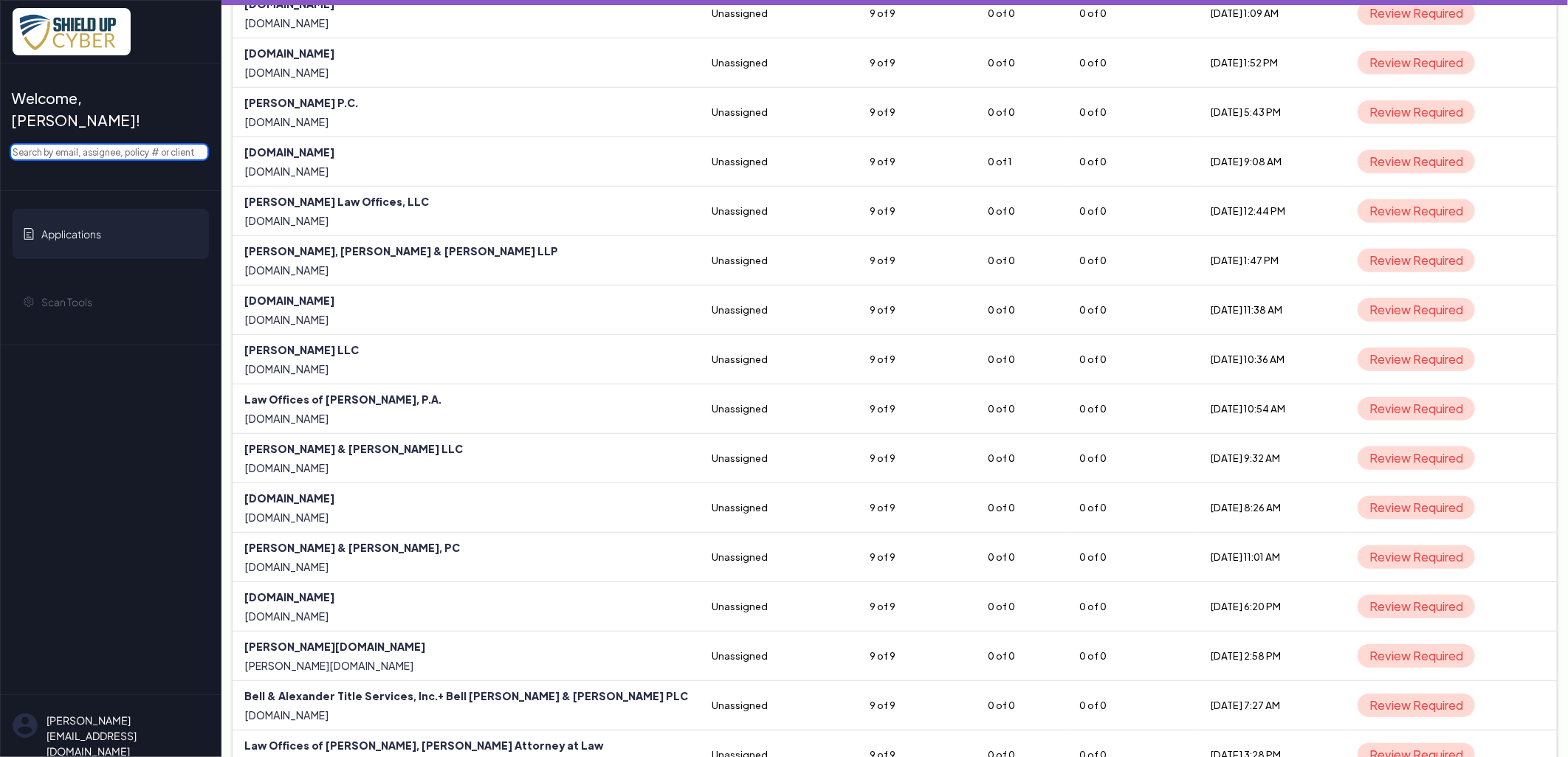
click at [194, 144] on input "text" at bounding box center [110, 153] width 199 height 18
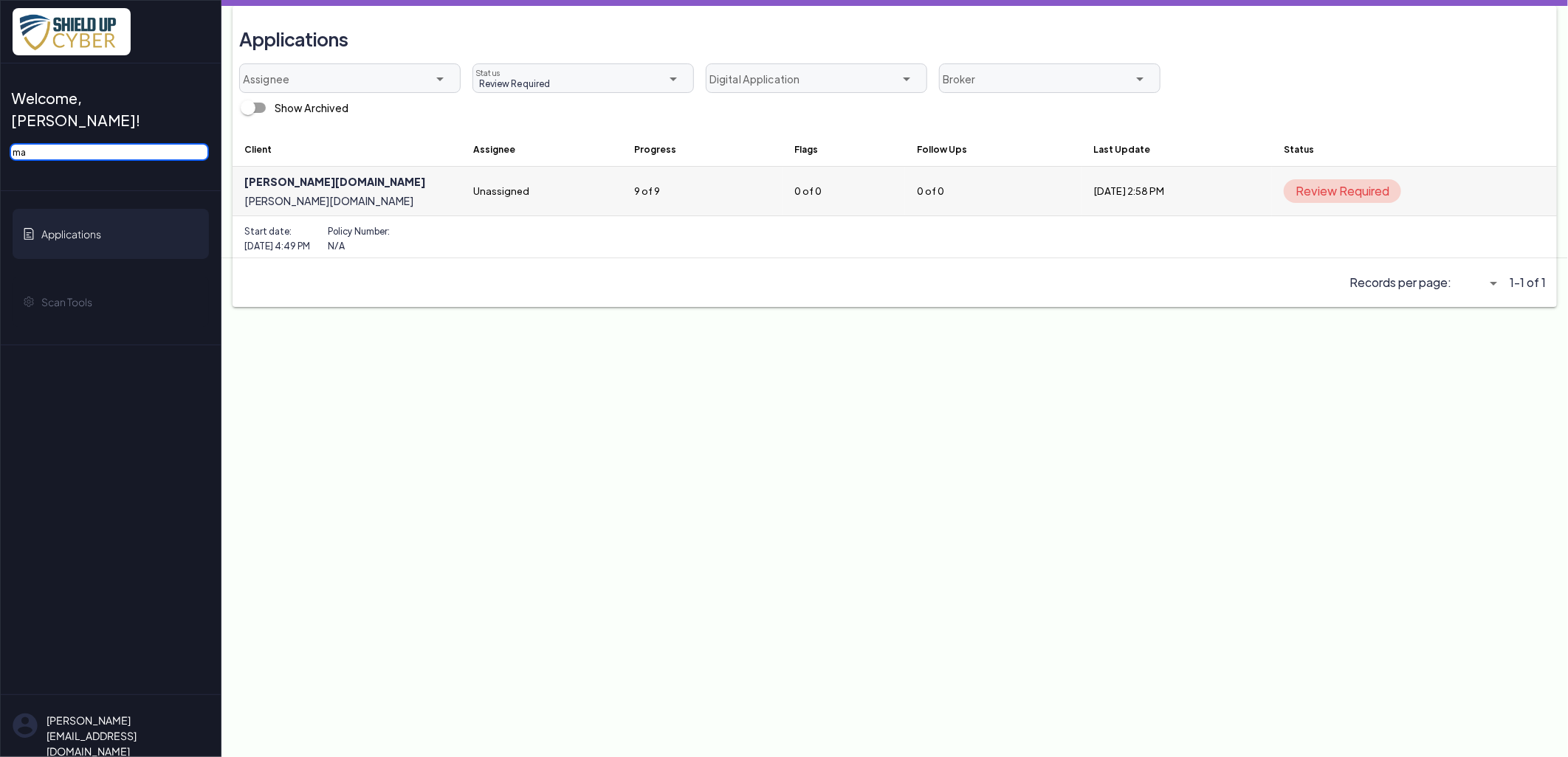
type input "ma"
click at [279, 182] on link at bounding box center [346, 190] width 228 height 49
select select "5"
select select "null"
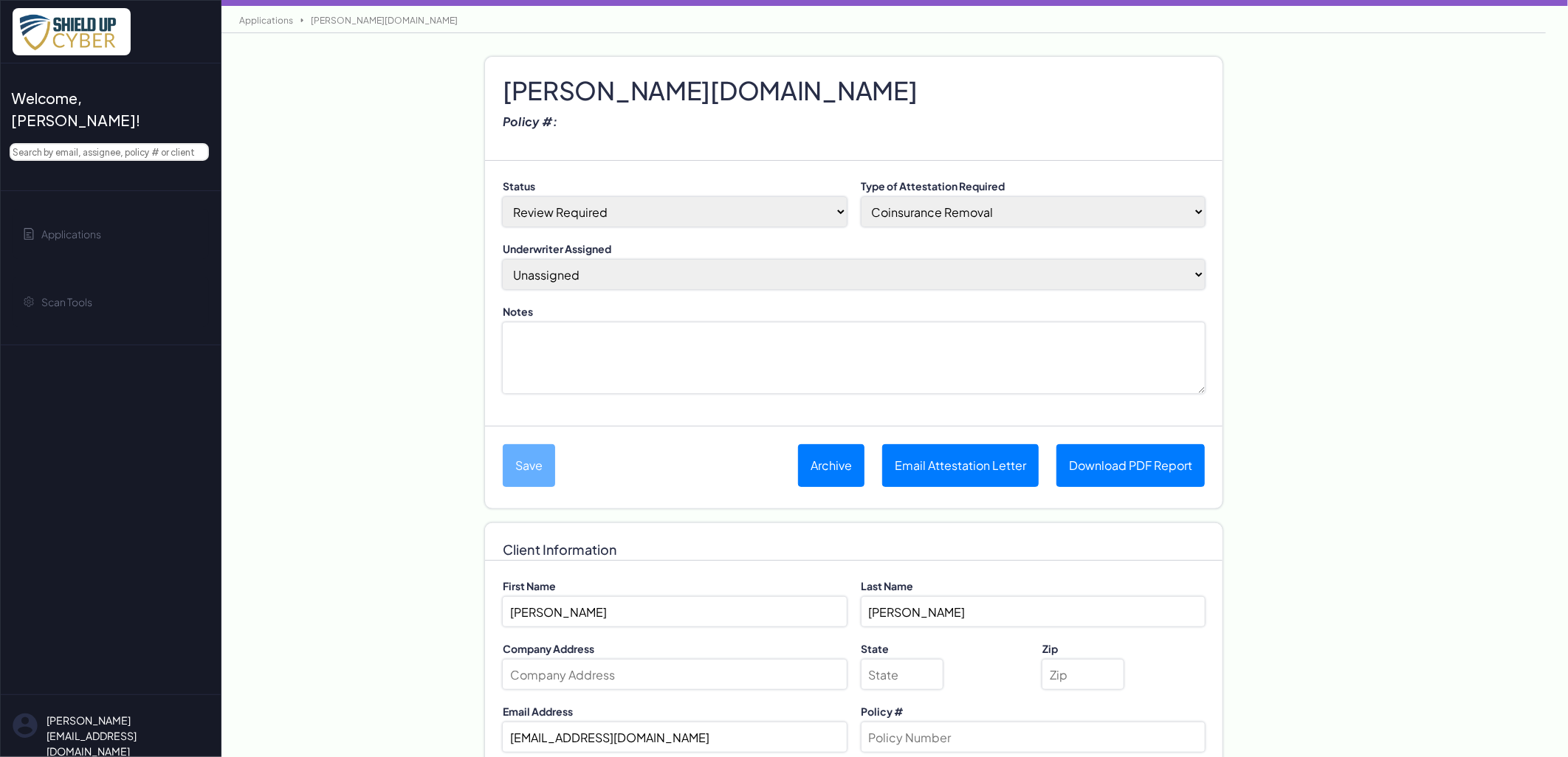
click at [676, 208] on select "Done-Approved Done-Declined Done-Pending Duplicate In Progress Not Started Pre-…" at bounding box center [674, 212] width 344 height 30
select select "3"
click at [503, 197] on select "Done-Approved Done-Declined Done-Pending Duplicate In Progress Not Started Pre-…" at bounding box center [674, 212] width 344 height 30
click at [943, 217] on select "Coinsurance Removal Shield Up Opt-In Completion Eligible to Submit a New App" at bounding box center [1033, 212] width 344 height 30
select select "no-coinsurance"
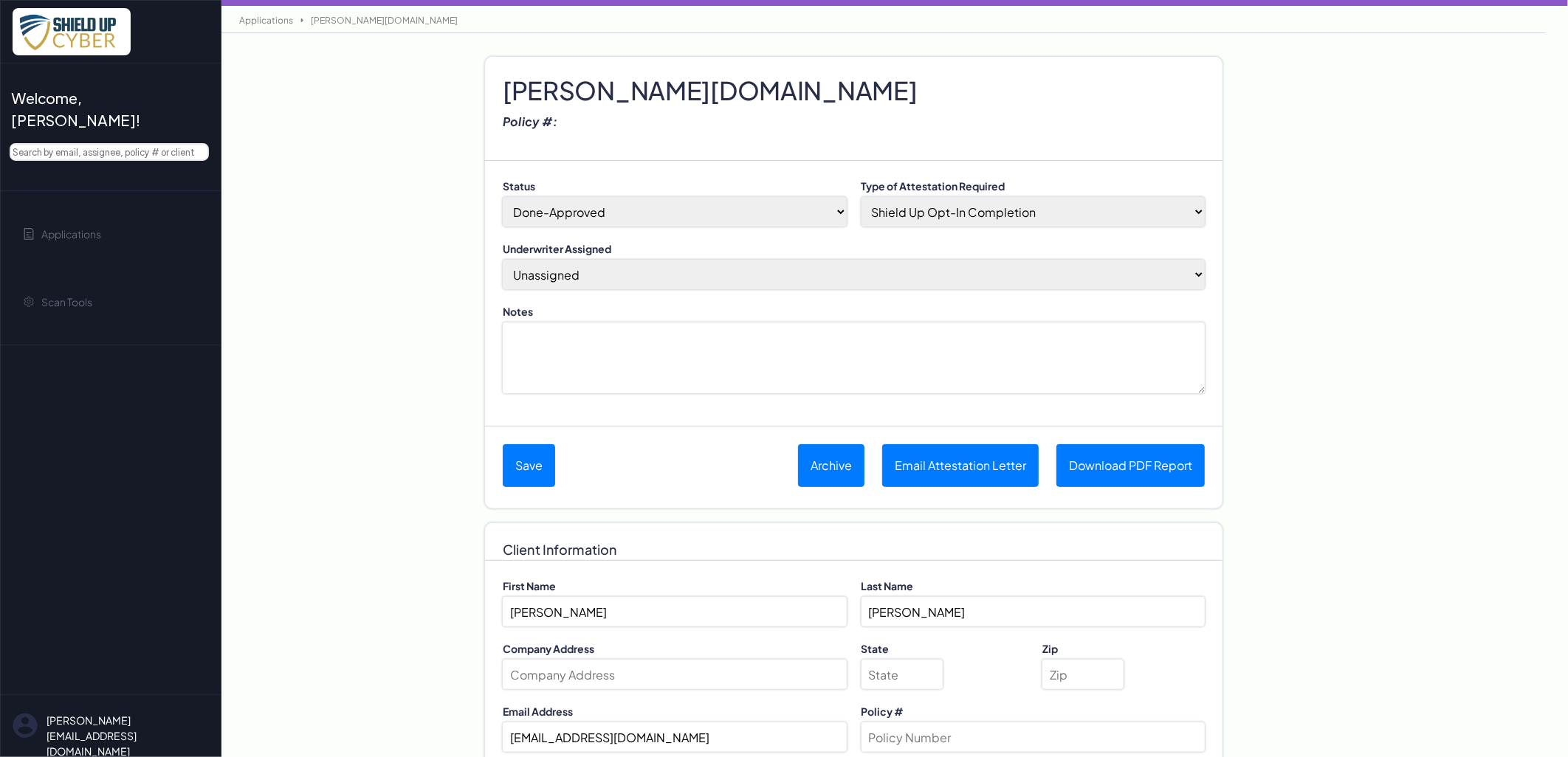
click at [862, 197] on select "Coinsurance Removal Shield Up Opt-In Completion Eligible to Submit a New App" at bounding box center [1033, 212] width 344 height 30
click at [768, 258] on div "Underwriter Assigned [PERSON_NAME] (Assign to me) Unassigned April M [PERSON_NA…" at bounding box center [854, 265] width 702 height 48
click at [738, 264] on select "[PERSON_NAME] (Assign to me) Unassigned April M [PERSON_NAME] BDI Underwriter […" at bounding box center [854, 275] width 702 height 30
select select "2810"
click at [503, 260] on select "[PERSON_NAME] (Assign to me) Unassigned April M [PERSON_NAME] BDI Underwriter […" at bounding box center [854, 275] width 702 height 30
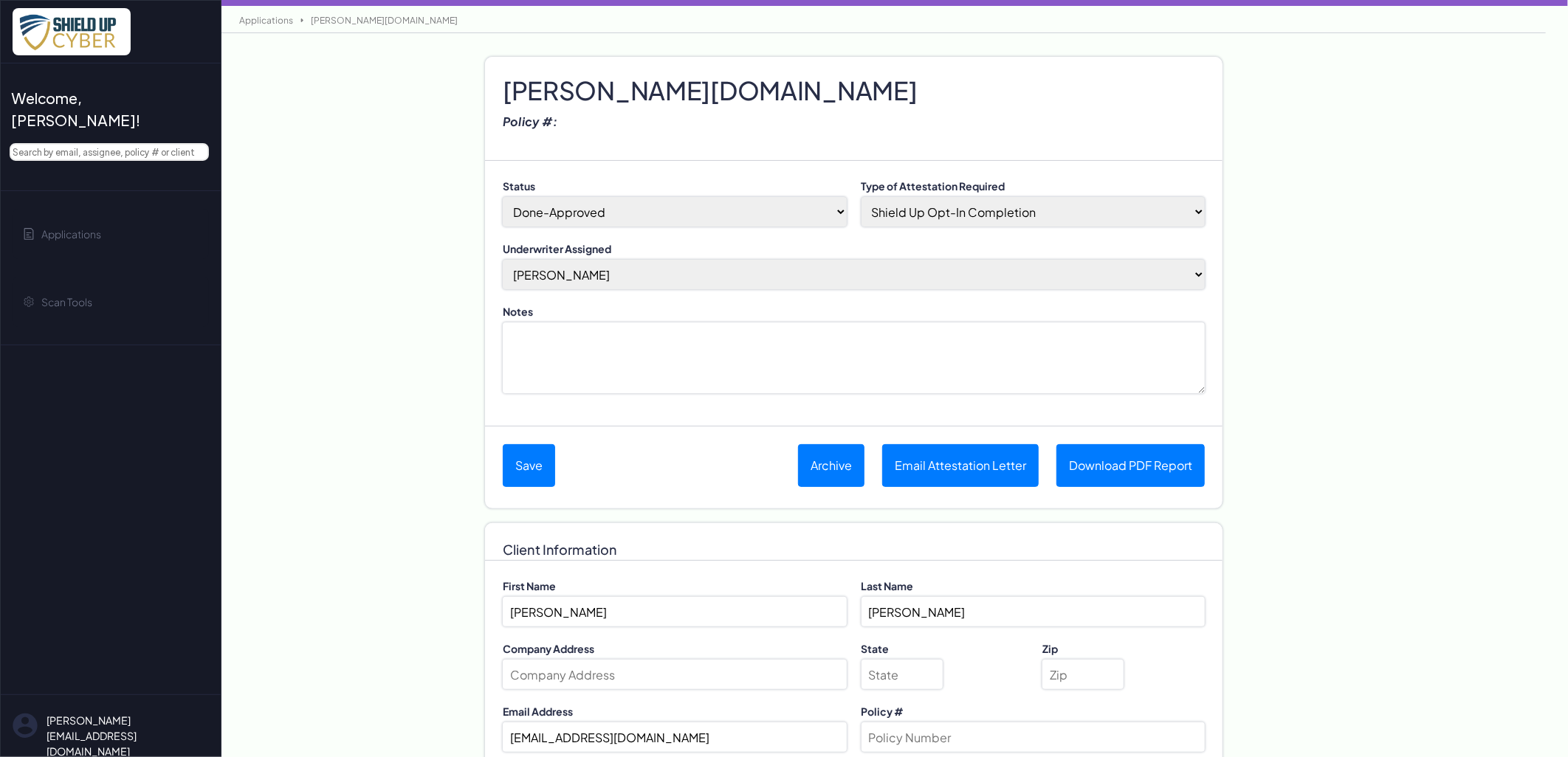
click at [566, 87] on h2 "[PERSON_NAME][DOMAIN_NAME]" at bounding box center [854, 75] width 702 height 22
paste h2
click at [505, 469] on button "Save" at bounding box center [529, 466] width 53 height 43
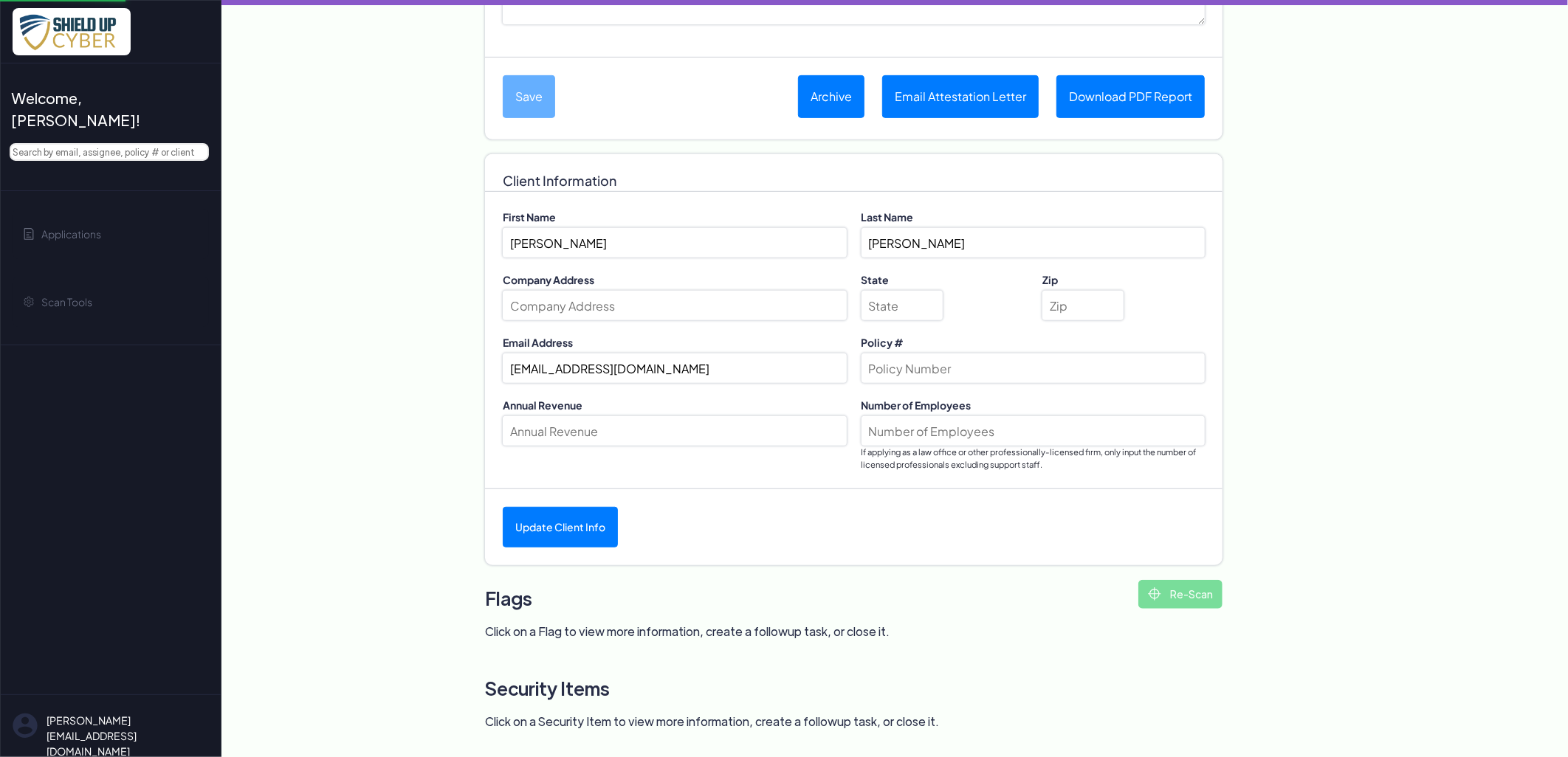
scroll to position [456, 0]
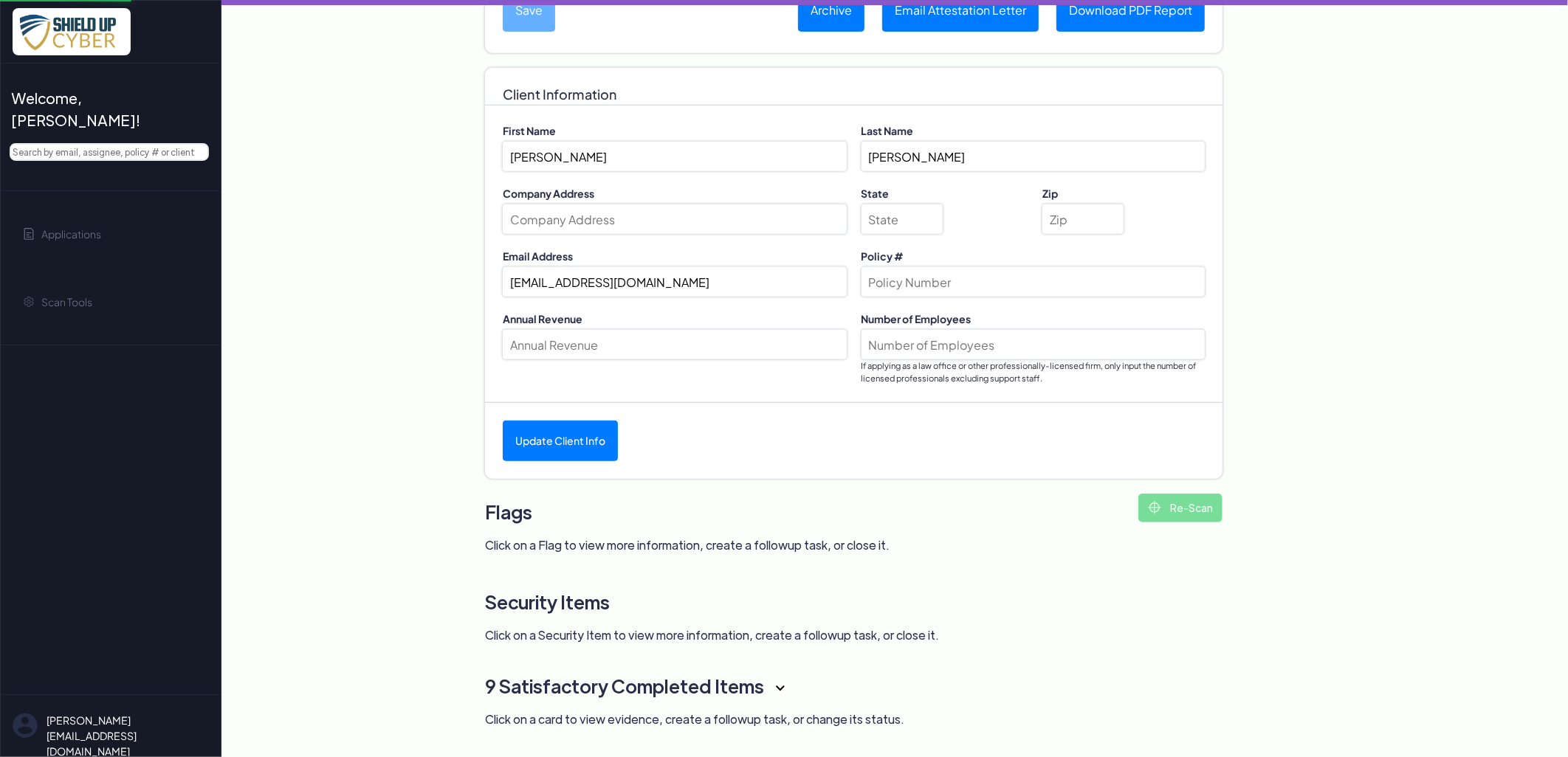
click at [927, 276] on input "Policy #" at bounding box center [1033, 282] width 344 height 30
paste input "B10489YRS022-02"
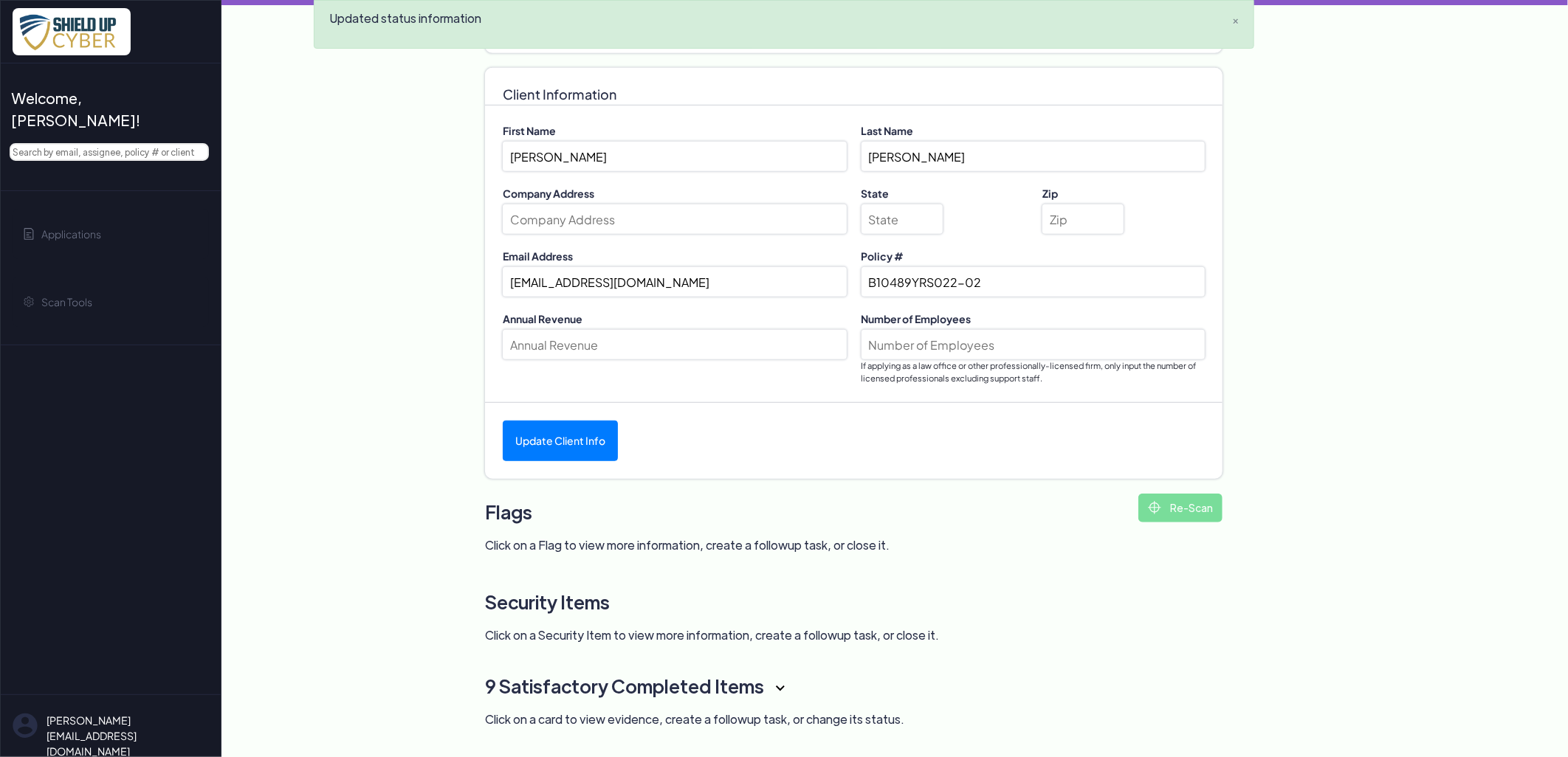
type input "B10489YRS022-02"
click at [719, 358] on input "Annual Revenue" at bounding box center [674, 345] width 344 height 30
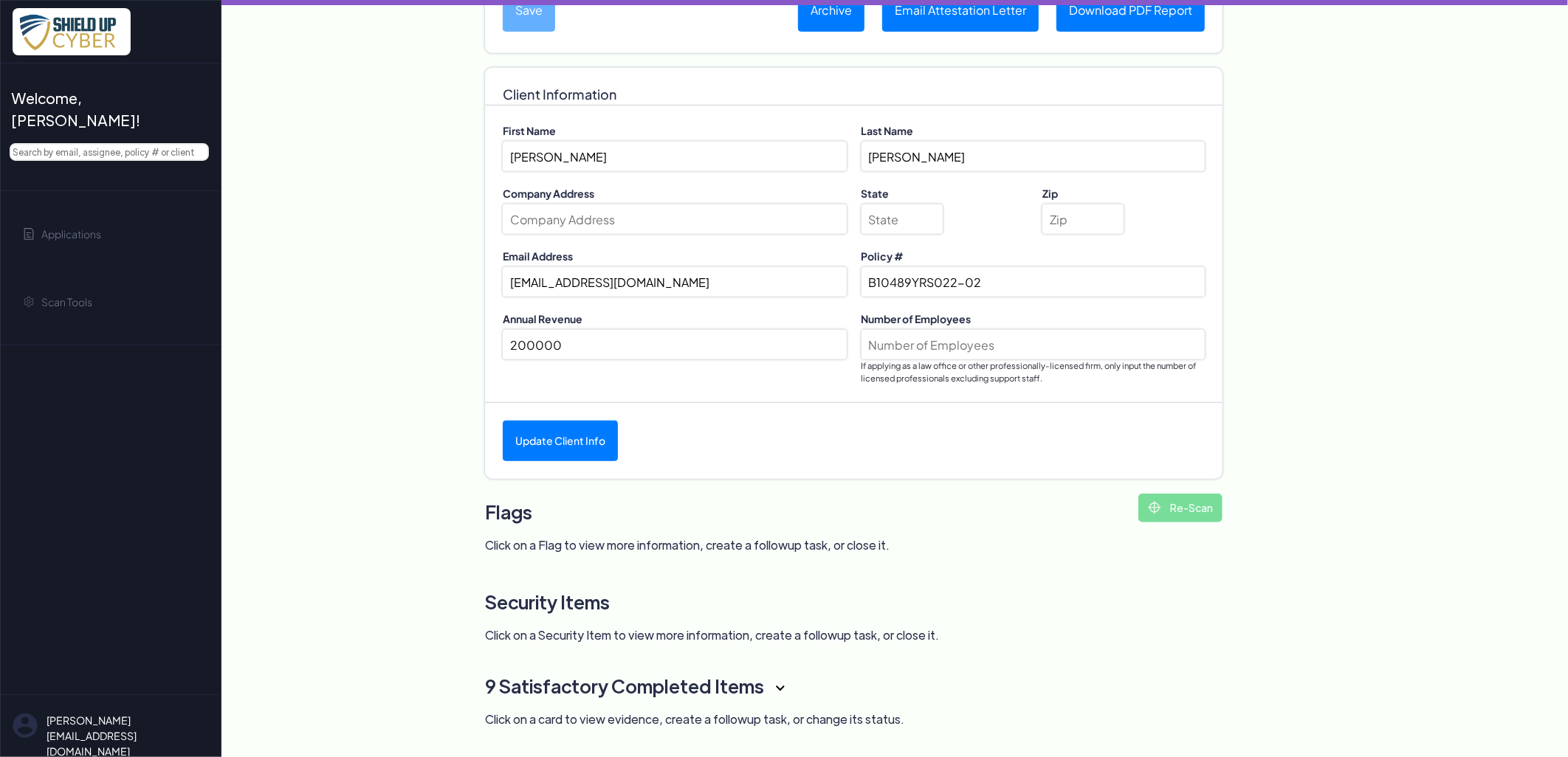
type input "200000"
type input "1"
click at [559, 445] on button "Update Client Info" at bounding box center [560, 441] width 115 height 41
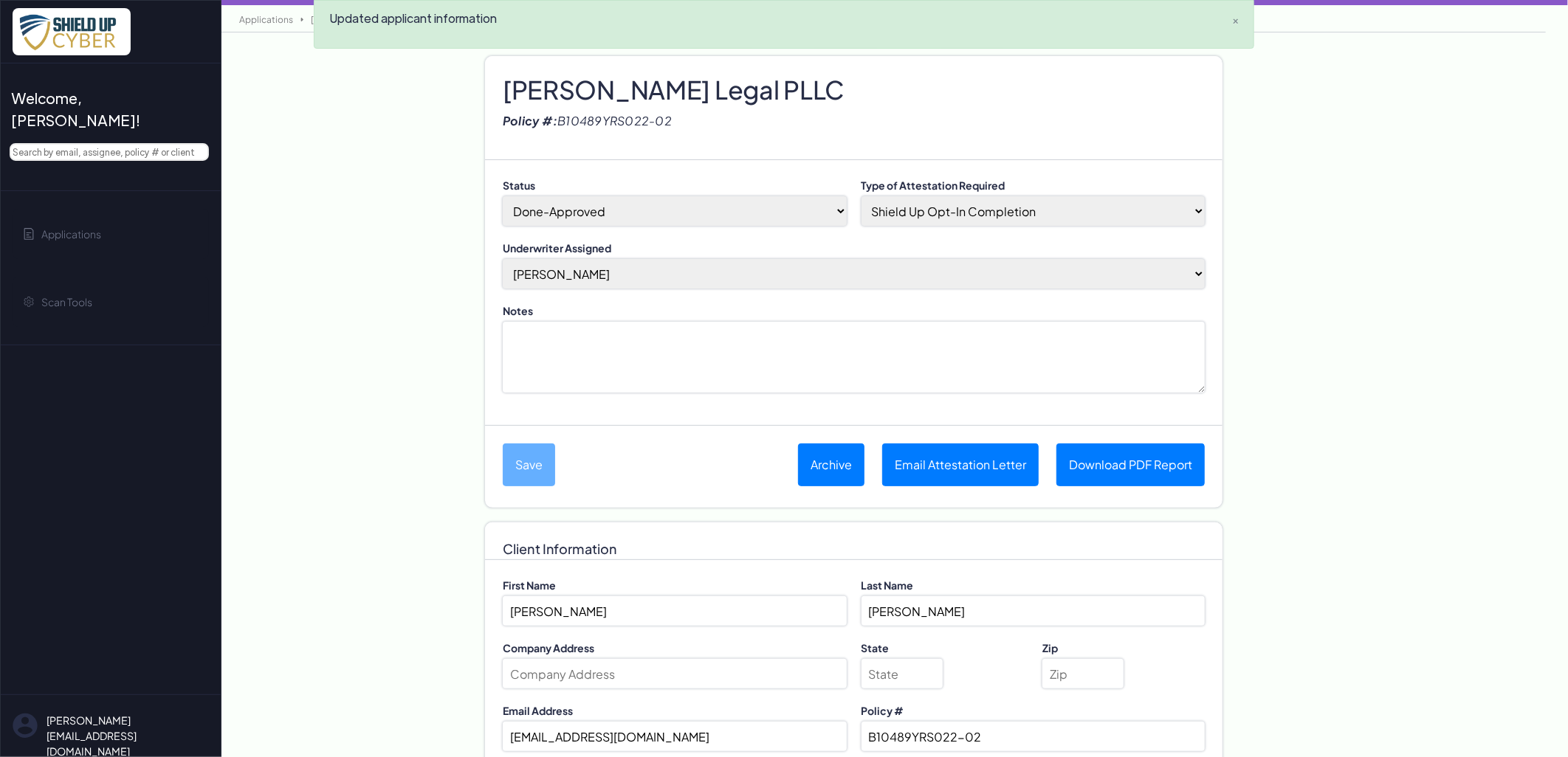
scroll to position [0, 0]
click at [711, 390] on textarea "Notes" at bounding box center [854, 357] width 702 height 71
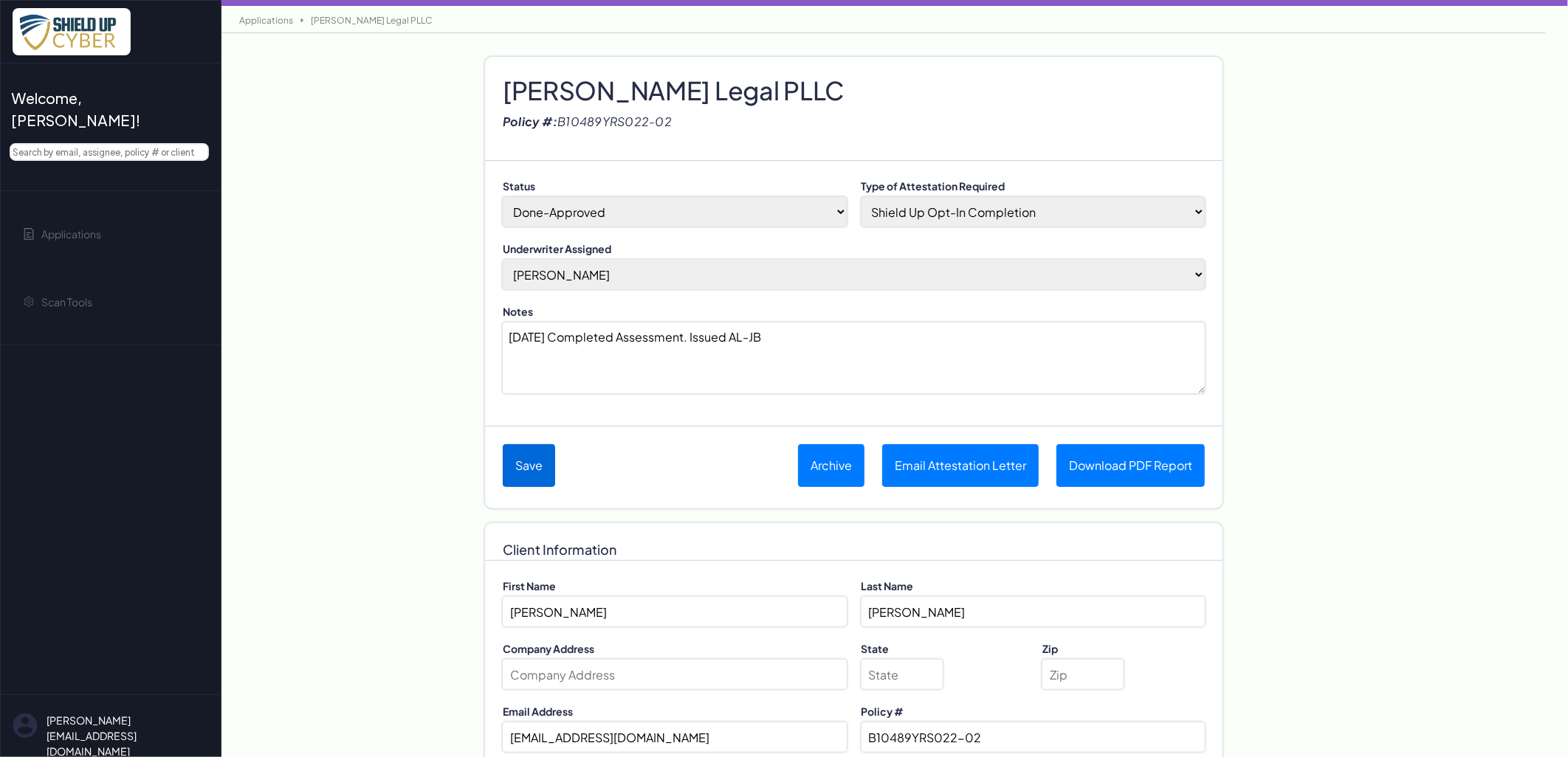
type textarea "[DATE] Completed Assessment. Issued AL-JB"
click at [544, 469] on button "Save" at bounding box center [529, 466] width 53 height 43
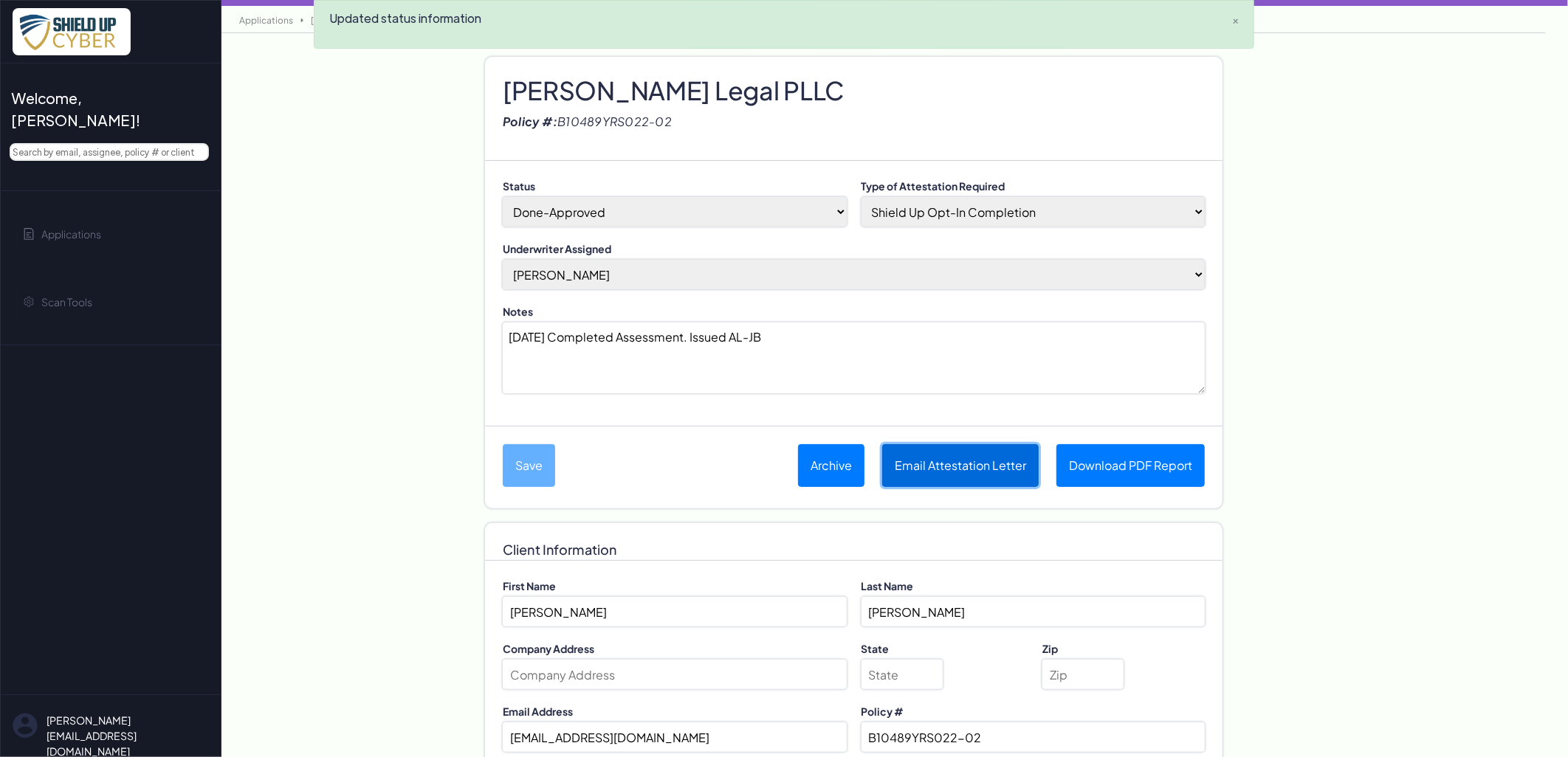
click at [962, 463] on button "Email Attestation Letter" at bounding box center [960, 466] width 157 height 43
click at [563, 82] on h2 "[PERSON_NAME] Legal PLLC" at bounding box center [854, 75] width 702 height 22
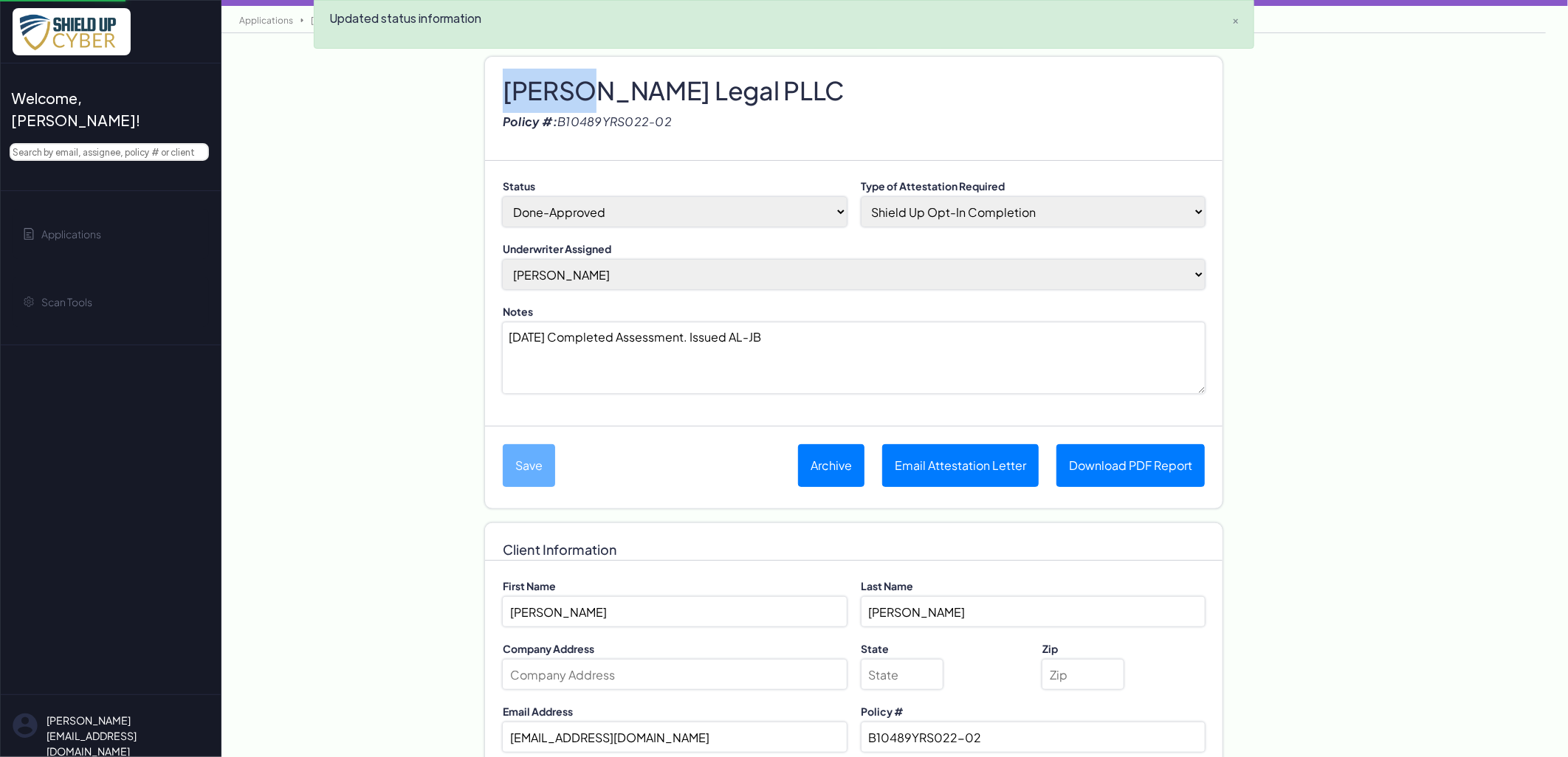
click at [563, 82] on h2 "[PERSON_NAME] Legal PLLC" at bounding box center [854, 75] width 702 height 22
click at [563, 81] on h2 "[PERSON_NAME] Legal PLLC" at bounding box center [854, 75] width 702 height 22
copy h2 "[PERSON_NAME] Legal PLLC"
select select "no-coinsurance"
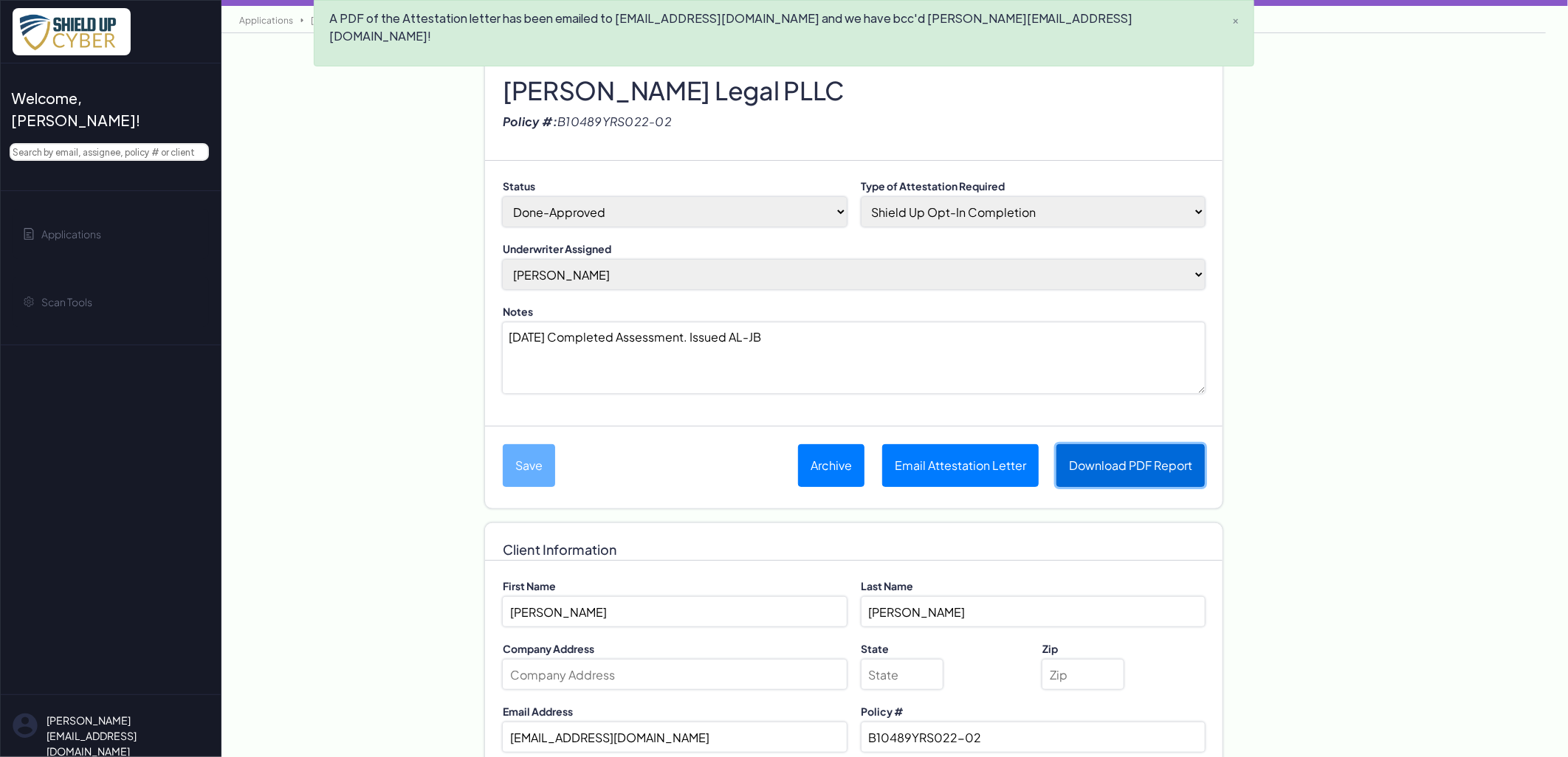
click at [1156, 455] on link "Download PDF Report" at bounding box center [1130, 466] width 149 height 43
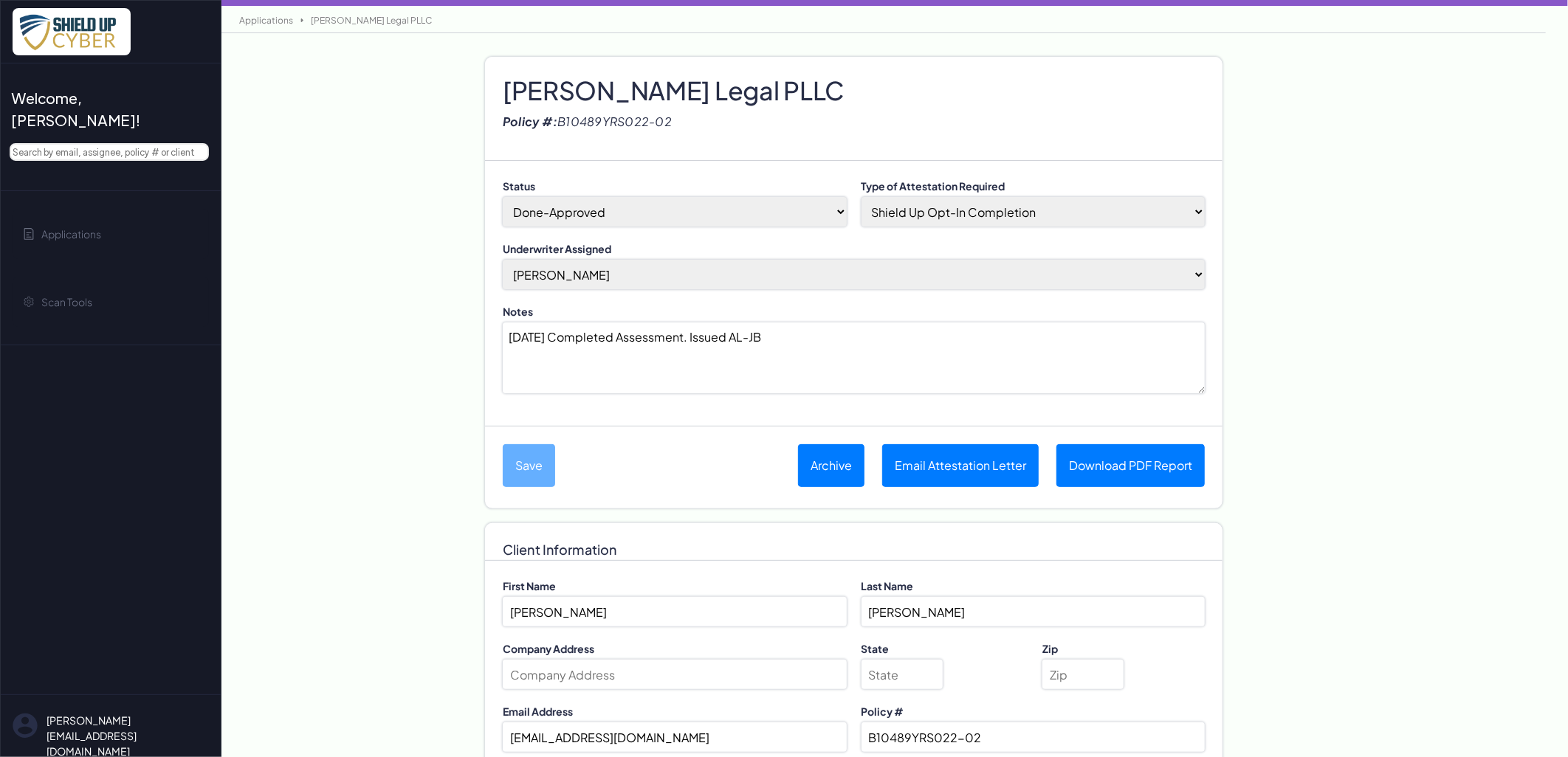
click at [259, 22] on link "Applications" at bounding box center [265, 20] width 69 height 11
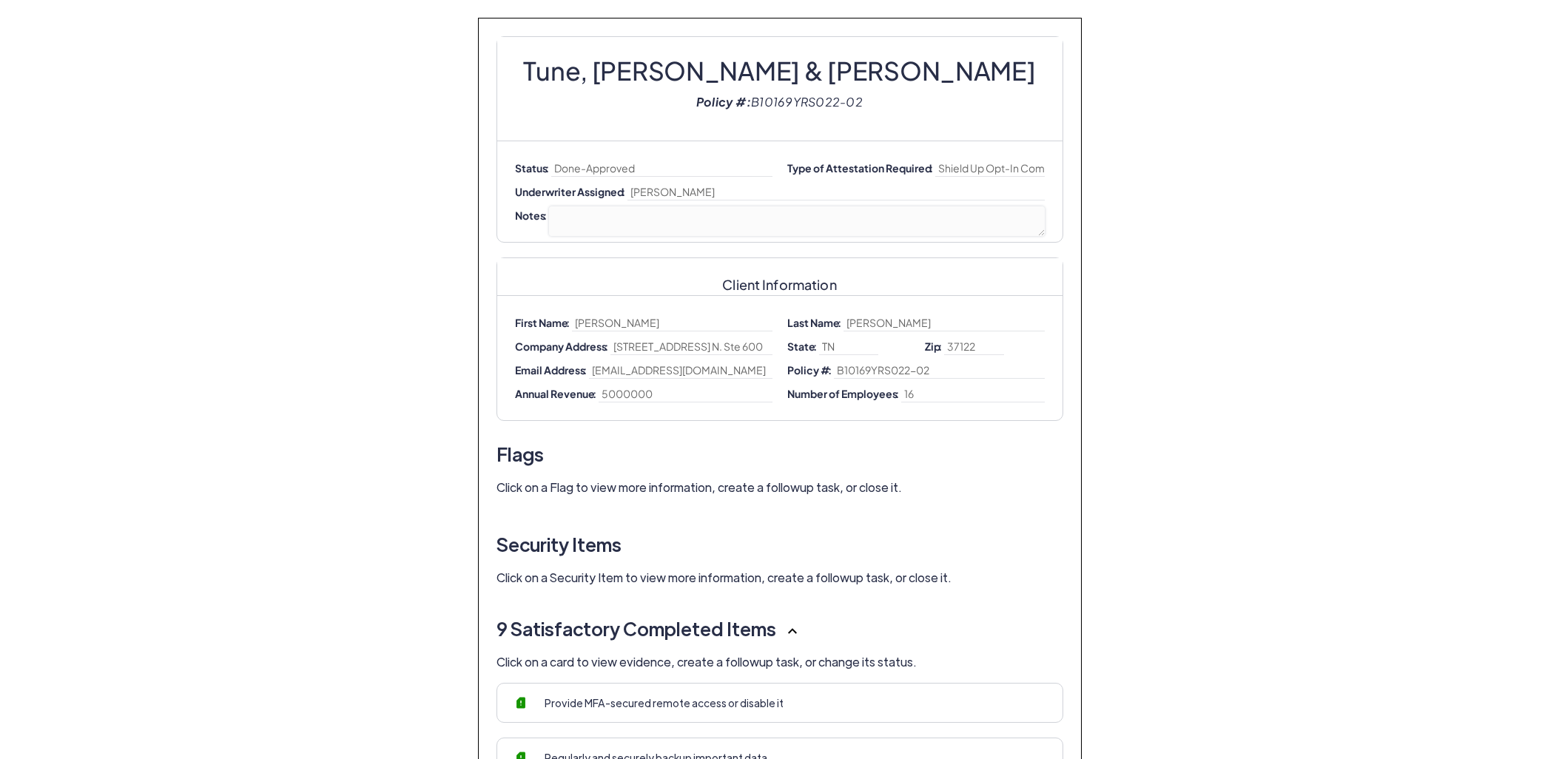
select select "no-coinsurance"
